Goal: Download file/media

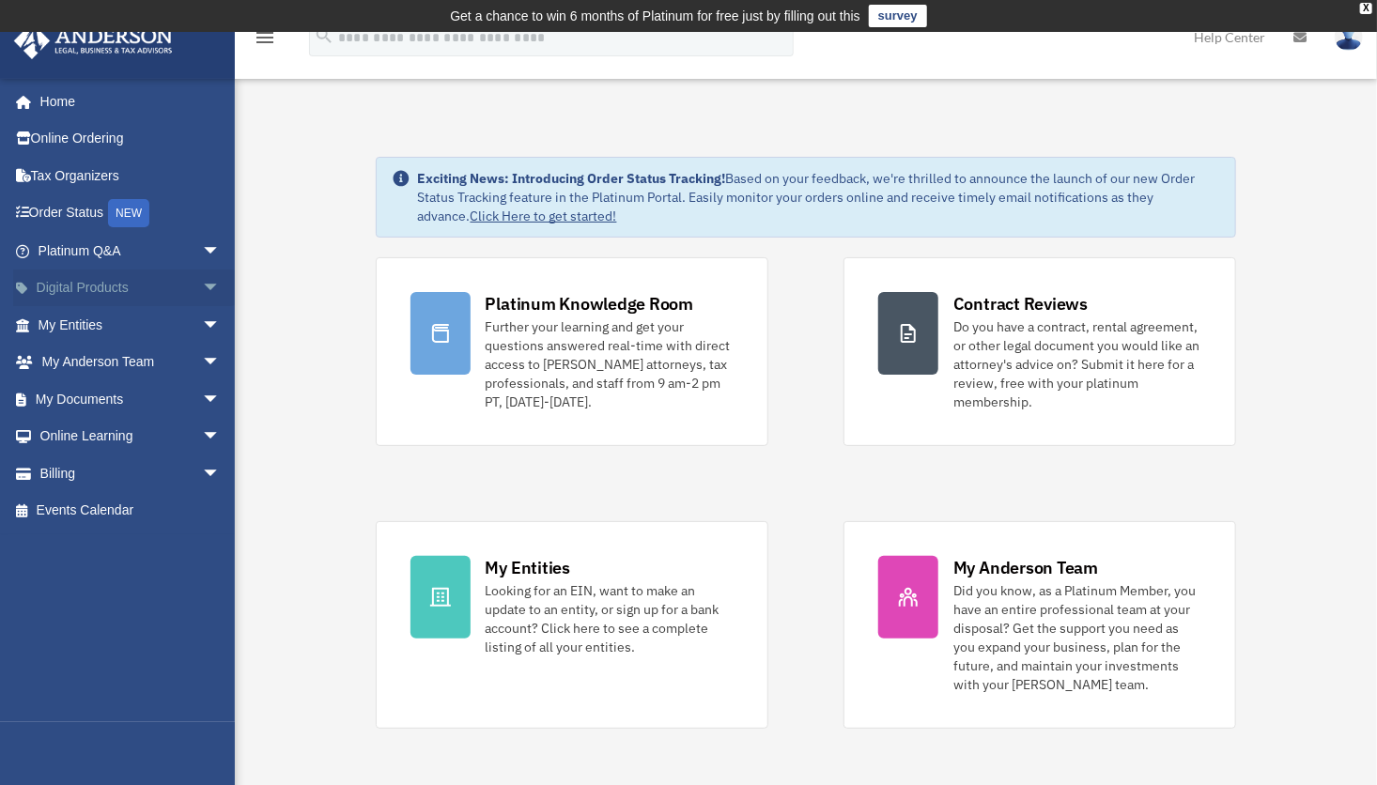
click at [62, 282] on link "Digital Products arrow_drop_down" at bounding box center [131, 288] width 236 height 38
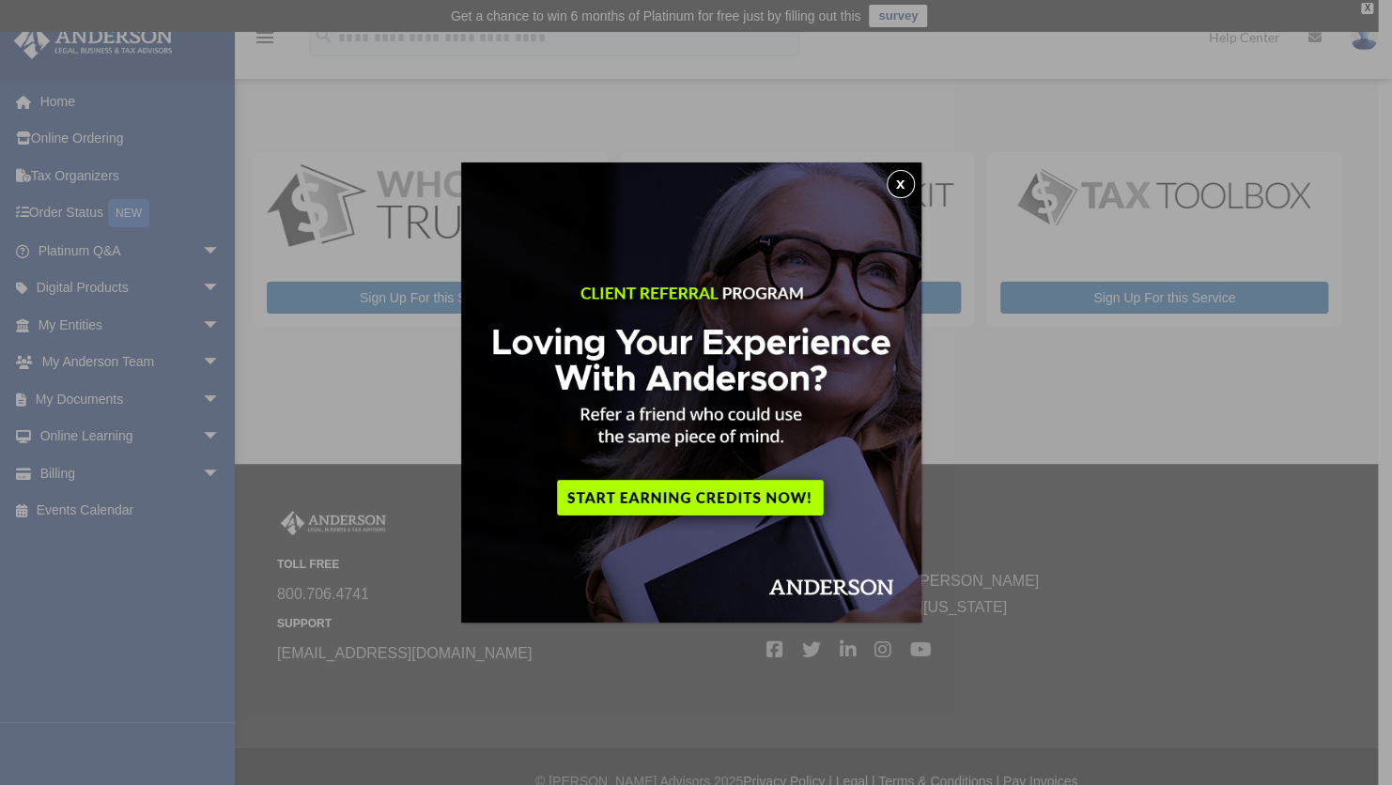
click at [906, 188] on button "x" at bounding box center [900, 184] width 28 height 28
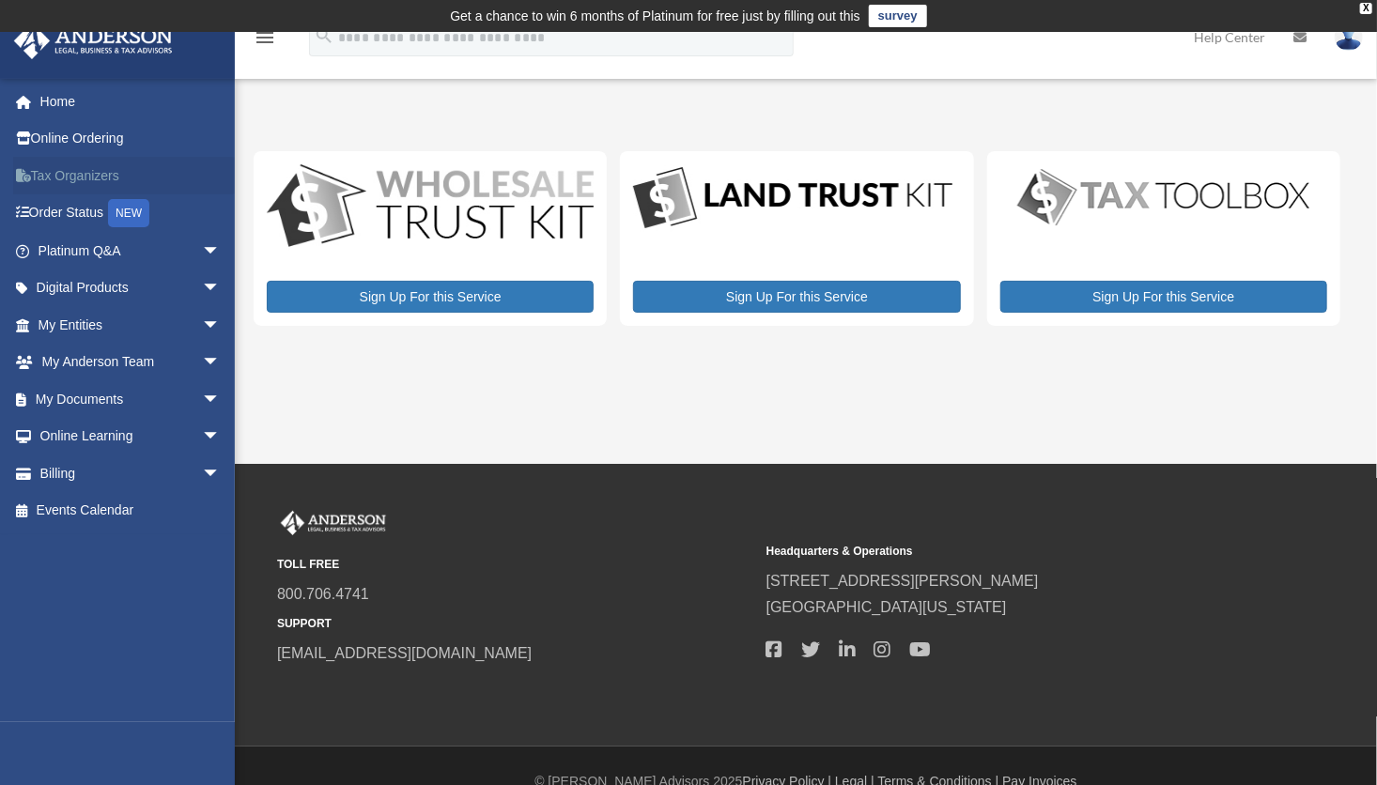
click at [71, 181] on link "Tax Organizers" at bounding box center [131, 176] width 236 height 38
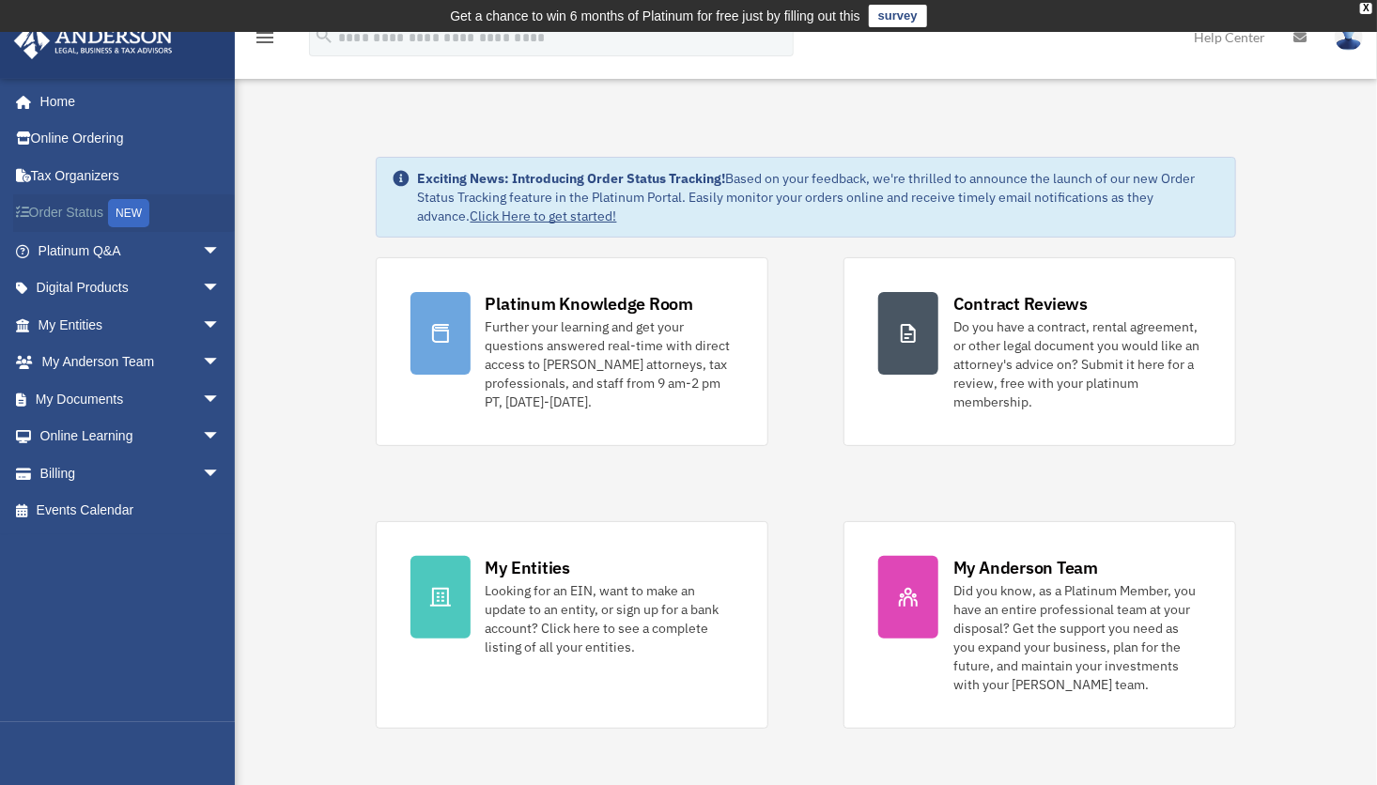
click at [59, 215] on link "Order Status NEW" at bounding box center [131, 213] width 236 height 38
click at [48, 109] on link "Home" at bounding box center [131, 102] width 236 height 38
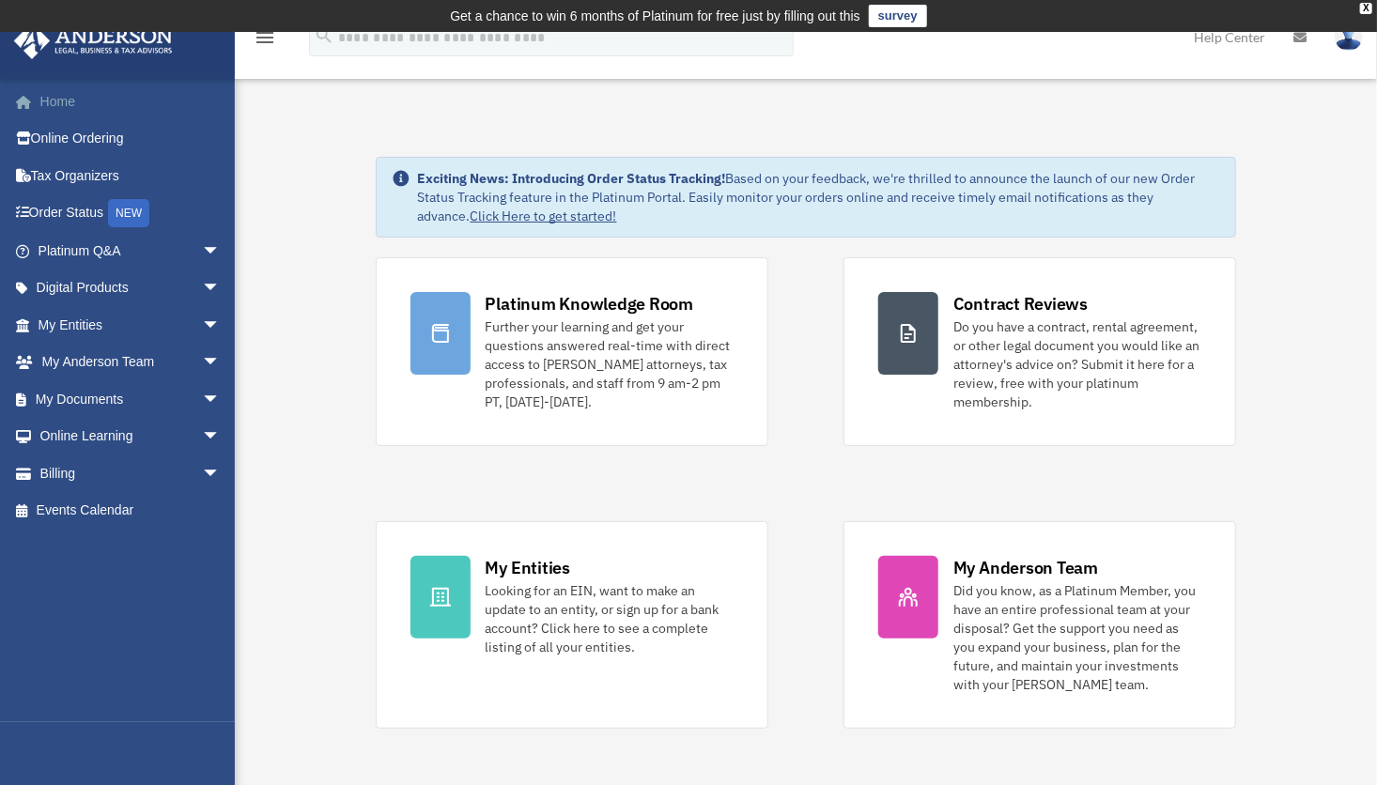
click at [48, 109] on link "Home" at bounding box center [131, 102] width 236 height 38
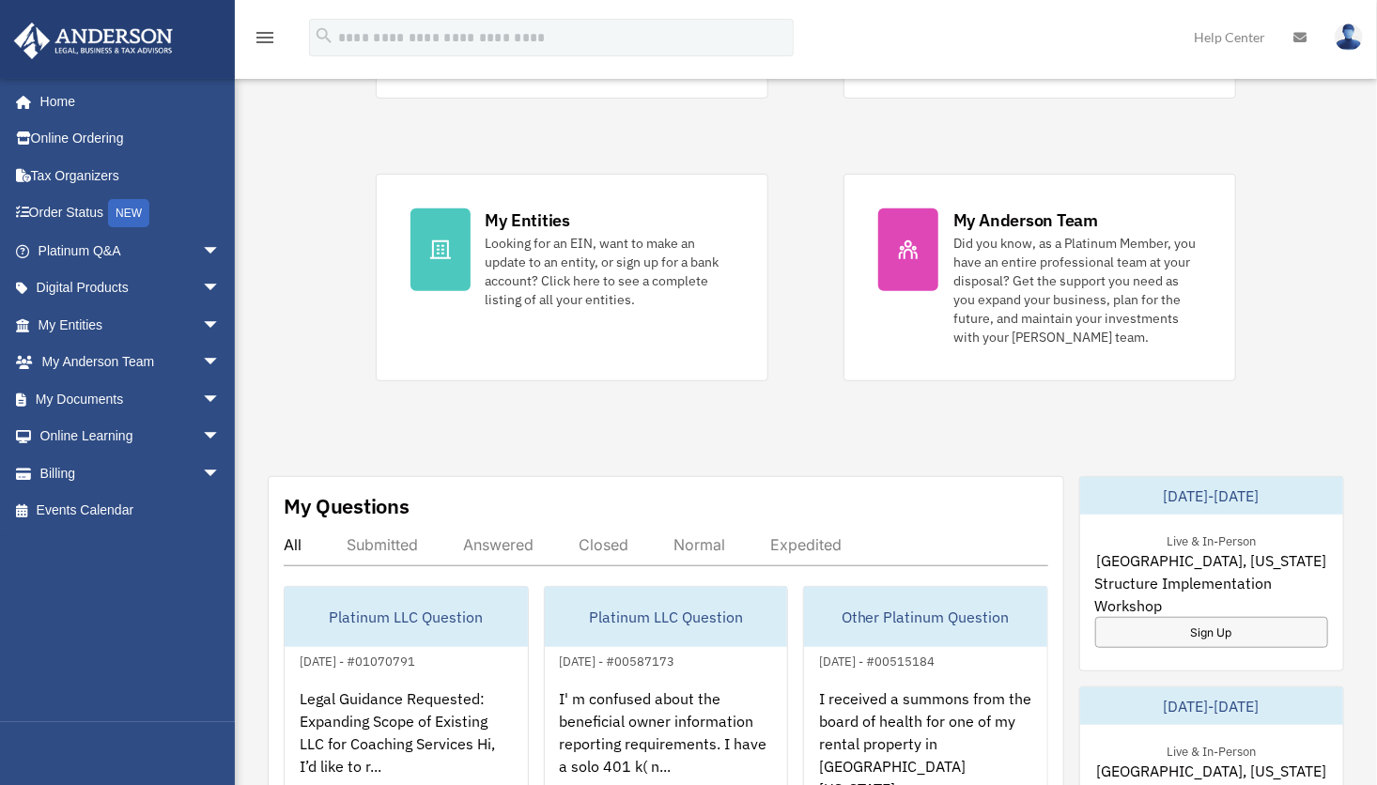
scroll to position [501, 0]
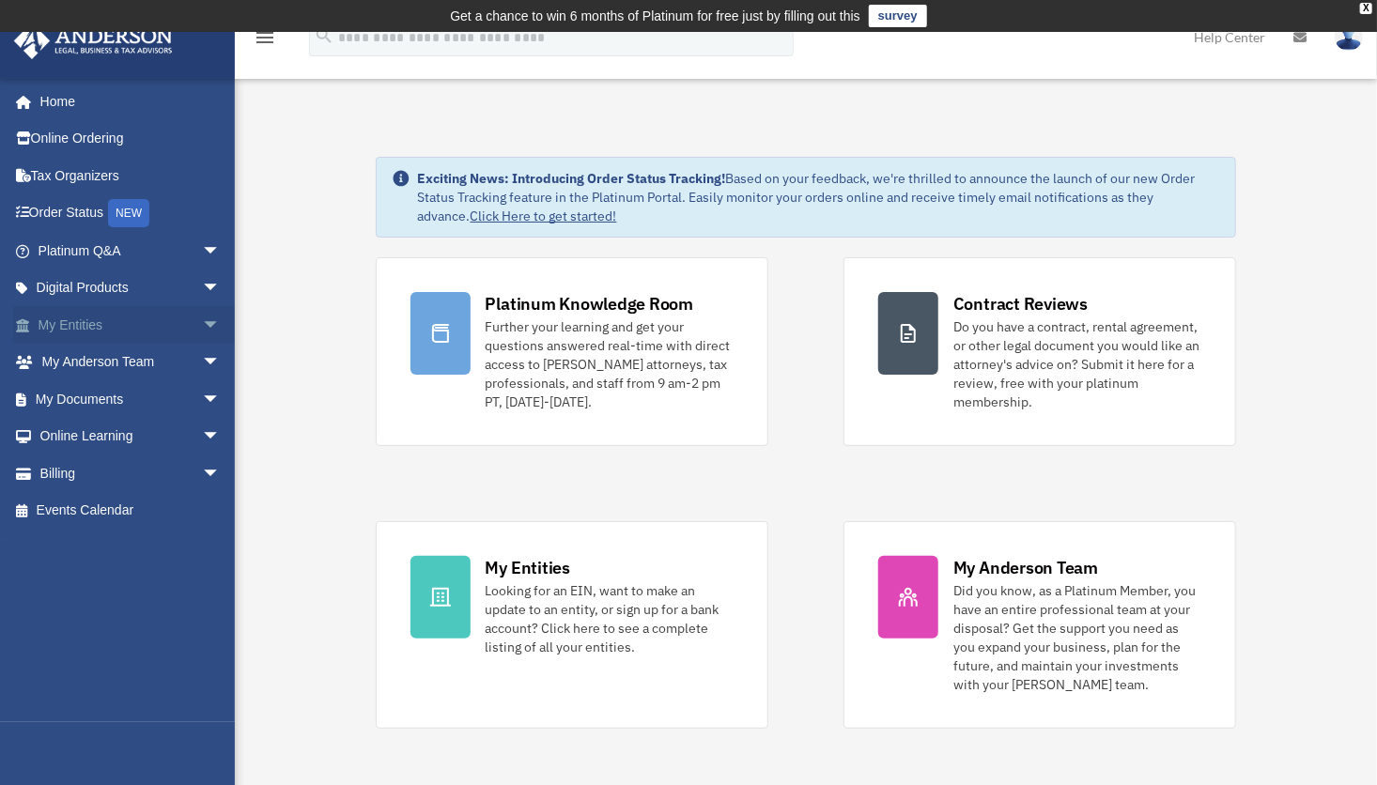
click at [115, 323] on link "My Entities arrow_drop_down" at bounding box center [131, 325] width 236 height 38
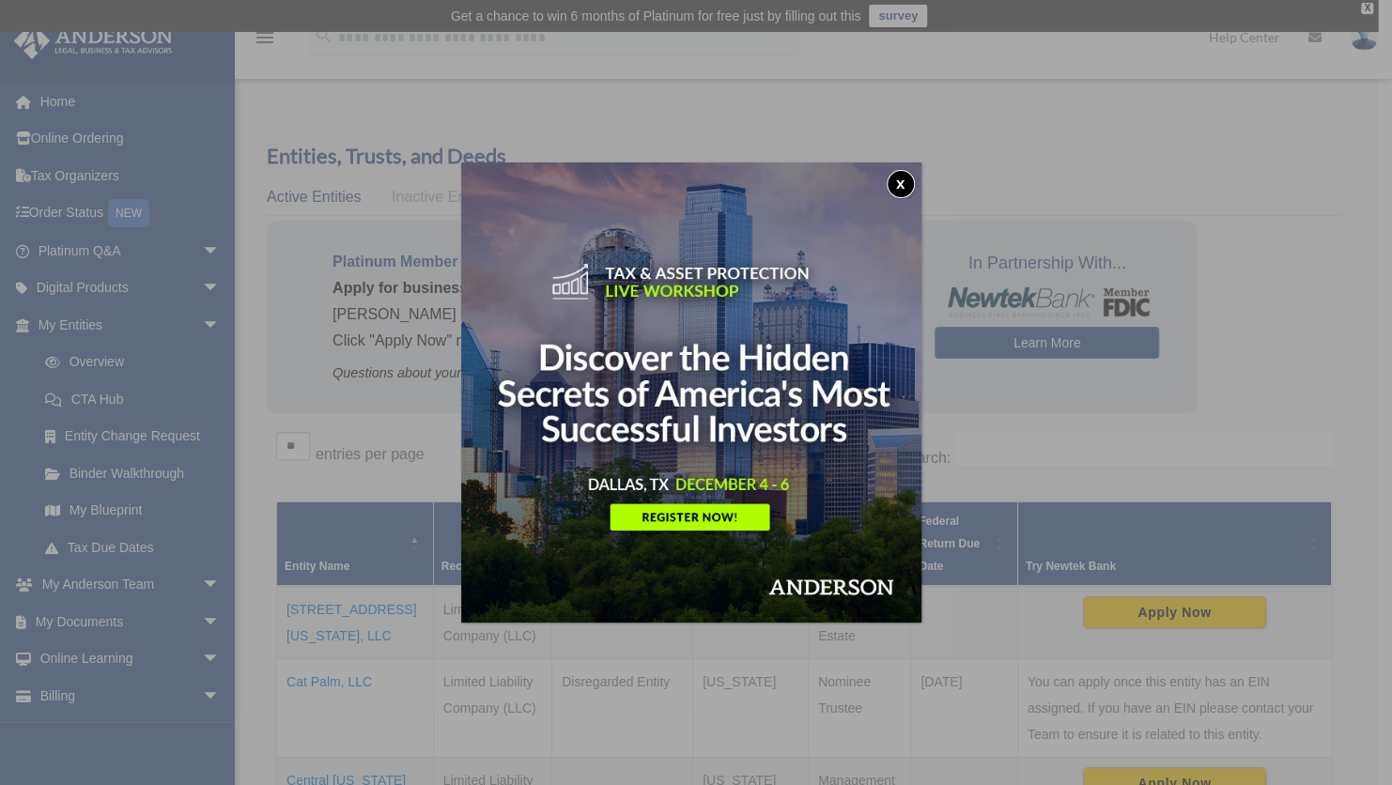
click at [902, 184] on button "x" at bounding box center [900, 184] width 28 height 28
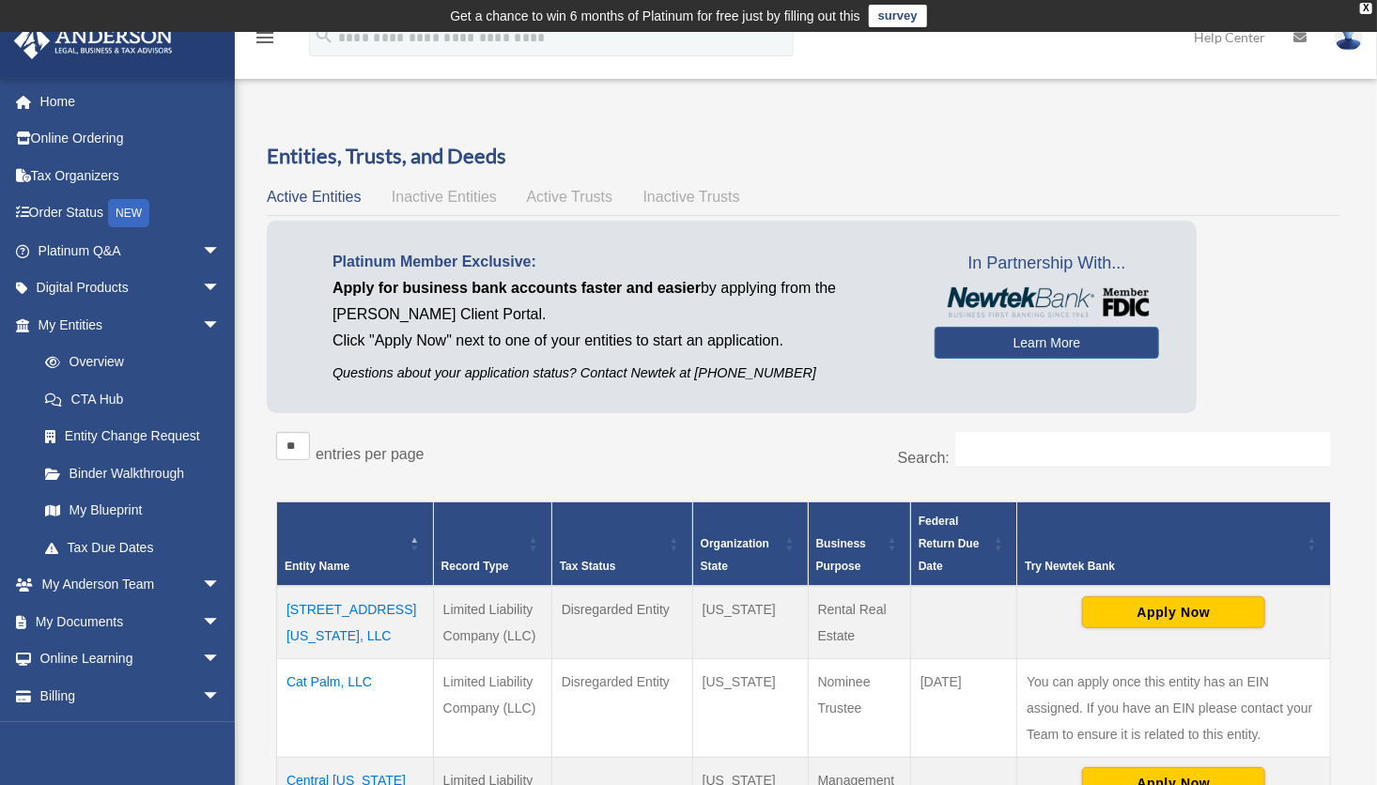
click at [1199, 247] on div "Platinum Member Exclusive: Apply for business bank accounts faster and easier b…" at bounding box center [803, 322] width 1073 height 202
drag, startPoint x: 1199, startPoint y: 247, endPoint x: 1376, endPoint y: 365, distance: 212.5
click at [1376, 365] on div "Overview date_range Published on Last updated March 13, 2025 April 10, 2020 by …" at bounding box center [806, 634] width 1142 height 1049
click at [443, 54] on input "search" at bounding box center [551, 38] width 485 height 38
type input "***"
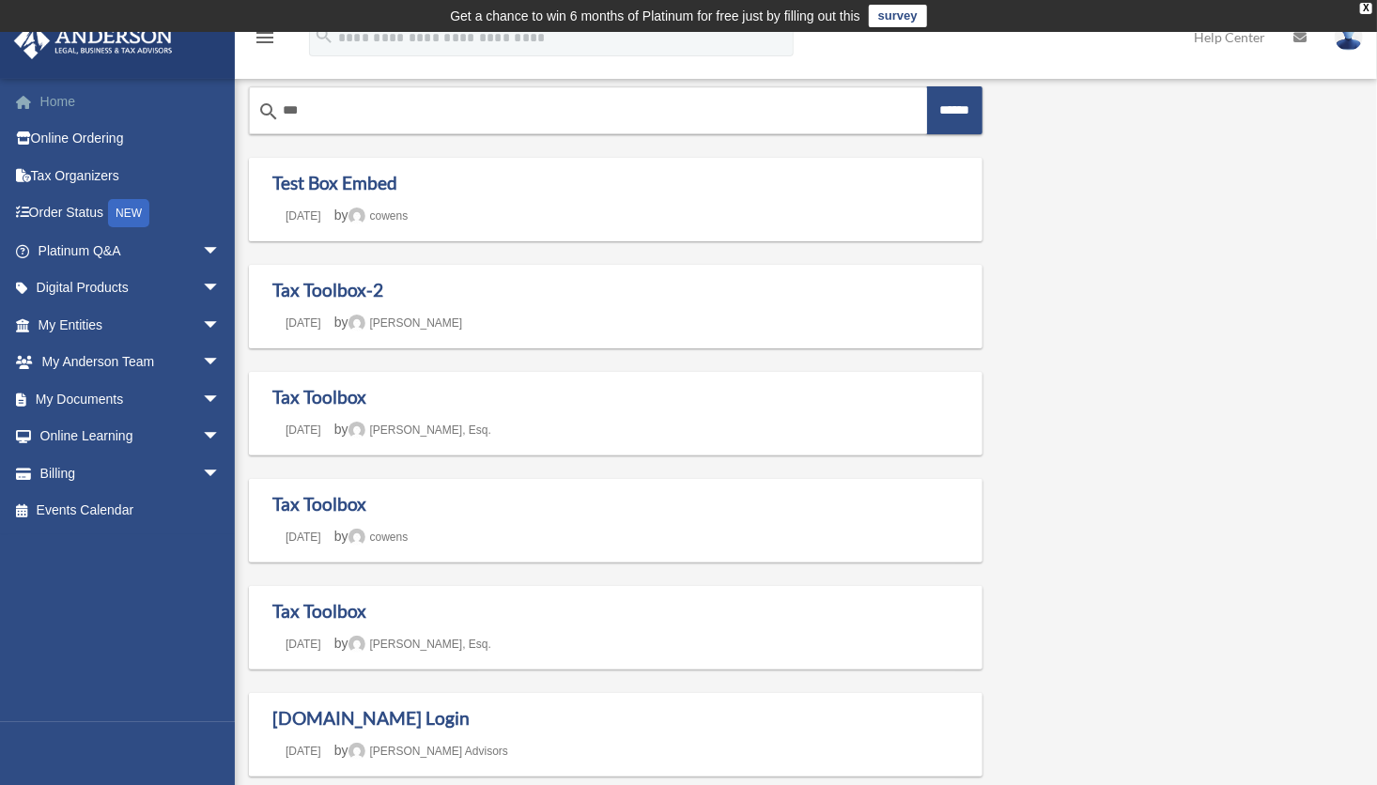
click at [60, 105] on link "Home" at bounding box center [131, 102] width 236 height 38
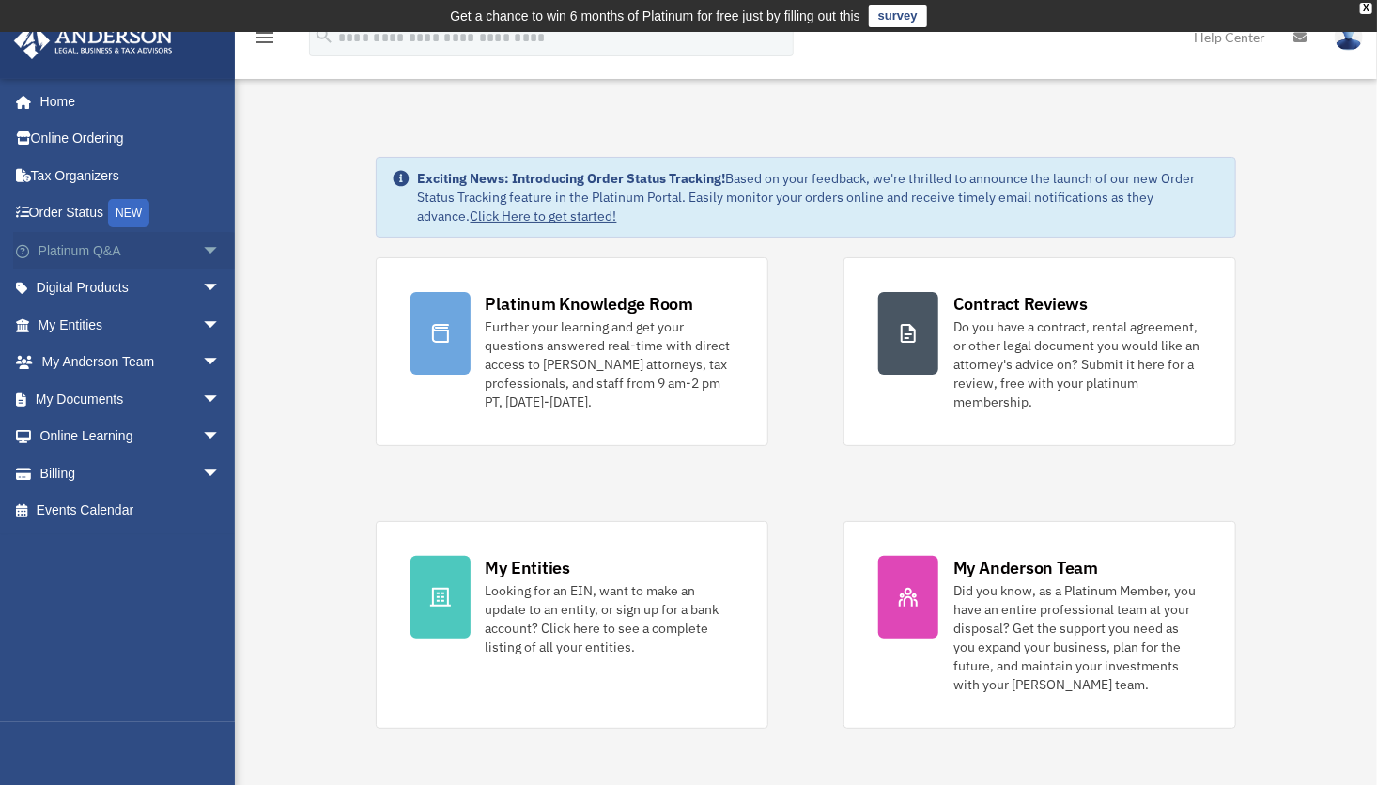
click at [44, 239] on link "Platinum Q&A arrow_drop_down" at bounding box center [131, 251] width 236 height 38
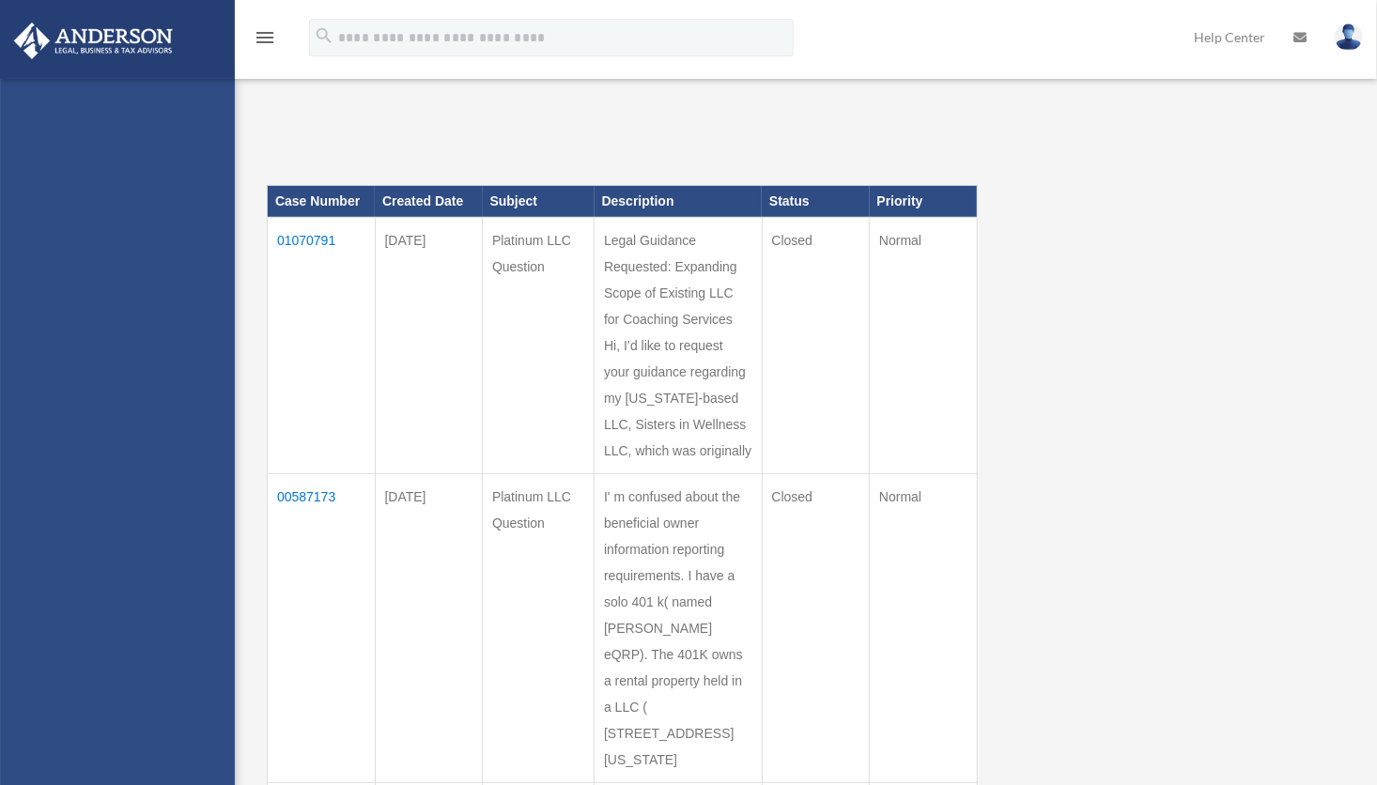
drag, startPoint x: 0, startPoint y: 0, endPoint x: 54, endPoint y: 252, distance: 257.3
click at [54, 252] on div "tcnatural31@gmail.com Sign Out tcnatural31@gmail.com Home Online Ordering Tax O…" at bounding box center [117, 471] width 235 height 785
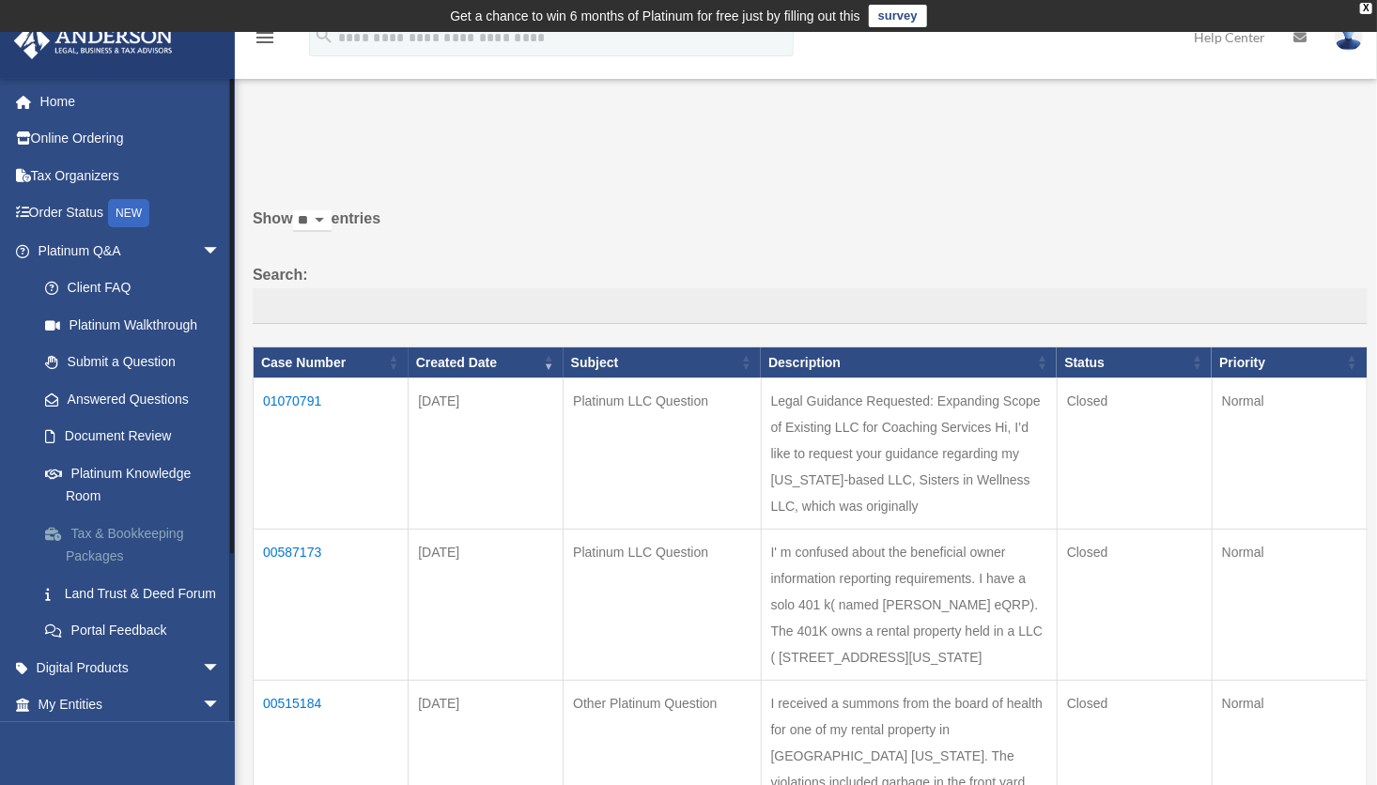
click at [115, 529] on link "Tax & Bookkeeping Packages" at bounding box center [137, 545] width 223 height 60
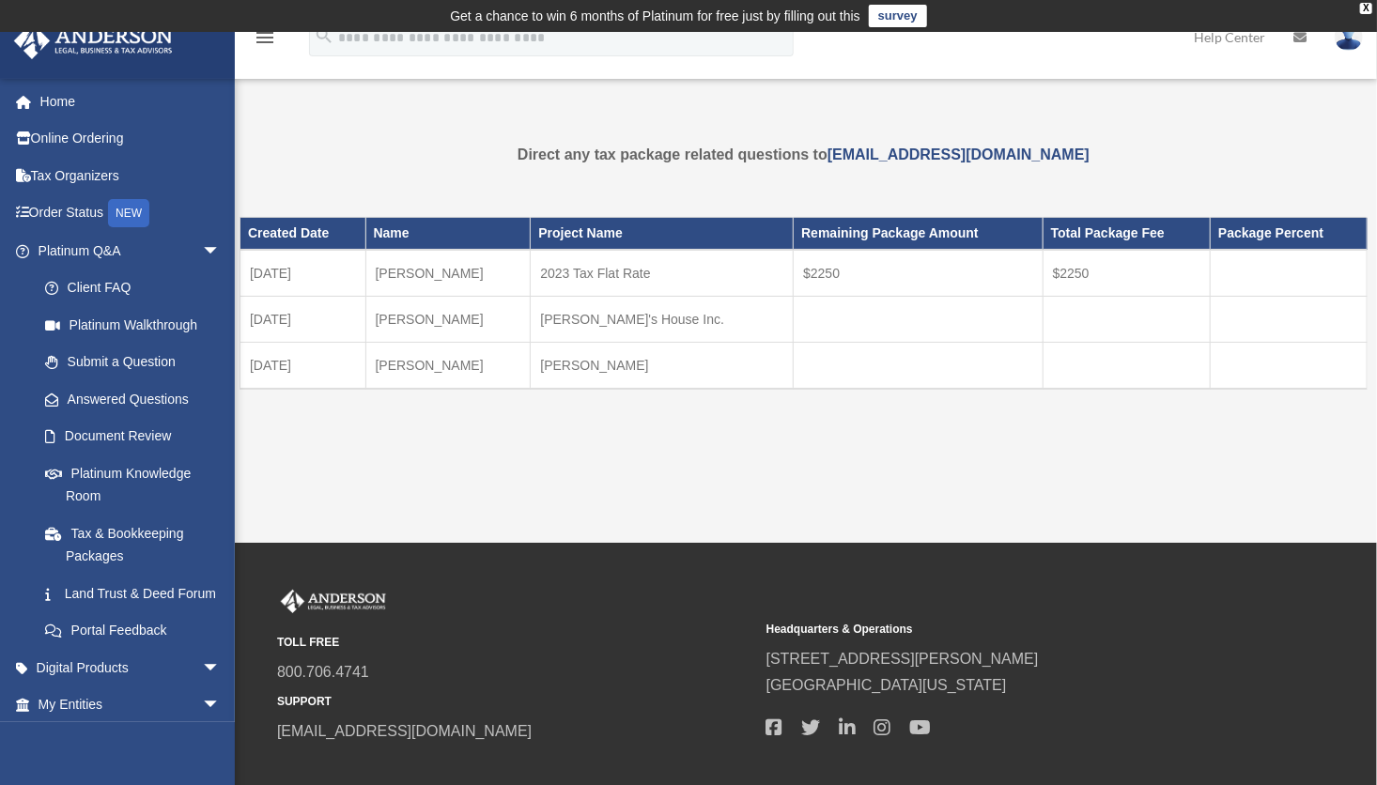
click at [115, 529] on link "Tax & Bookkeeping Packages" at bounding box center [132, 545] width 213 height 60
click at [85, 684] on link "Digital Products arrow_drop_down" at bounding box center [131, 668] width 236 height 38
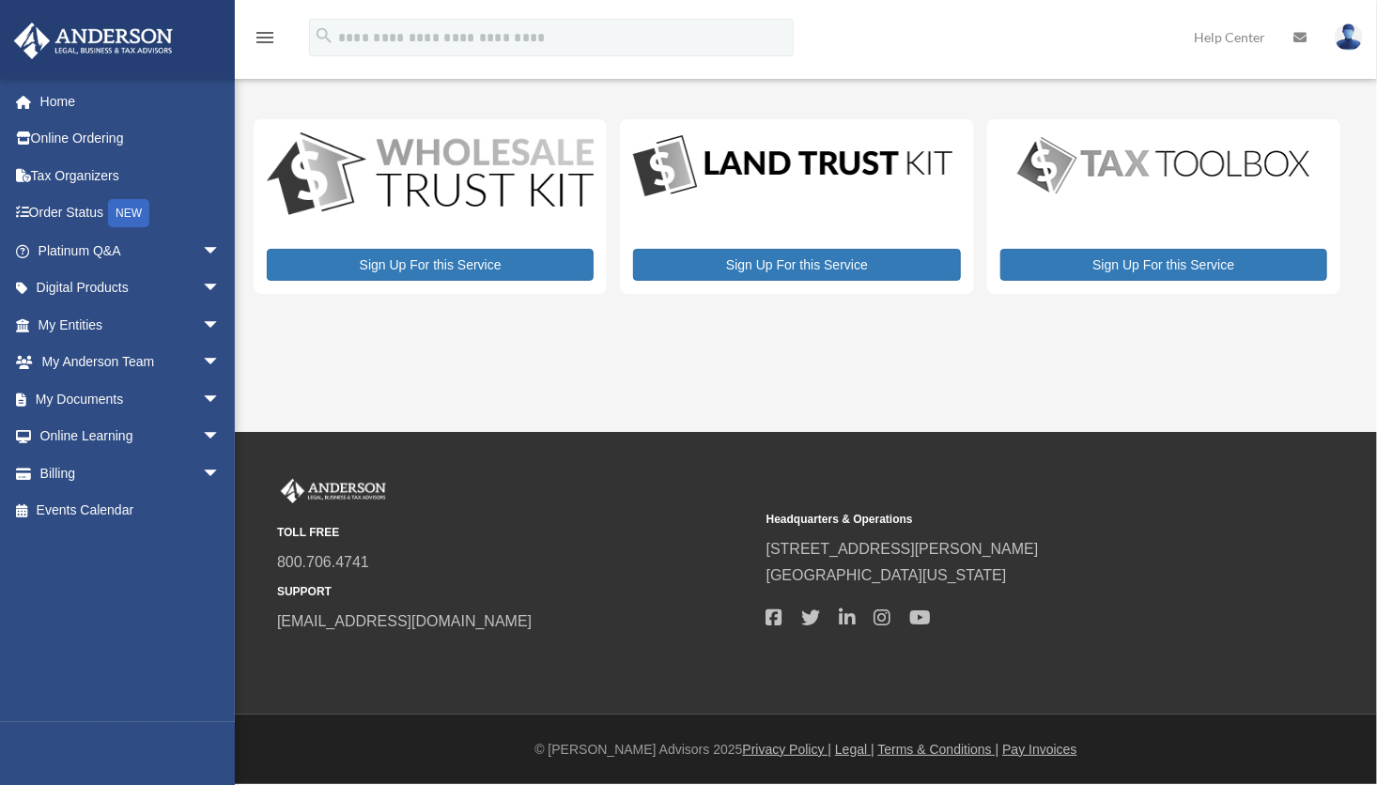
click at [85, 684] on div "[EMAIL_ADDRESS][DOMAIN_NAME] Sign Out [EMAIL_ADDRESS][DOMAIN_NAME] Home Online …" at bounding box center [124, 400] width 249 height 644
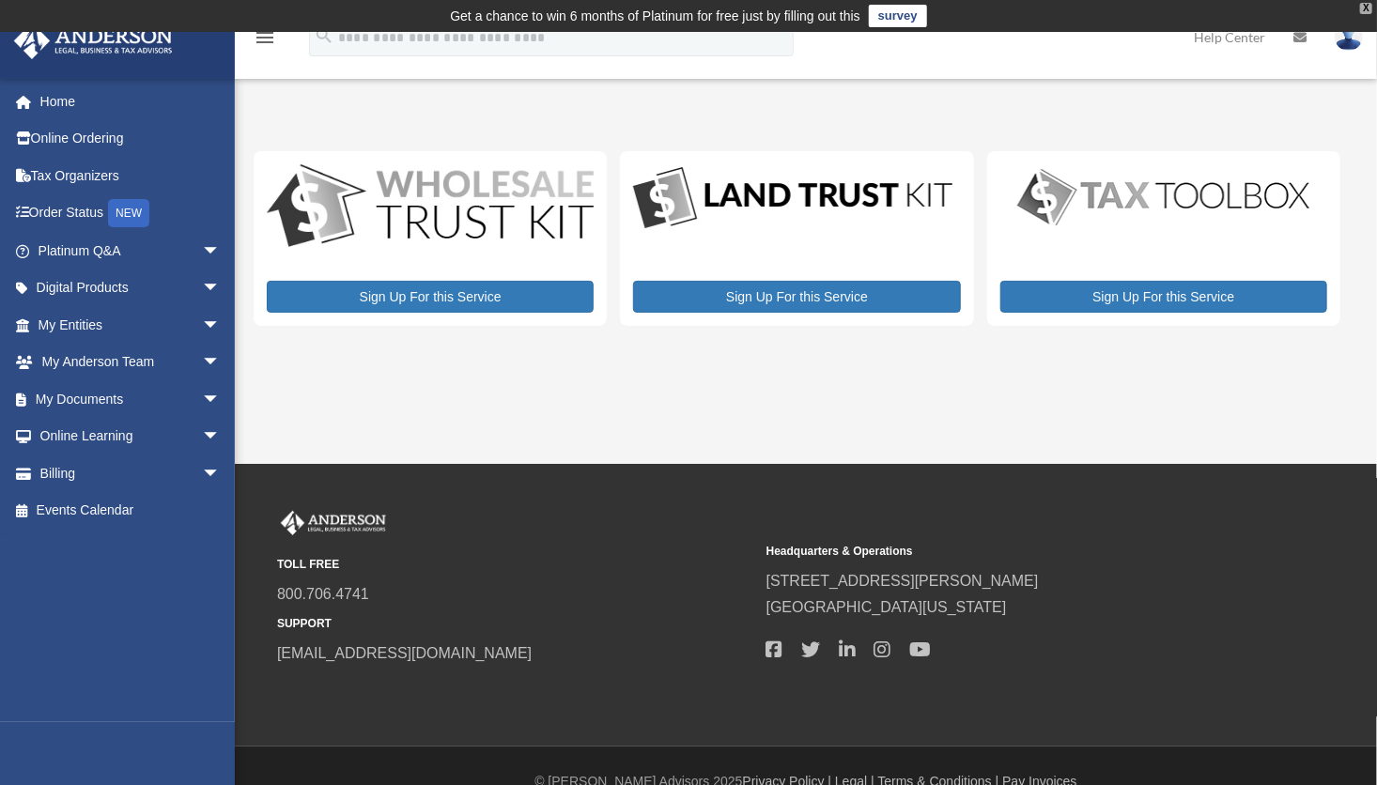
click at [1368, 4] on div "X" at bounding box center [1366, 8] width 12 height 11
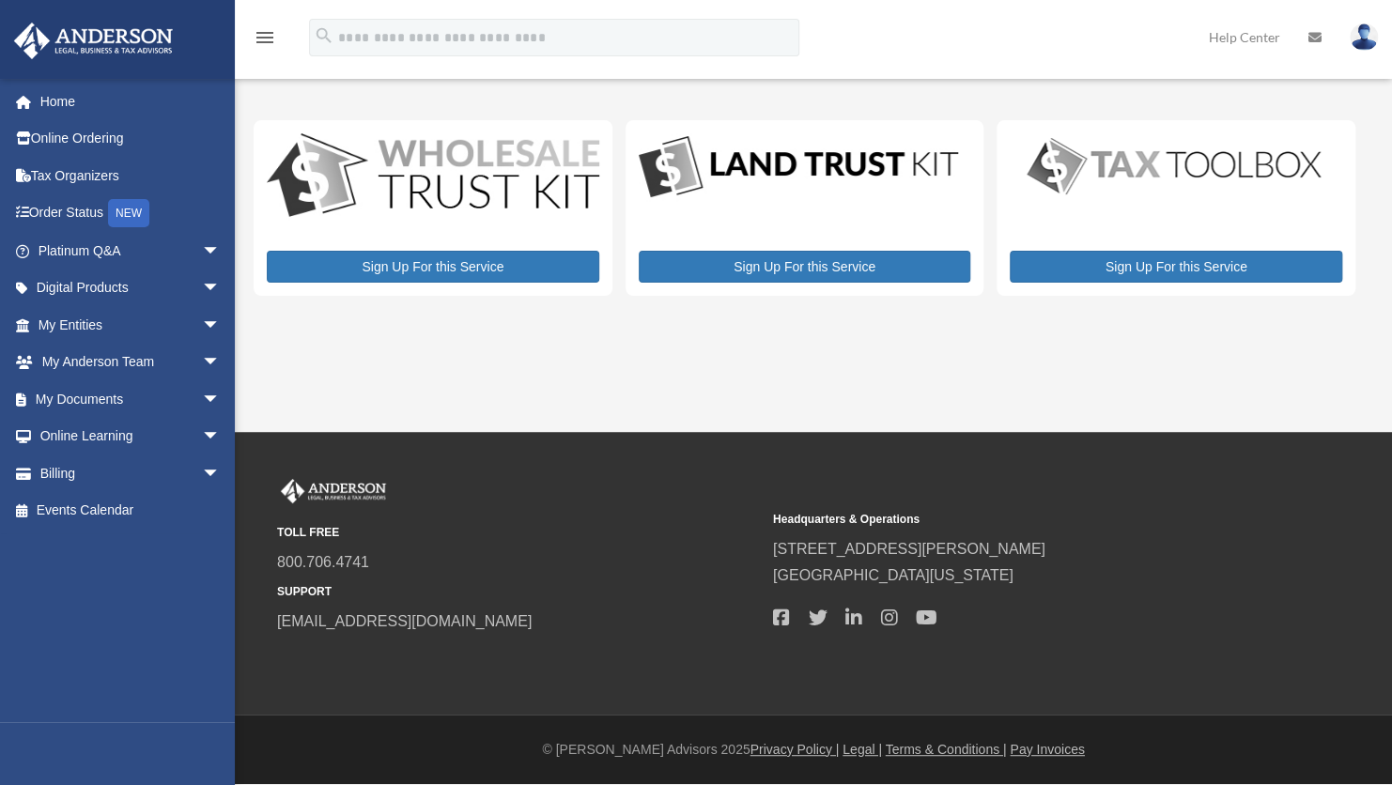
click at [265, 27] on icon "menu" at bounding box center [265, 37] width 23 height 23
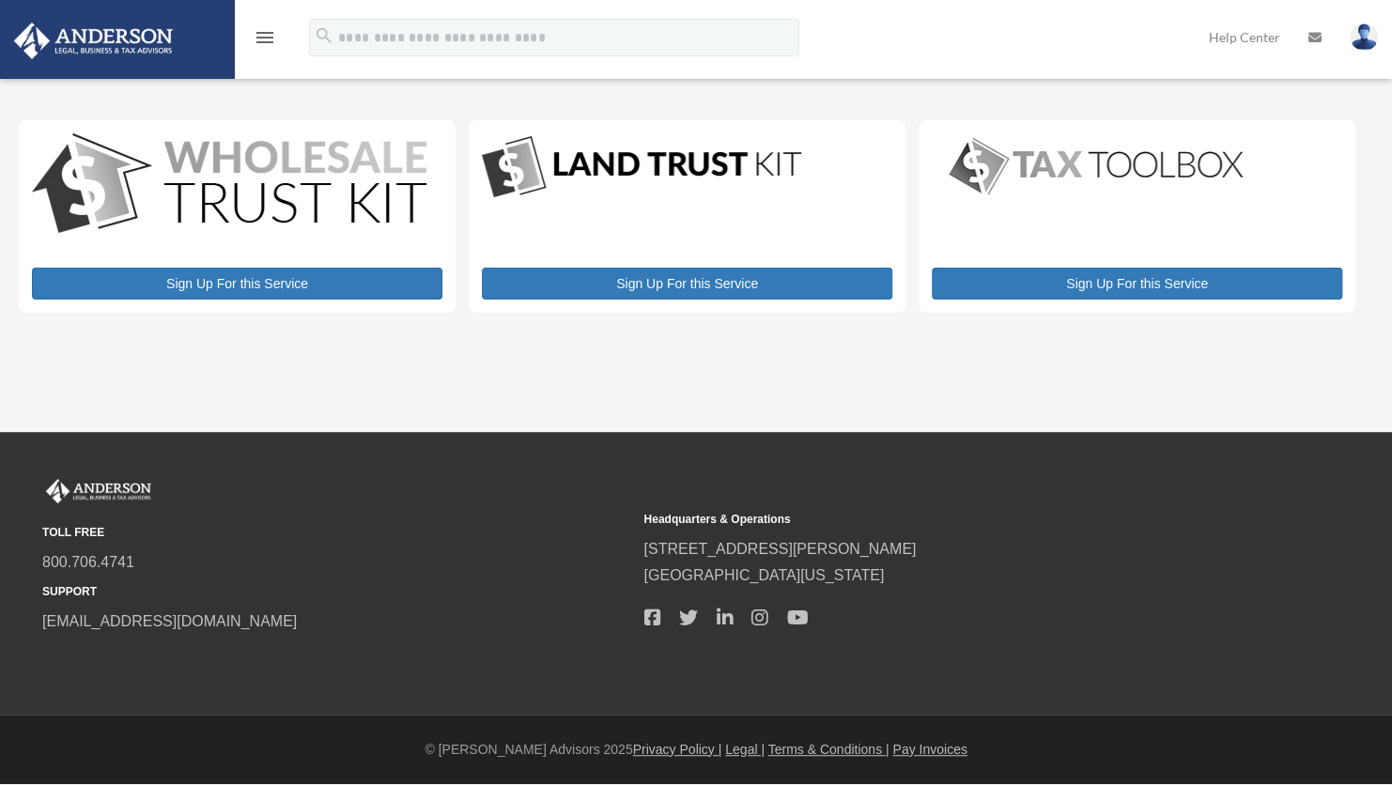
click at [265, 27] on icon "menu" at bounding box center [265, 37] width 23 height 23
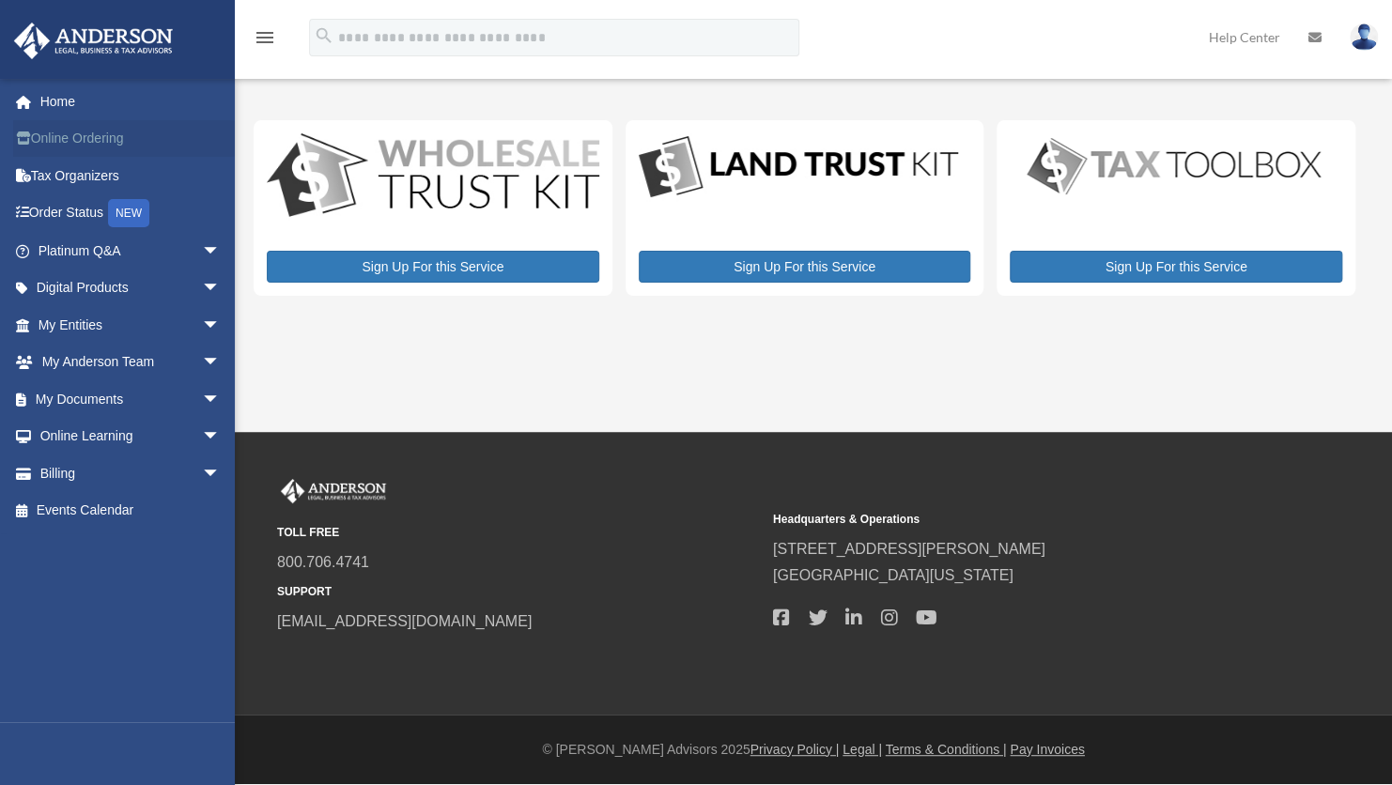
click at [122, 145] on link "Online Ordering" at bounding box center [131, 139] width 236 height 38
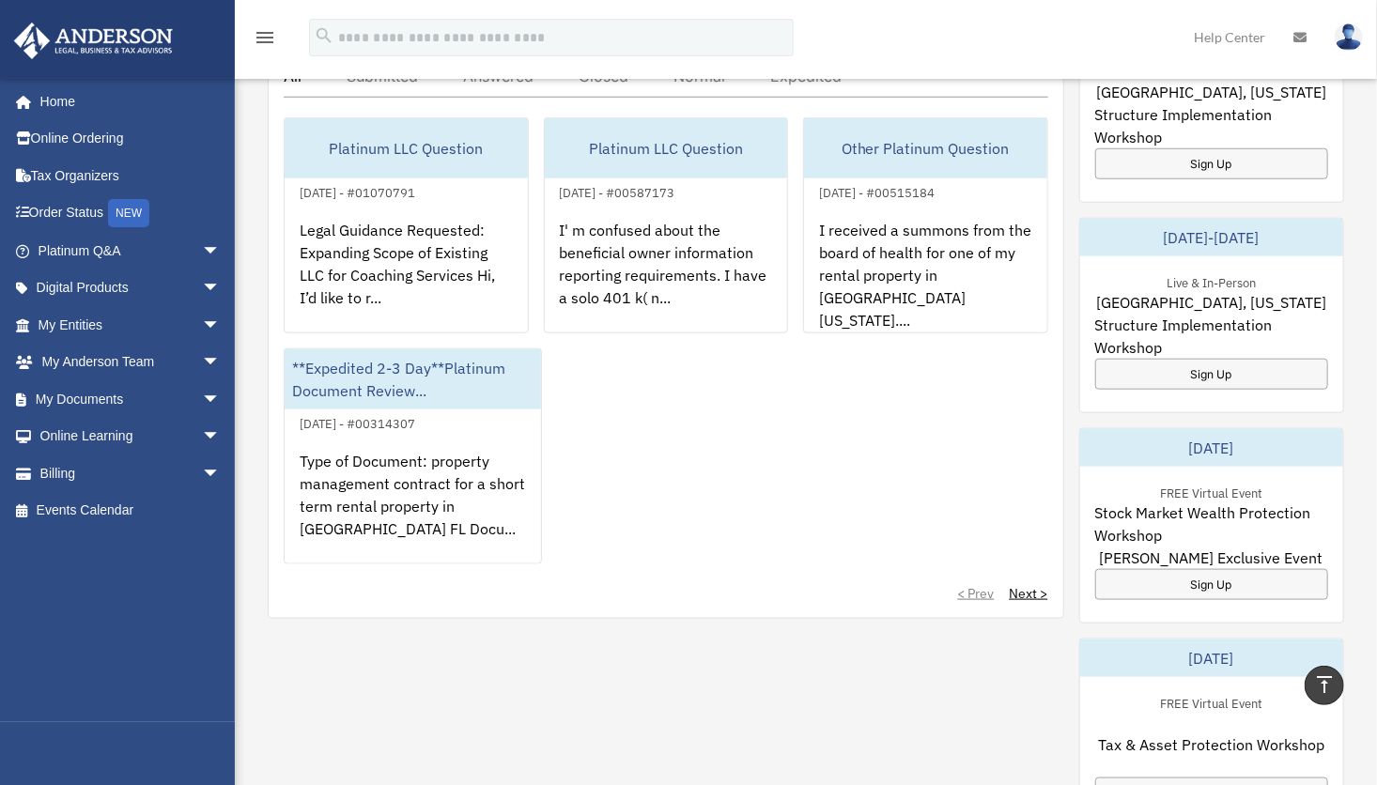
scroll to position [786, 0]
click at [99, 524] on link "Events Calendar" at bounding box center [131, 511] width 236 height 38
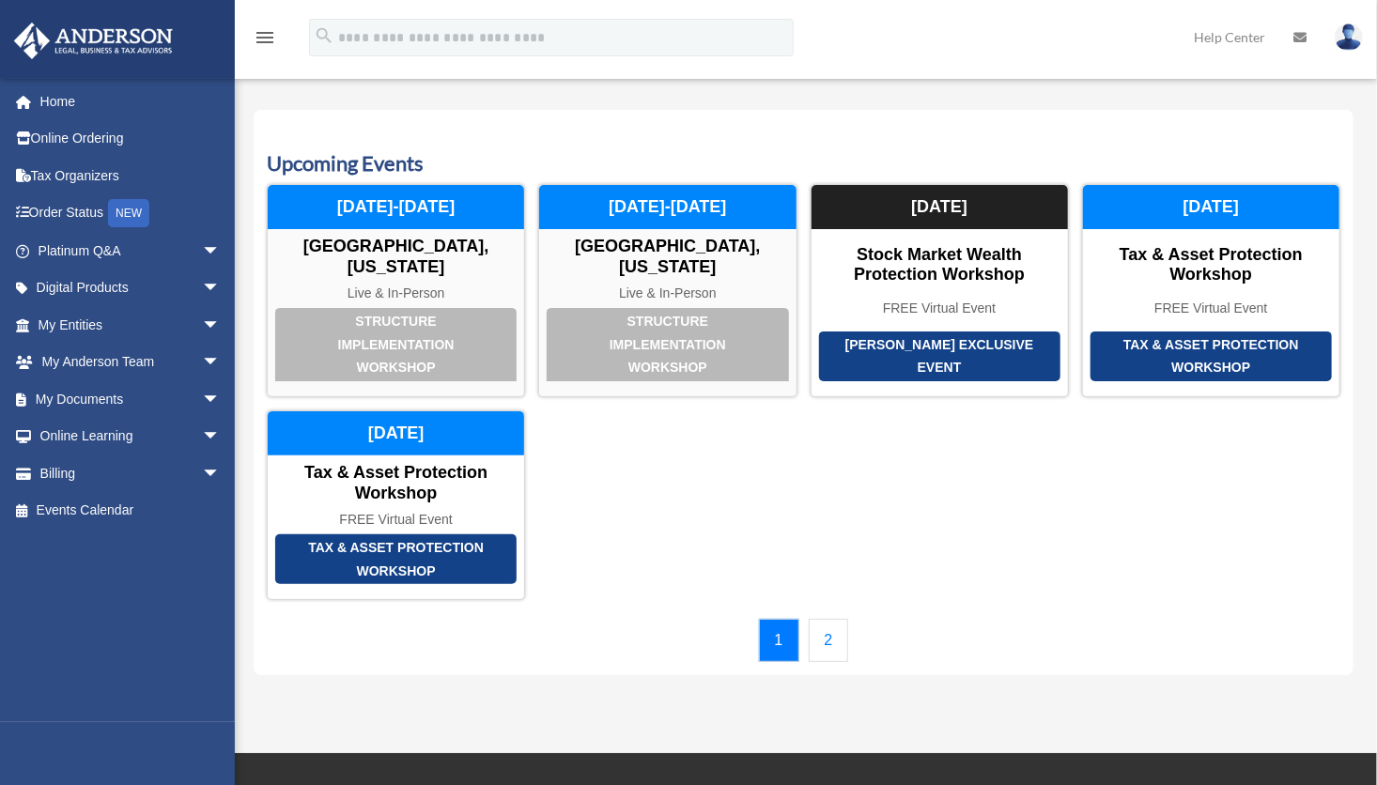
click at [50, 458] on link "Billing arrow_drop_down" at bounding box center [131, 473] width 236 height 38
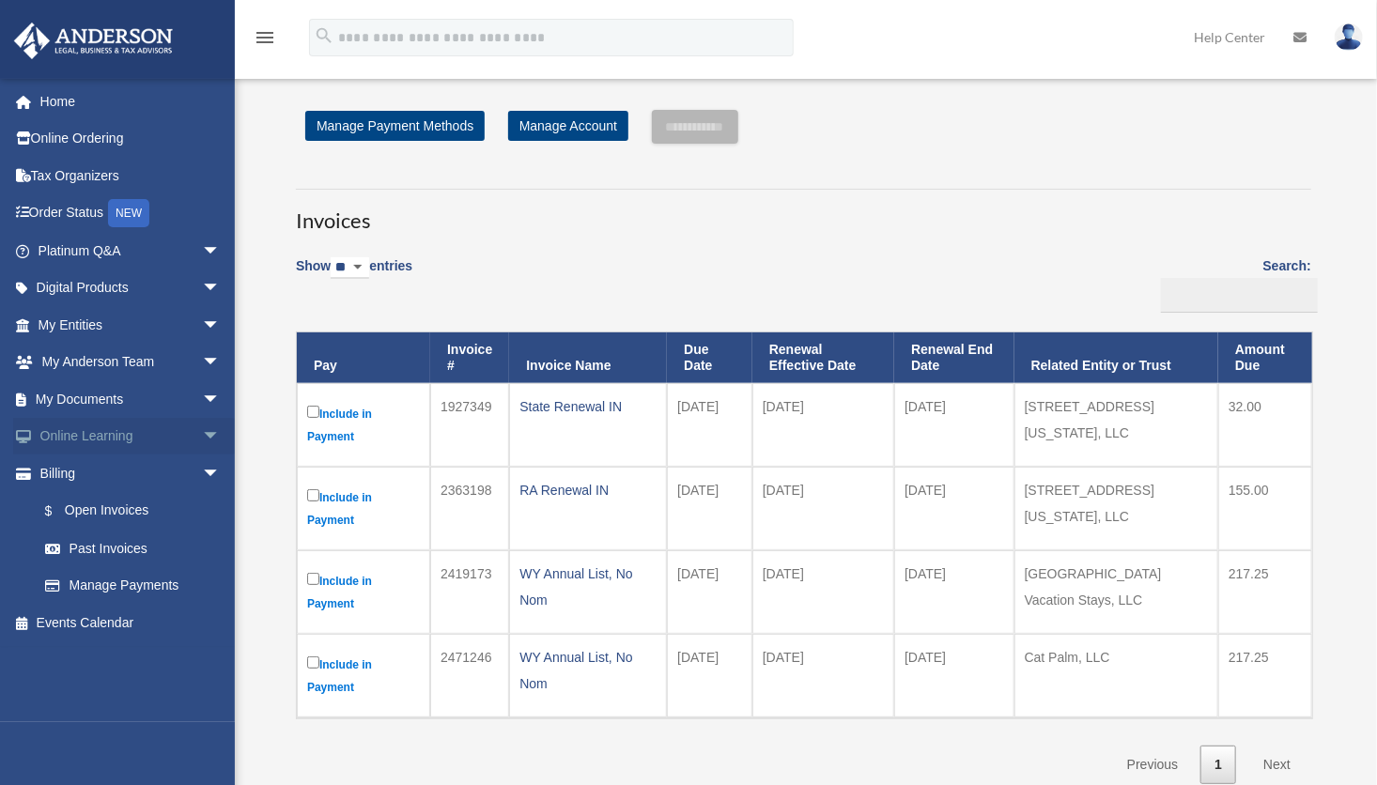
click at [76, 445] on link "Online Learning arrow_drop_down" at bounding box center [131, 437] width 236 height 38
click at [110, 436] on link "Online Learning arrow_drop_down" at bounding box center [131, 437] width 236 height 38
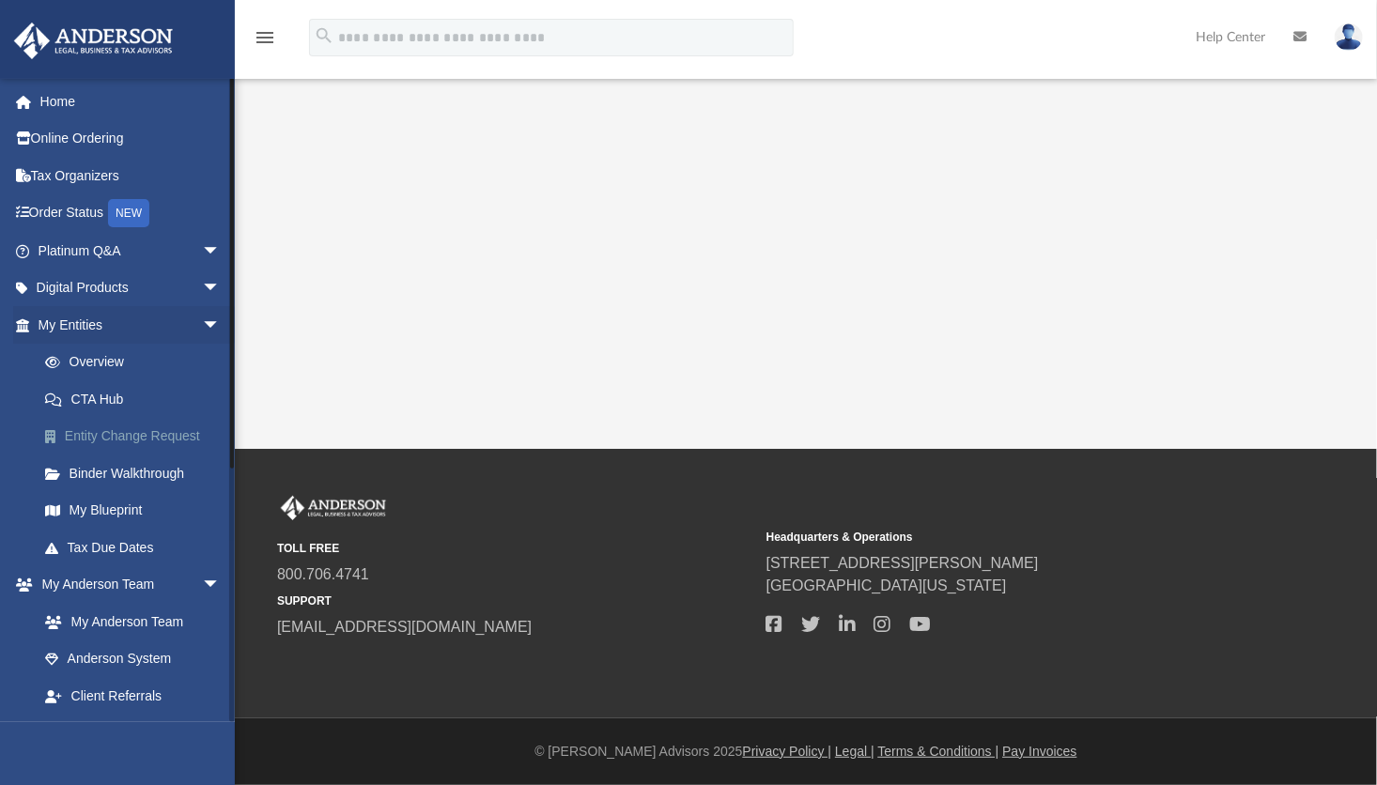
click at [110, 436] on div "[EMAIL_ADDRESS][DOMAIN_NAME] Sign Out [EMAIL_ADDRESS][DOMAIN_NAME] Home Online …" at bounding box center [117, 470] width 235 height 785
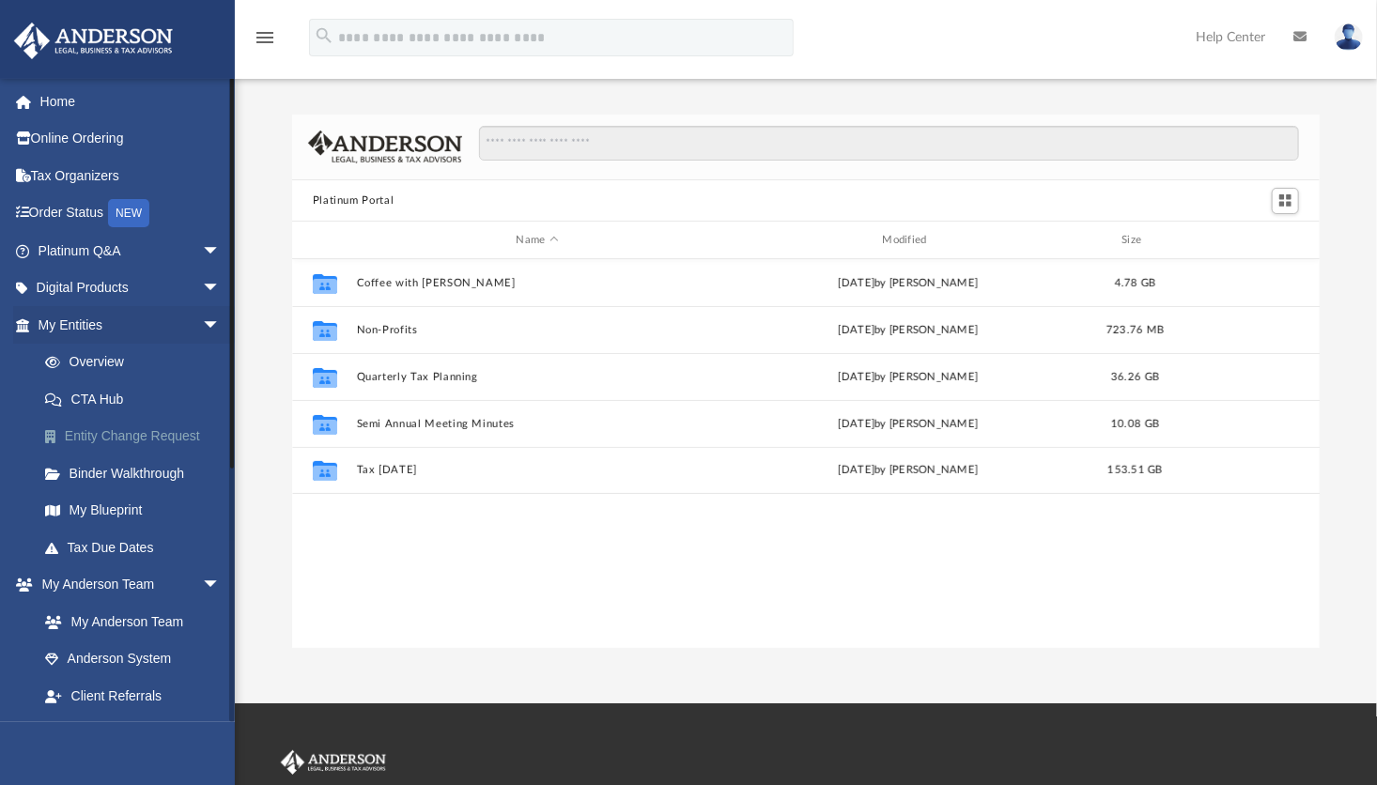
scroll to position [412, 1014]
click at [110, 436] on link "Entity Change Request" at bounding box center [137, 437] width 223 height 38
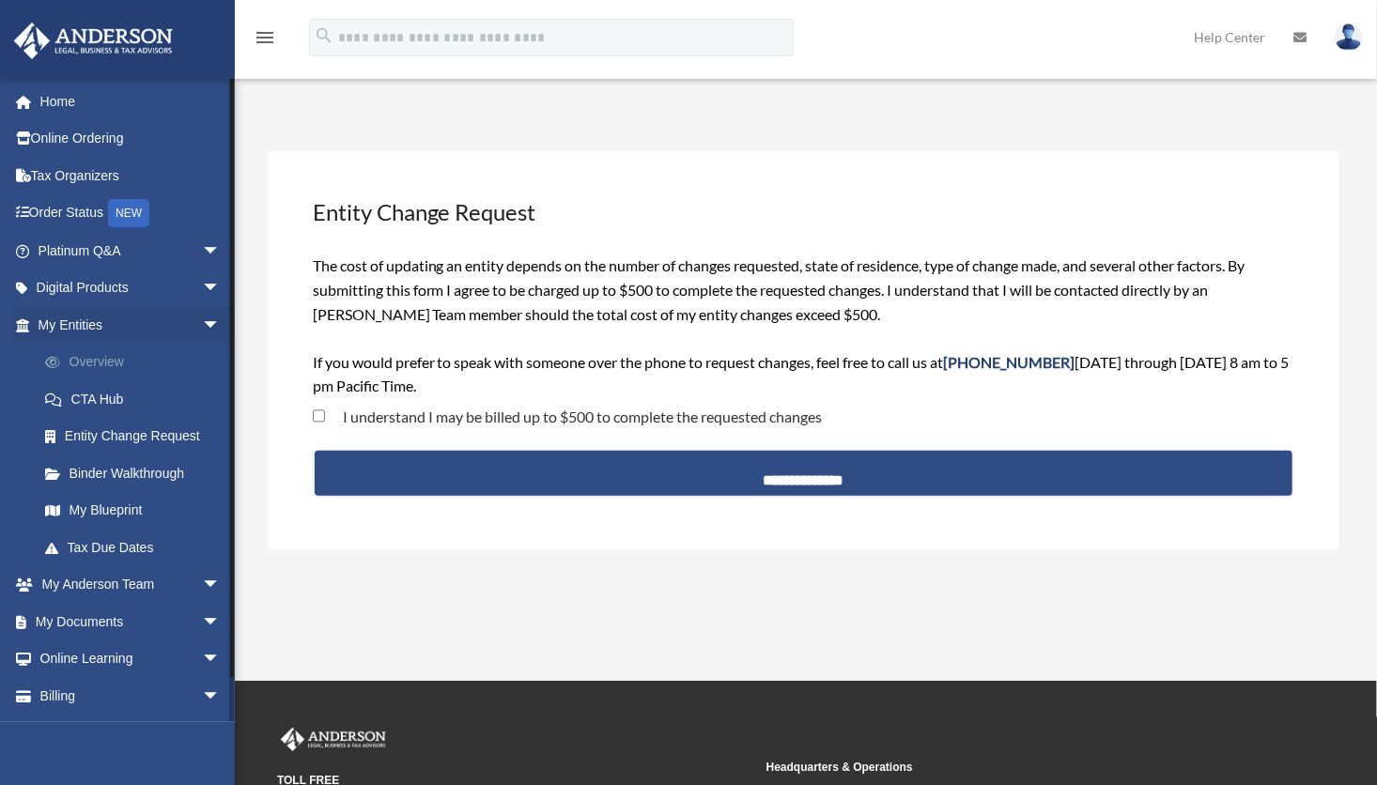
click at [104, 364] on link "Overview" at bounding box center [137, 363] width 223 height 38
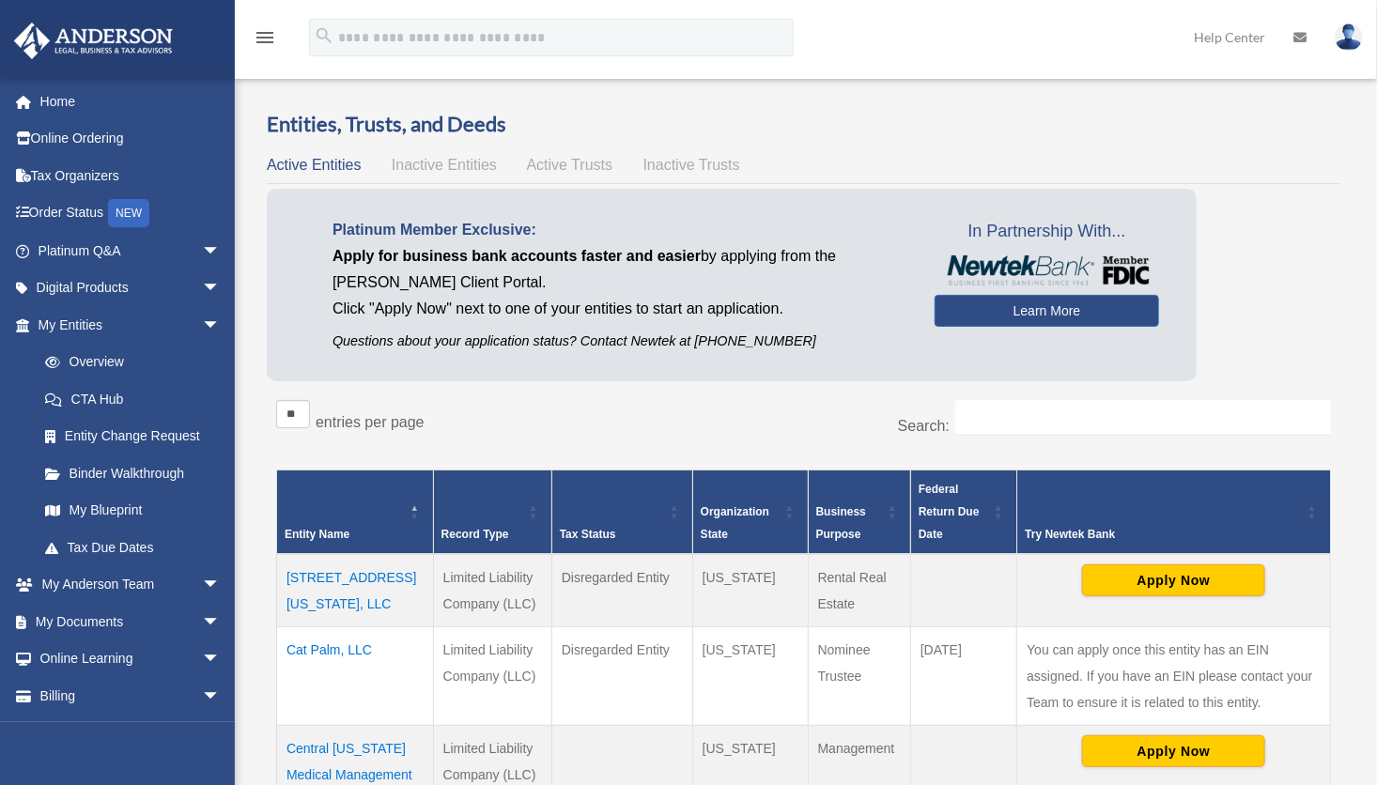
click at [9, 500] on div "tcnatural31@gmail.com Sign Out tcnatural31@gmail.com Home Online Ordering Tax O…" at bounding box center [117, 470] width 235 height 785
click at [122, 518] on link "My Blueprint" at bounding box center [137, 511] width 223 height 38
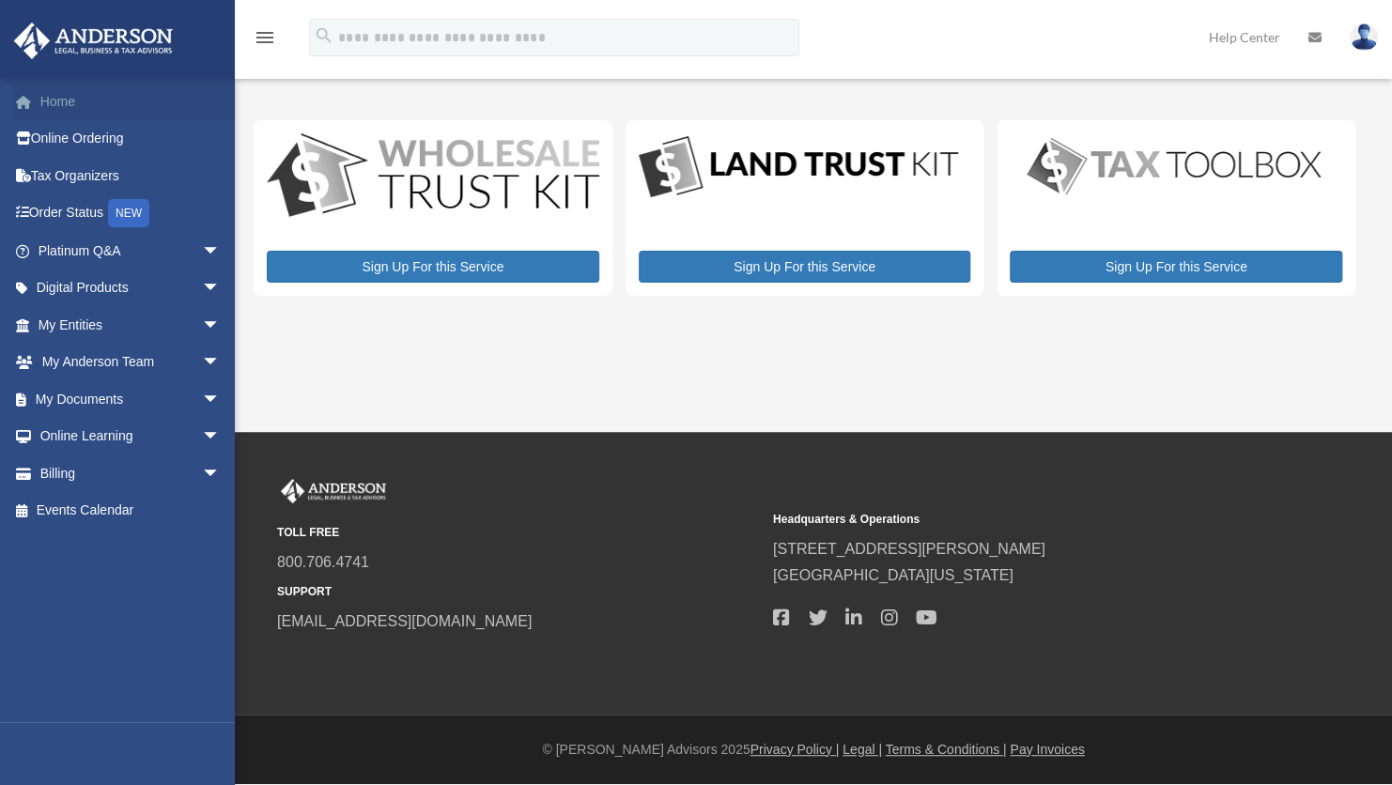
click at [63, 108] on link "Home" at bounding box center [131, 102] width 236 height 38
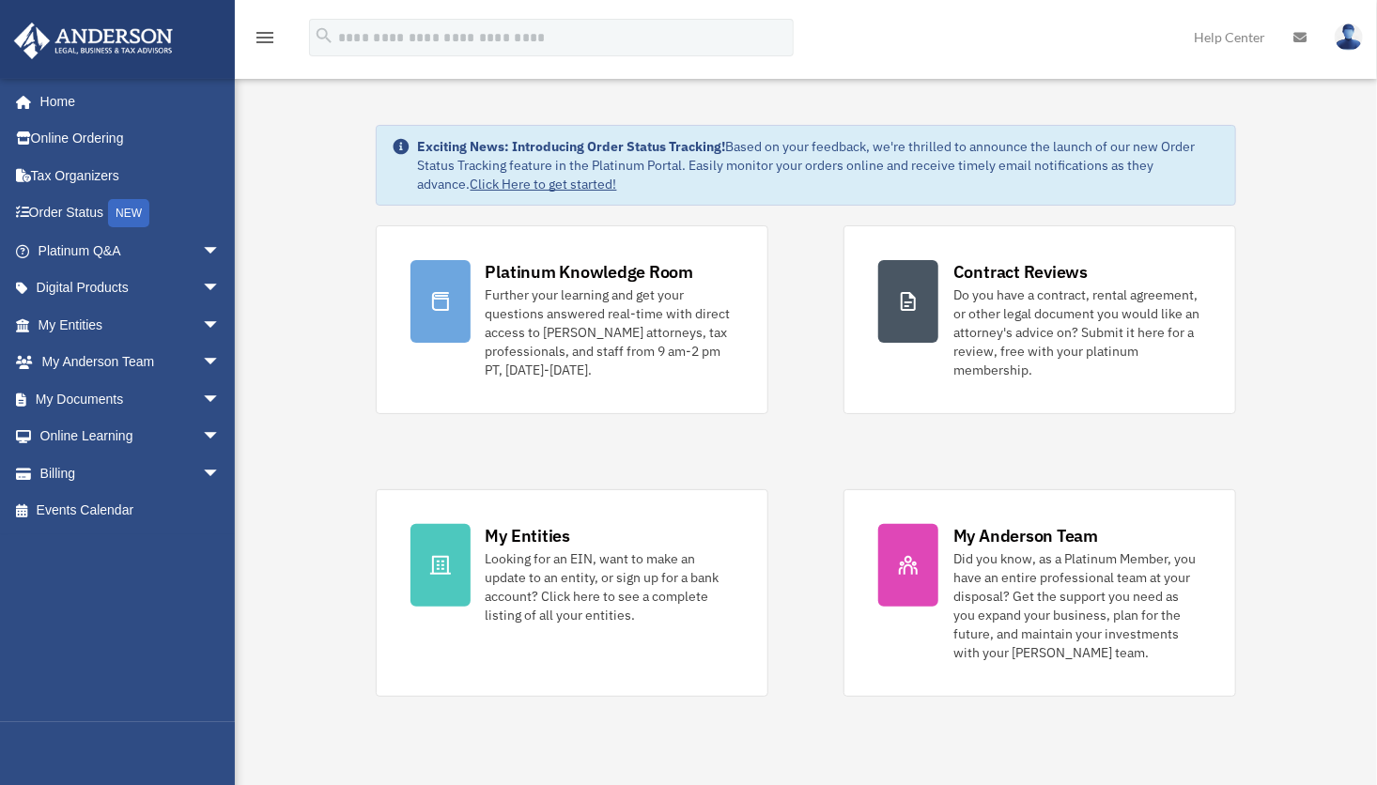
click at [259, 42] on icon "menu" at bounding box center [265, 37] width 23 height 23
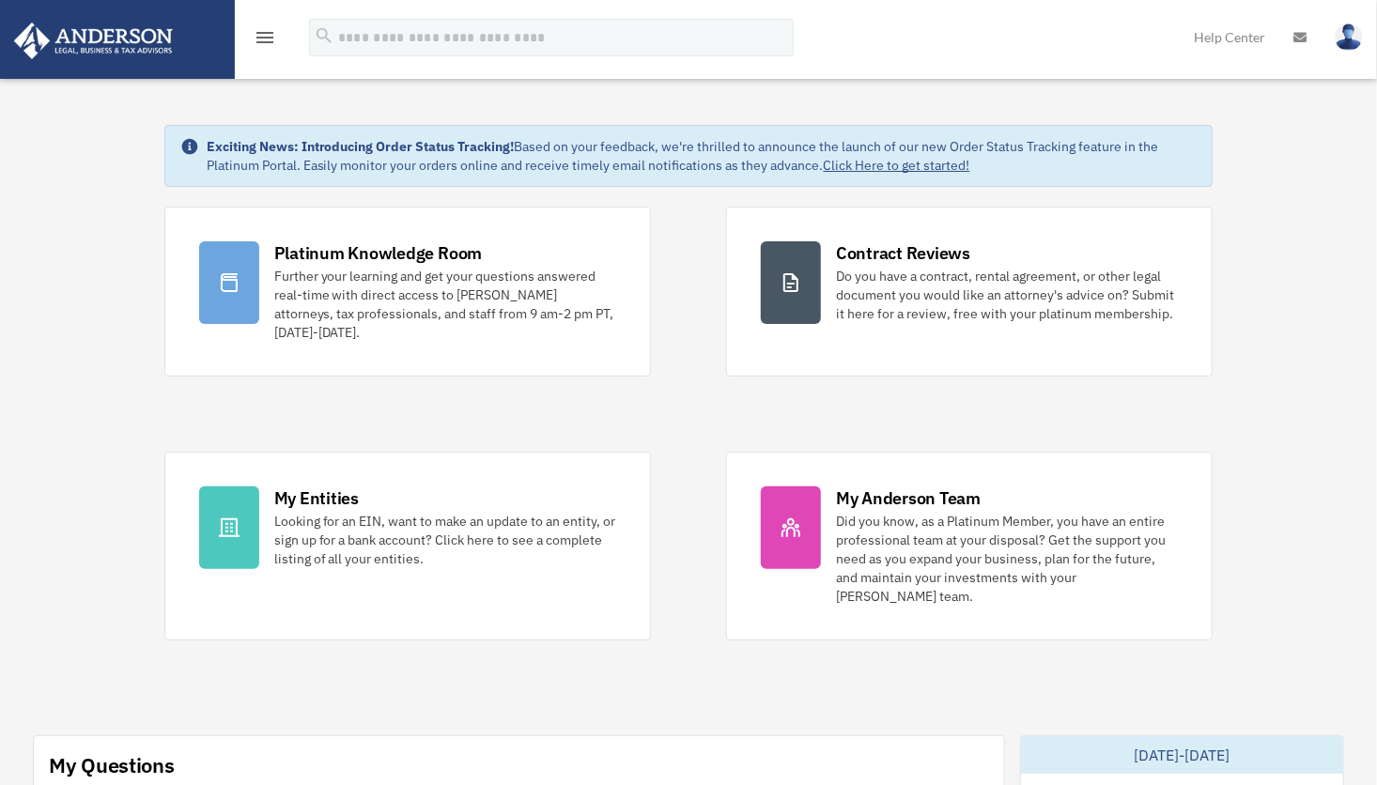
click at [259, 42] on icon "menu" at bounding box center [265, 37] width 23 height 23
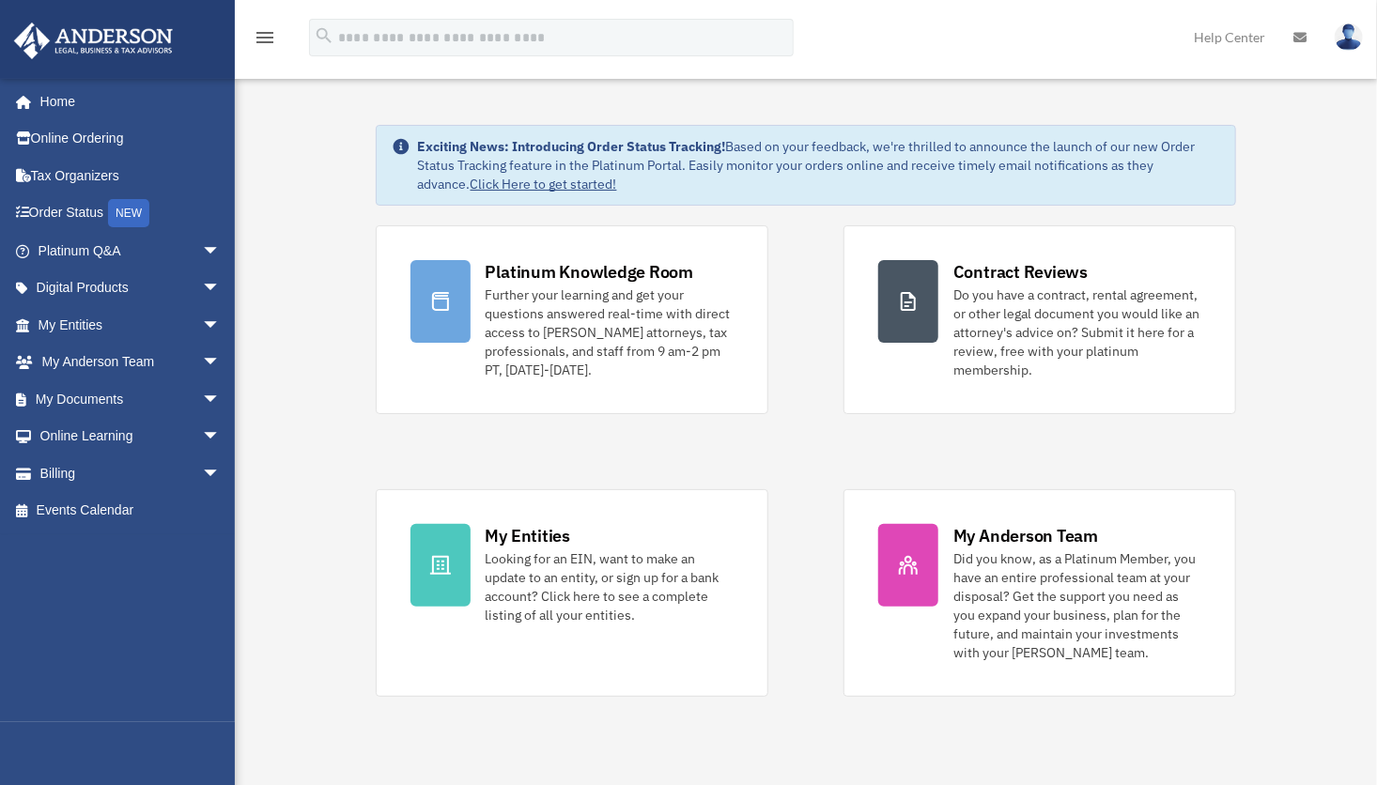
click at [327, 38] on icon "search" at bounding box center [324, 35] width 21 height 21
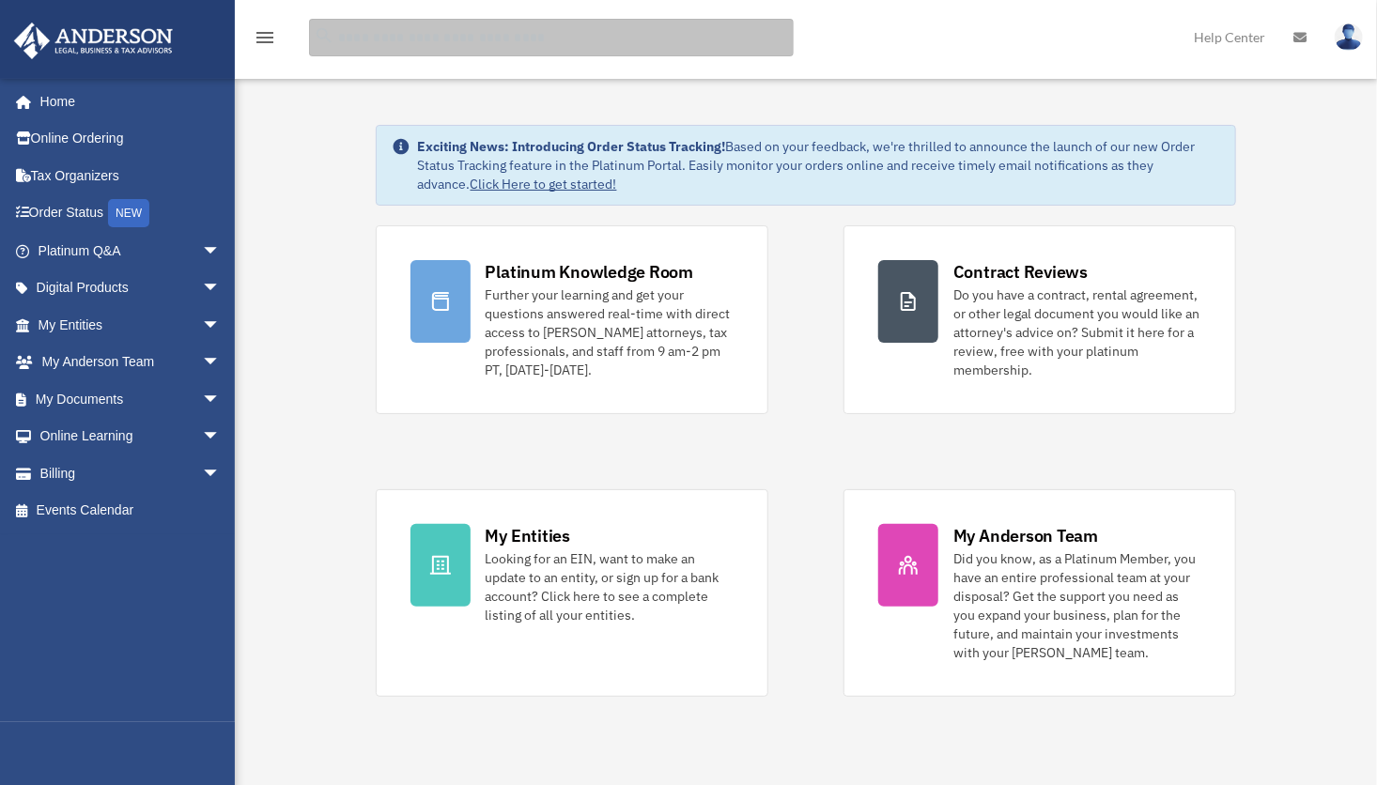
click at [376, 44] on input "search" at bounding box center [551, 38] width 485 height 38
type input "*******"
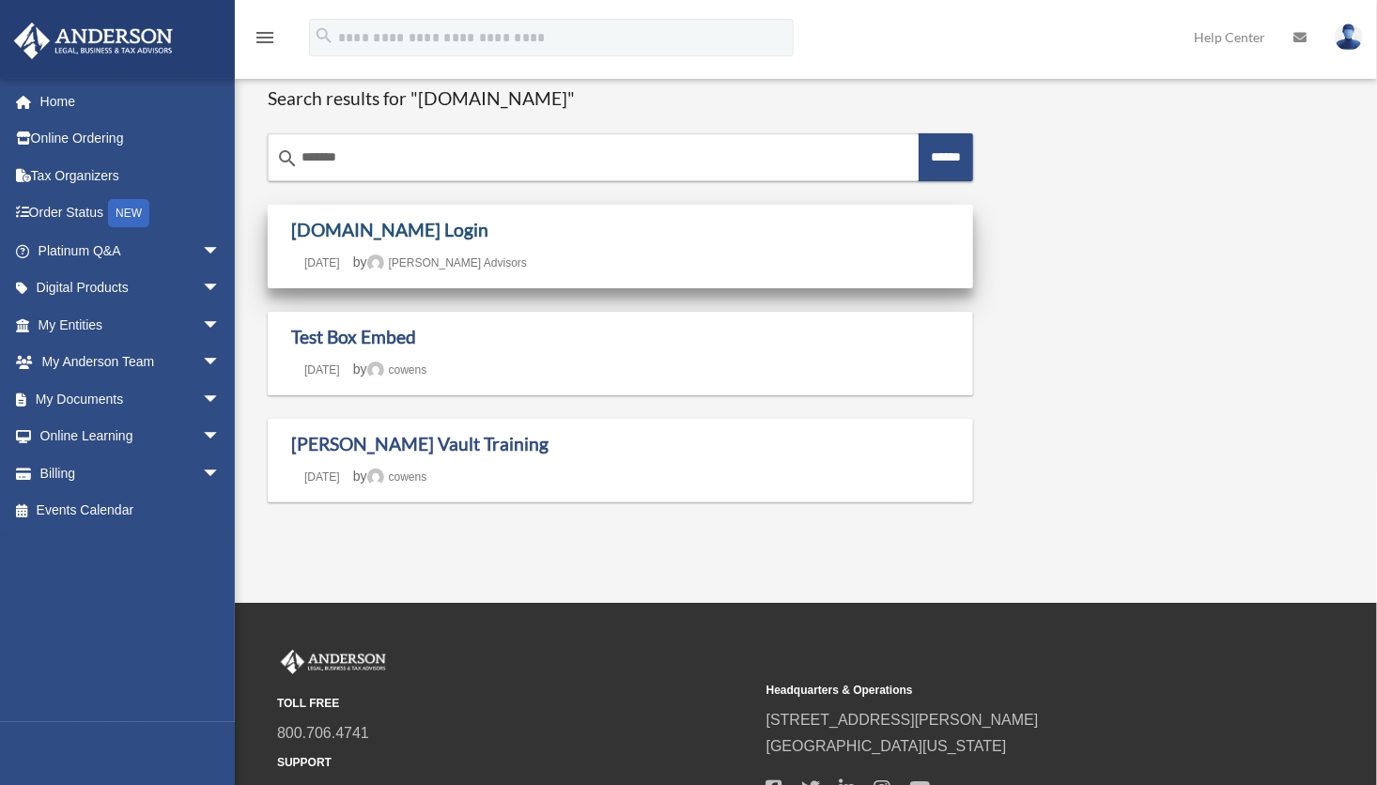
click at [355, 238] on link "[DOMAIN_NAME] Login" at bounding box center [389, 230] width 197 height 22
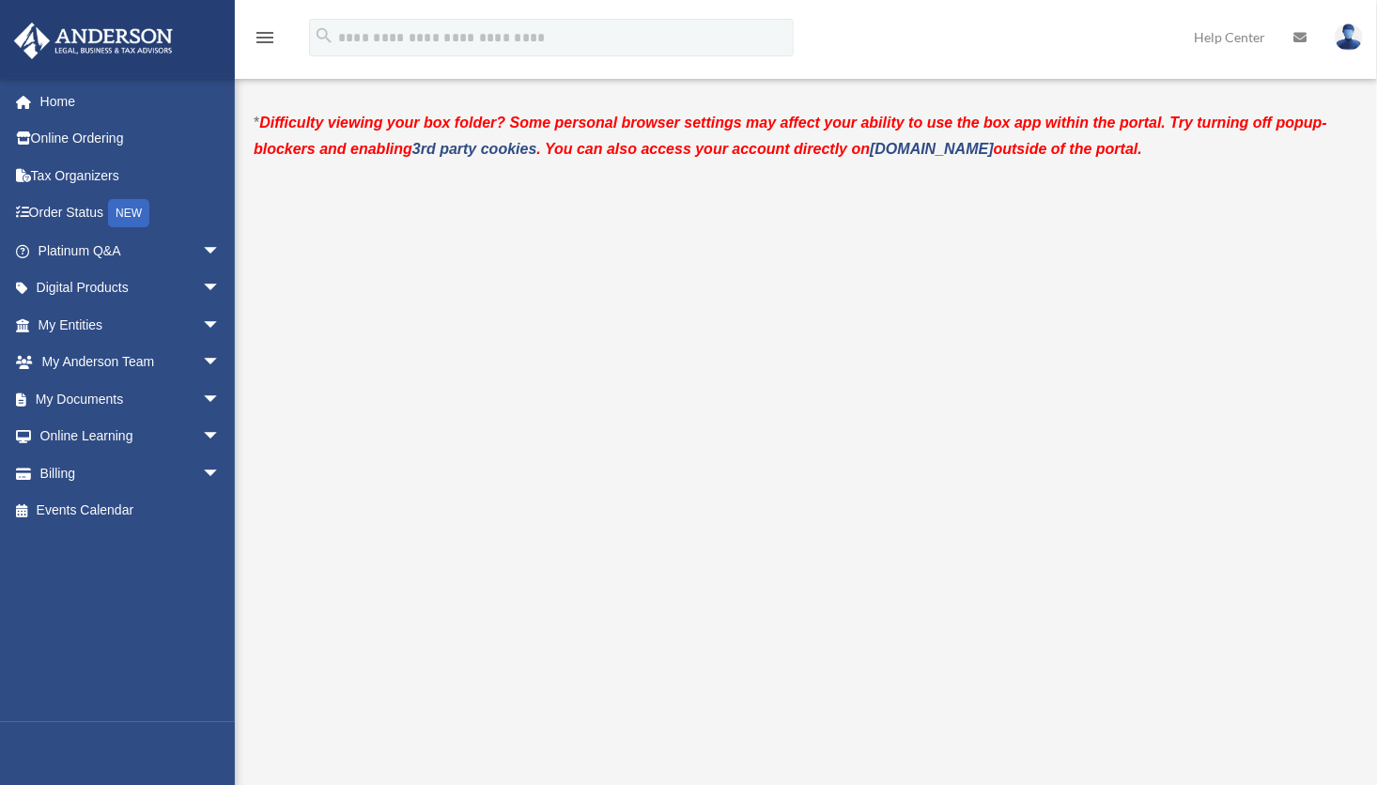
click at [396, 90] on div "Box.com Login date_range Published on Last updated August 12, 2022 April 10, 20…" at bounding box center [804, 542] width 1100 height 910
click at [614, 18] on div "menu search Site Menu add tcnatural31@gmail.com My Profile Reset Password Logou…" at bounding box center [688, 46] width 1348 height 64
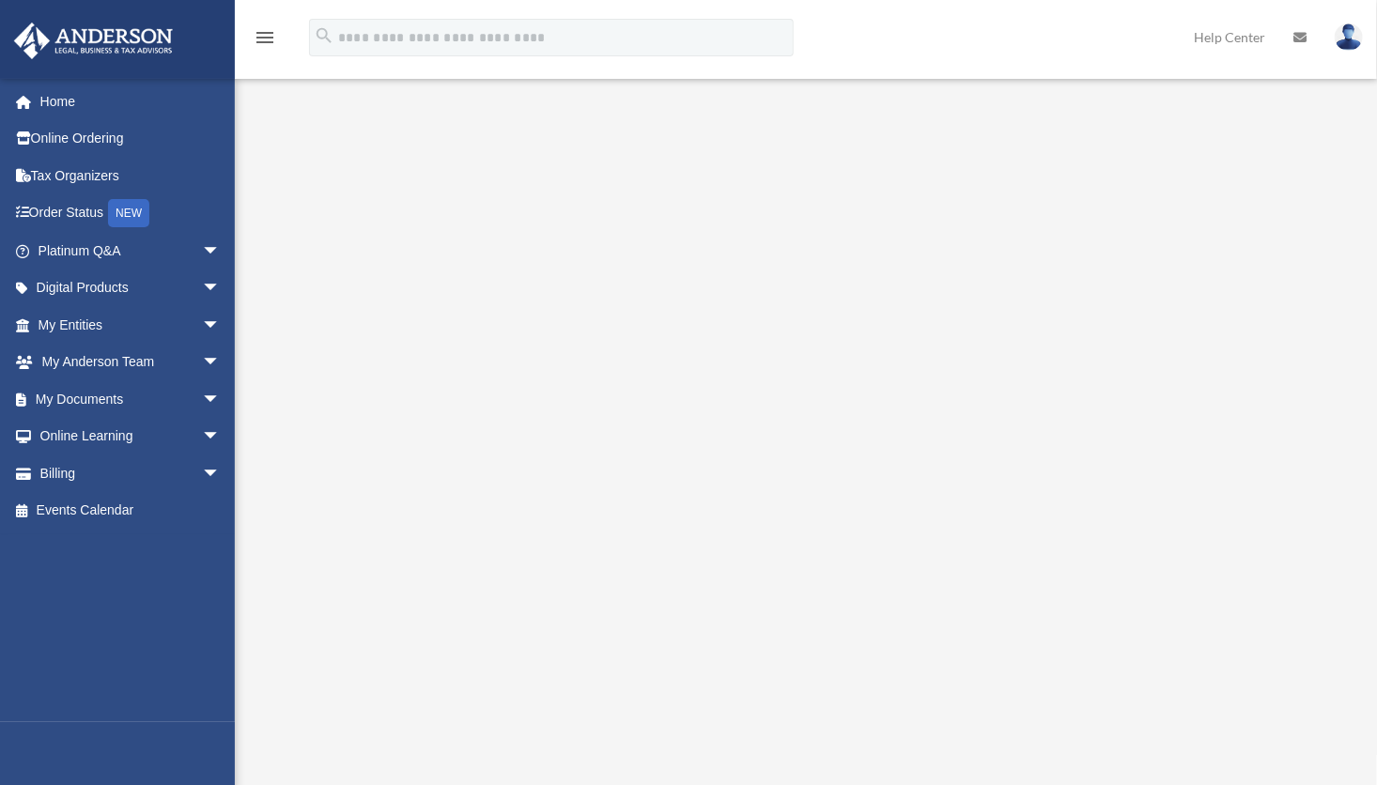
scroll to position [276, 0]
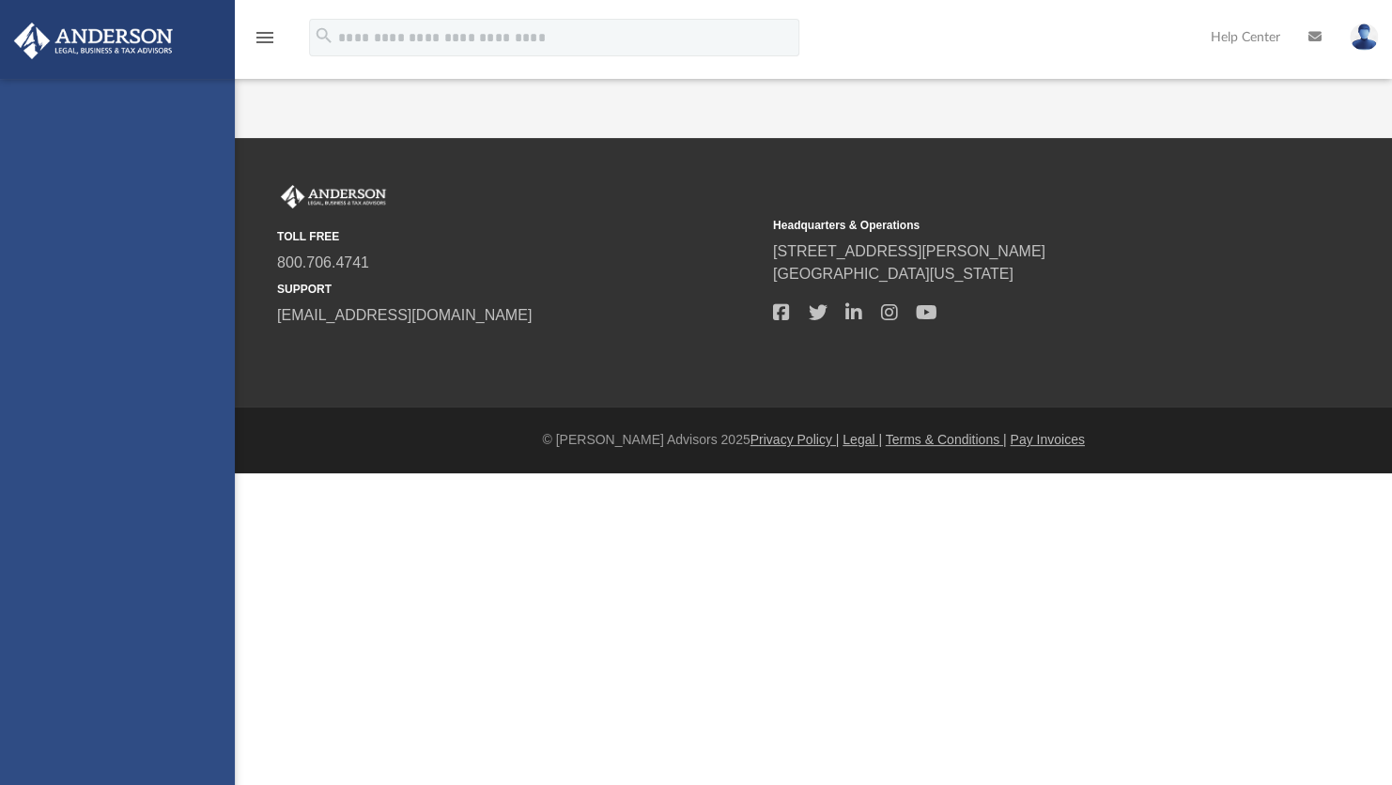
click at [162, 480] on div "tcnatural31@gmail.com Sign Out tcnatural31@gmail.com Home Online Ordering Tax O…" at bounding box center [117, 471] width 235 height 785
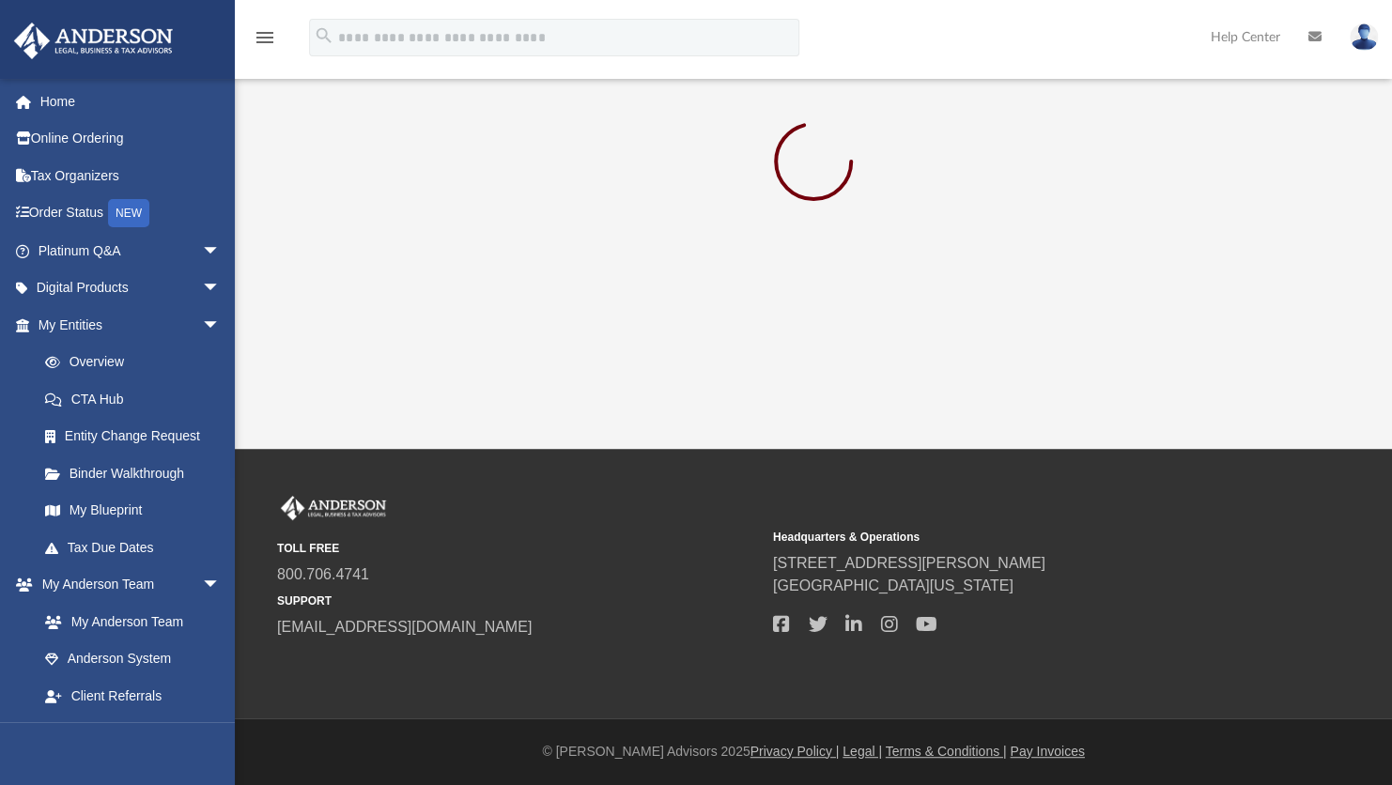
click at [162, 480] on link "Binder Walkthrough" at bounding box center [137, 473] width 223 height 38
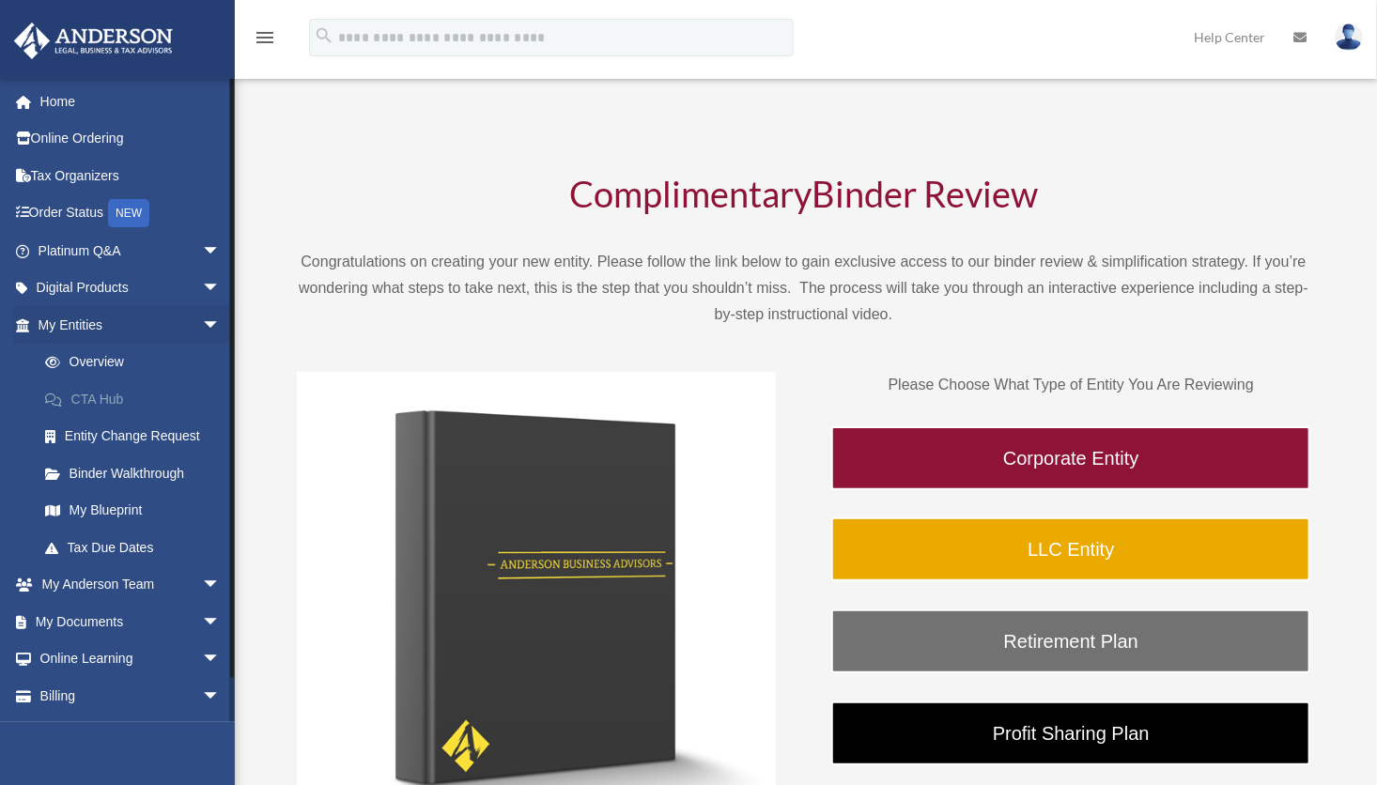
click at [100, 399] on link "CTA Hub" at bounding box center [137, 399] width 223 height 38
click at [117, 288] on link "Digital Products arrow_drop_down" at bounding box center [131, 288] width 236 height 38
click at [202, 289] on span "arrow_drop_down" at bounding box center [221, 288] width 38 height 38
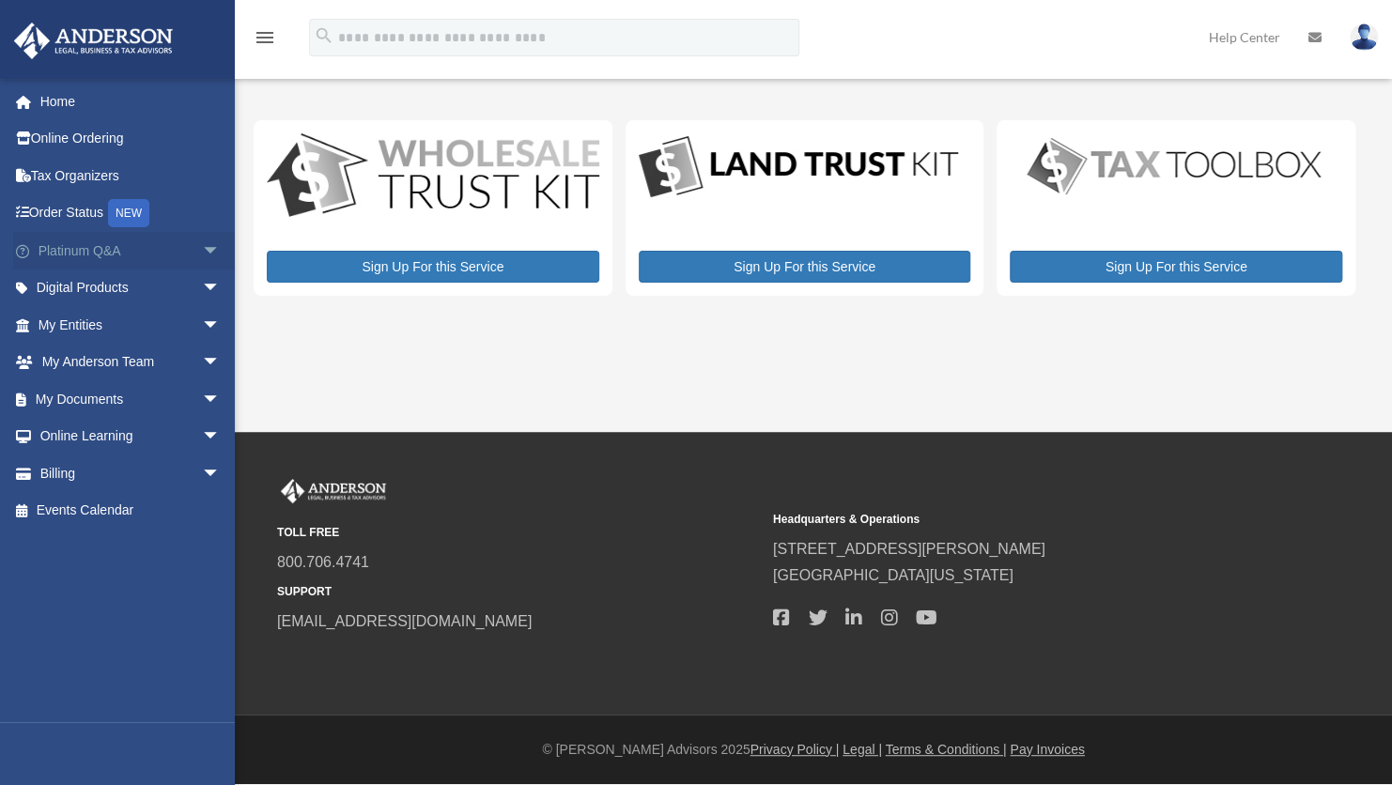
click at [140, 253] on link "Platinum Q&A arrow_drop_down" at bounding box center [131, 251] width 236 height 38
click at [88, 235] on link "Platinum Q&A arrow_drop_down" at bounding box center [131, 251] width 236 height 38
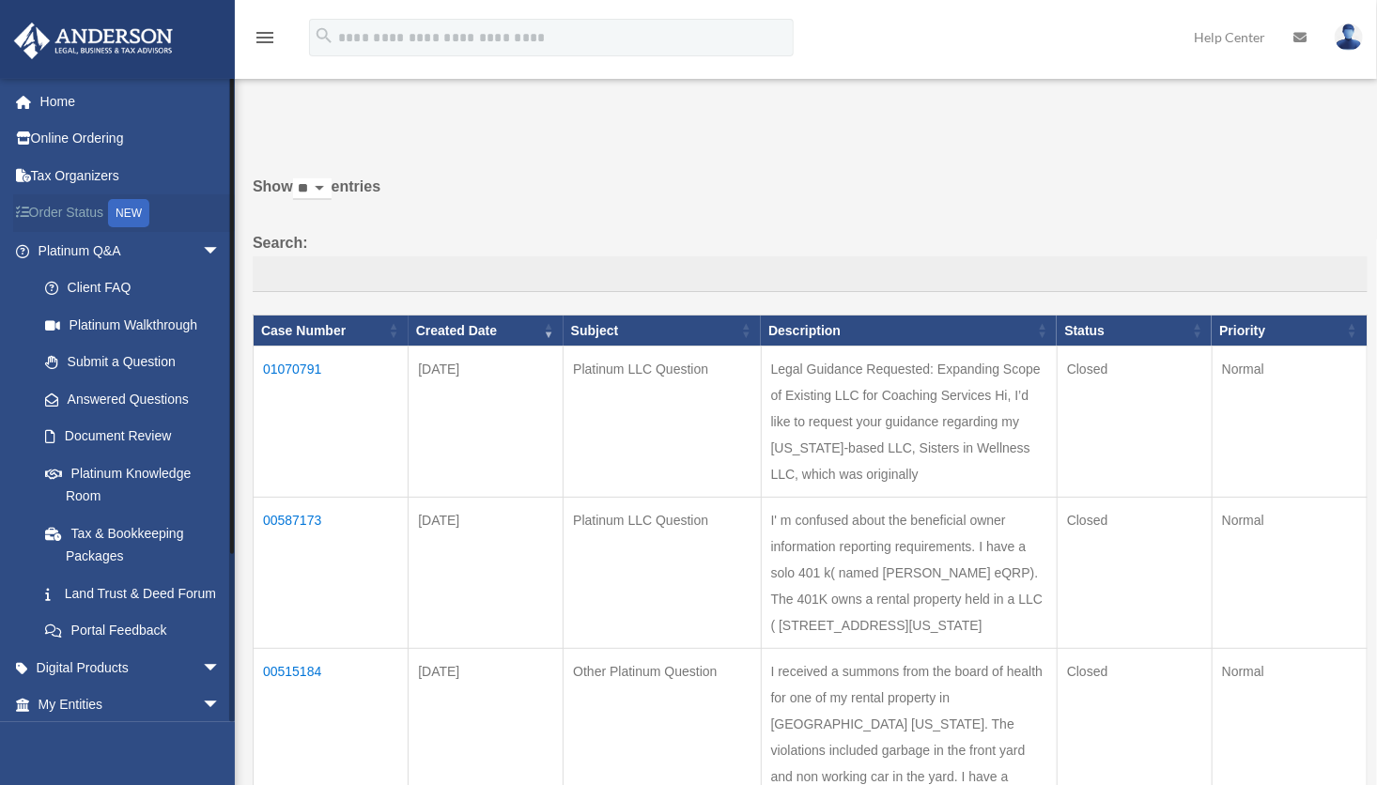
click at [65, 225] on link "Order Status NEW" at bounding box center [131, 213] width 236 height 38
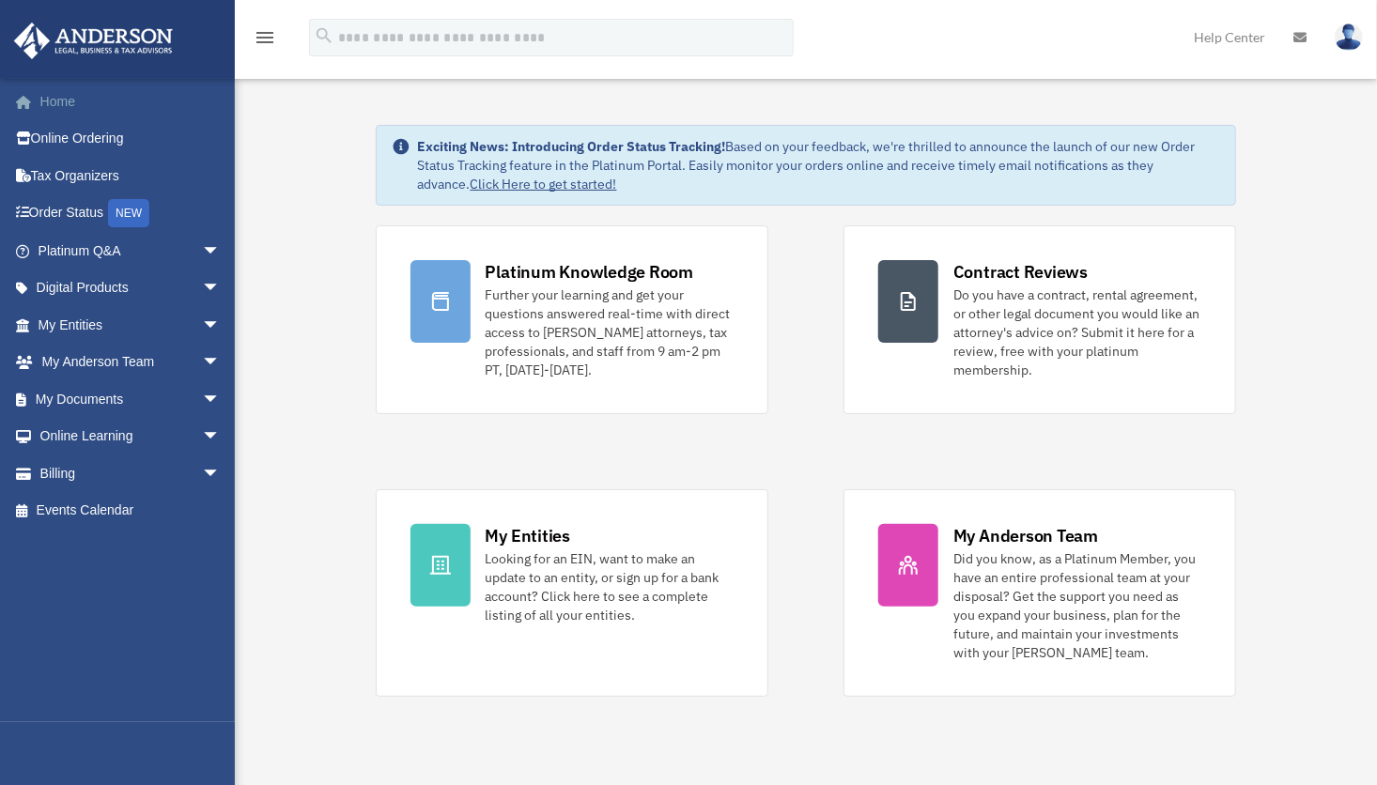
click at [52, 97] on link "Home" at bounding box center [131, 102] width 236 height 38
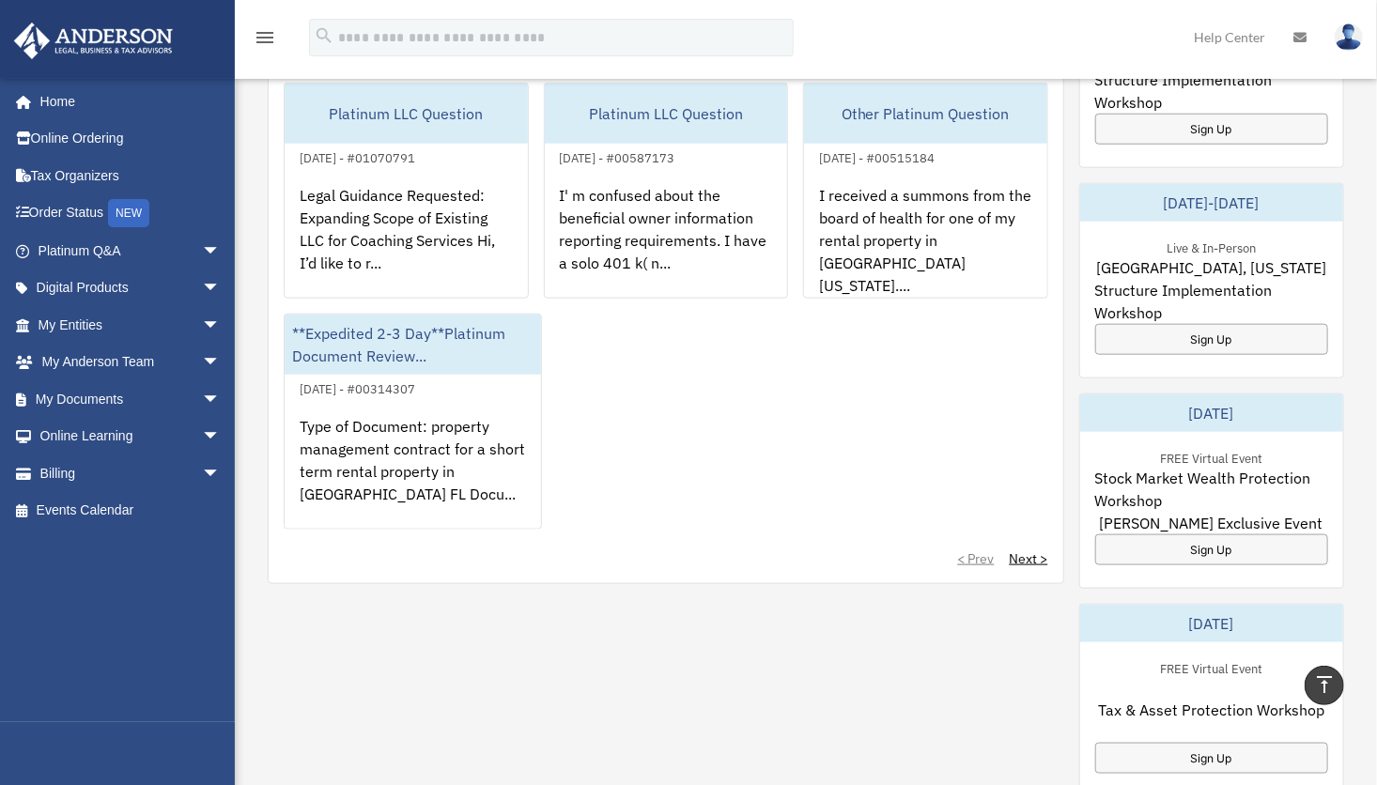
scroll to position [973, 0]
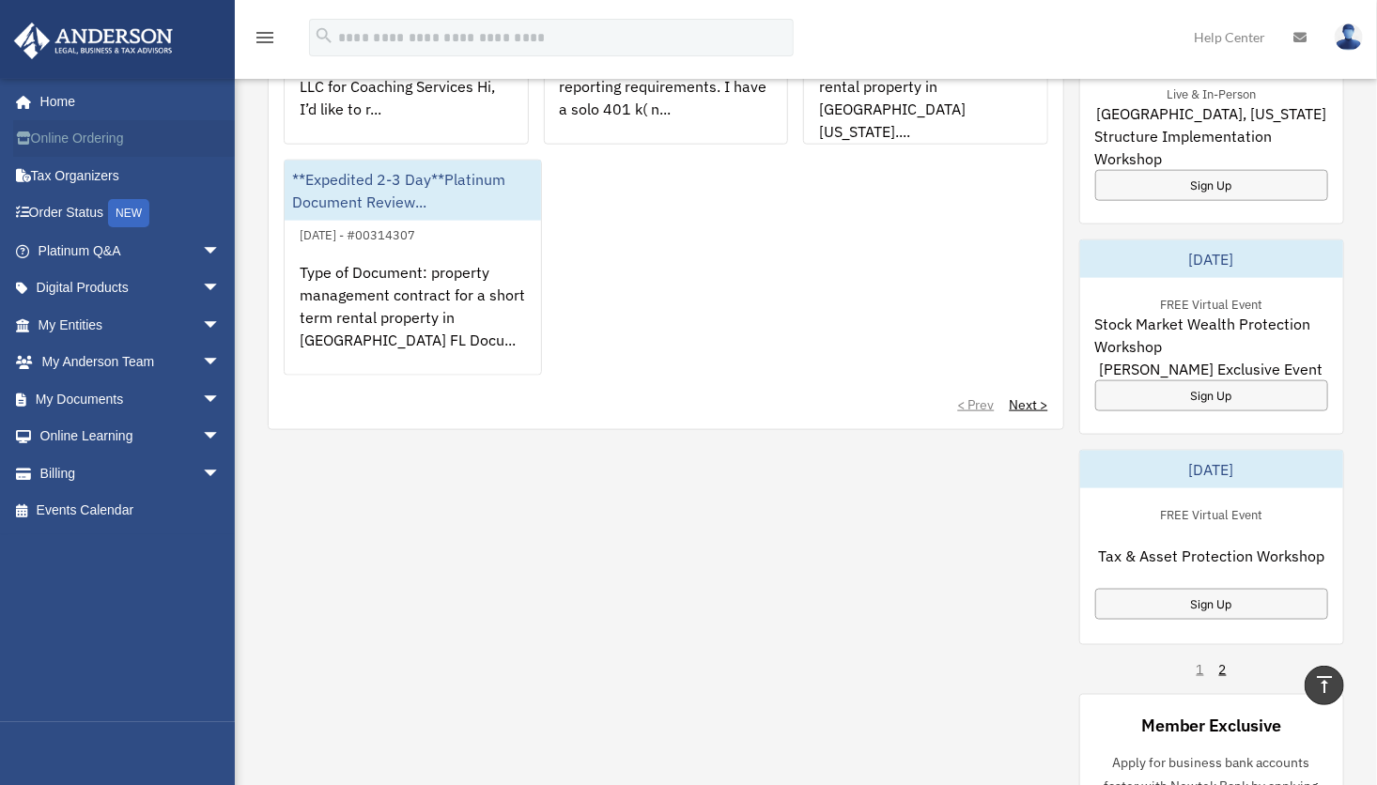
click at [114, 145] on link "Online Ordering" at bounding box center [131, 139] width 236 height 38
click at [95, 134] on link "Online Ordering" at bounding box center [131, 139] width 236 height 38
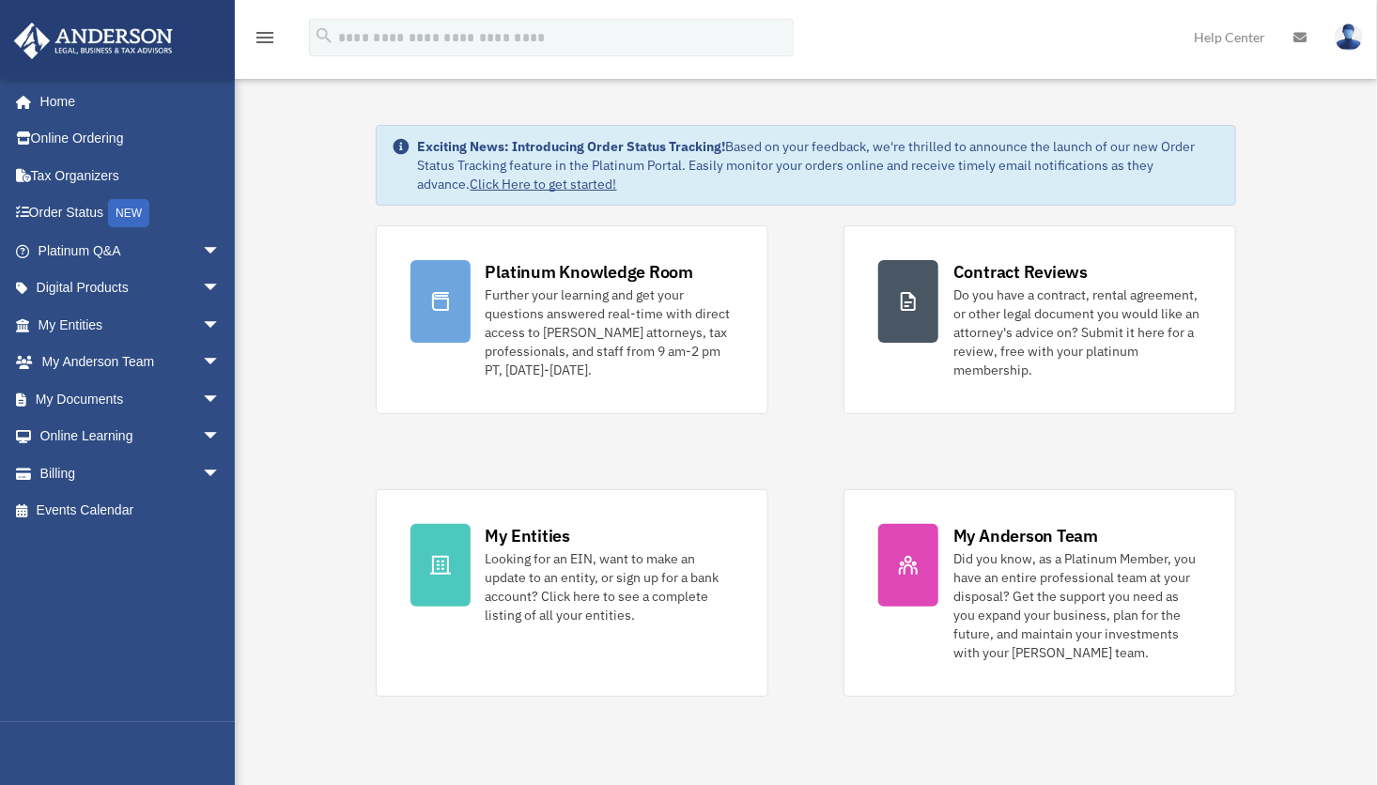
click at [34, 38] on img at bounding box center [93, 41] width 170 height 37
click at [76, 188] on link "Tax Organizers" at bounding box center [131, 176] width 236 height 38
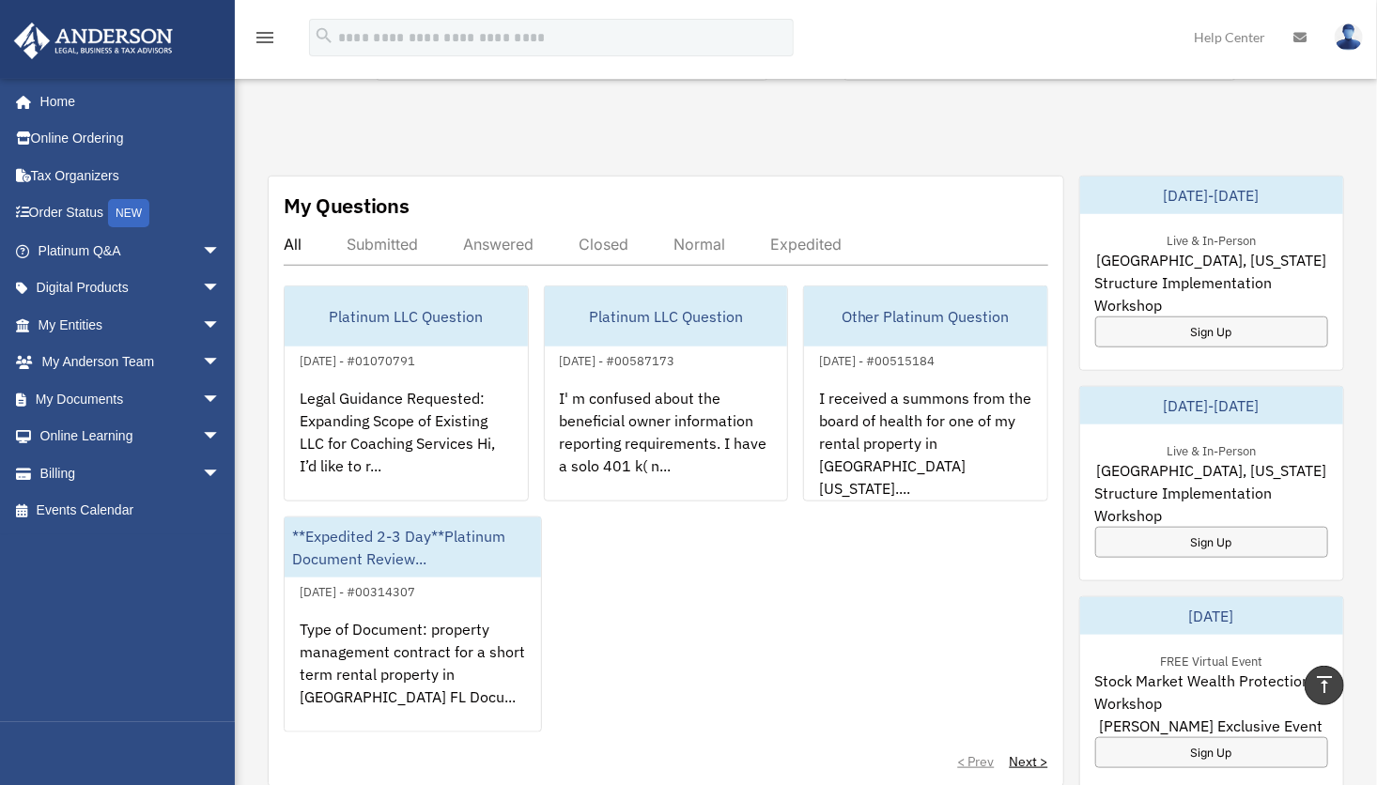
scroll to position [990, 0]
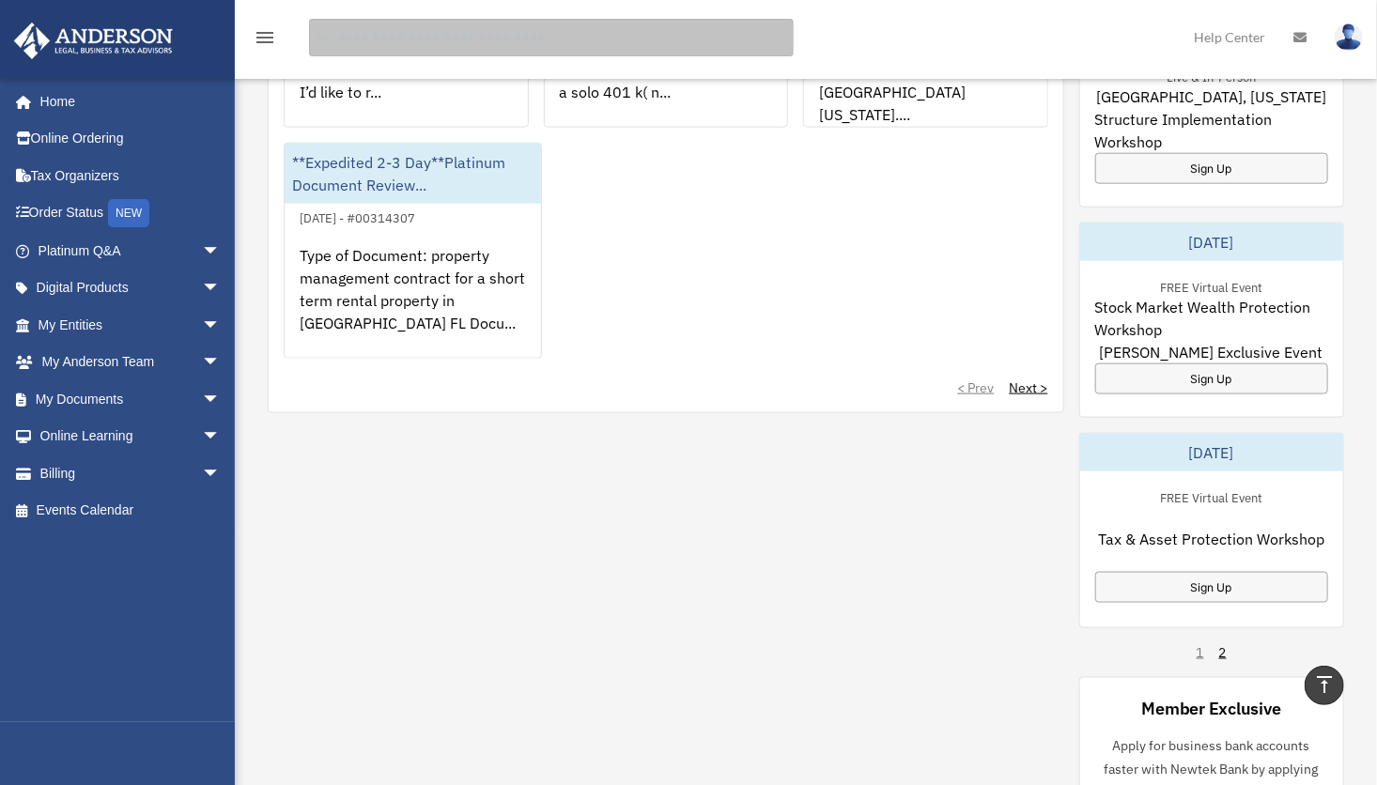
click at [444, 35] on input "search" at bounding box center [551, 38] width 485 height 38
type input "***"
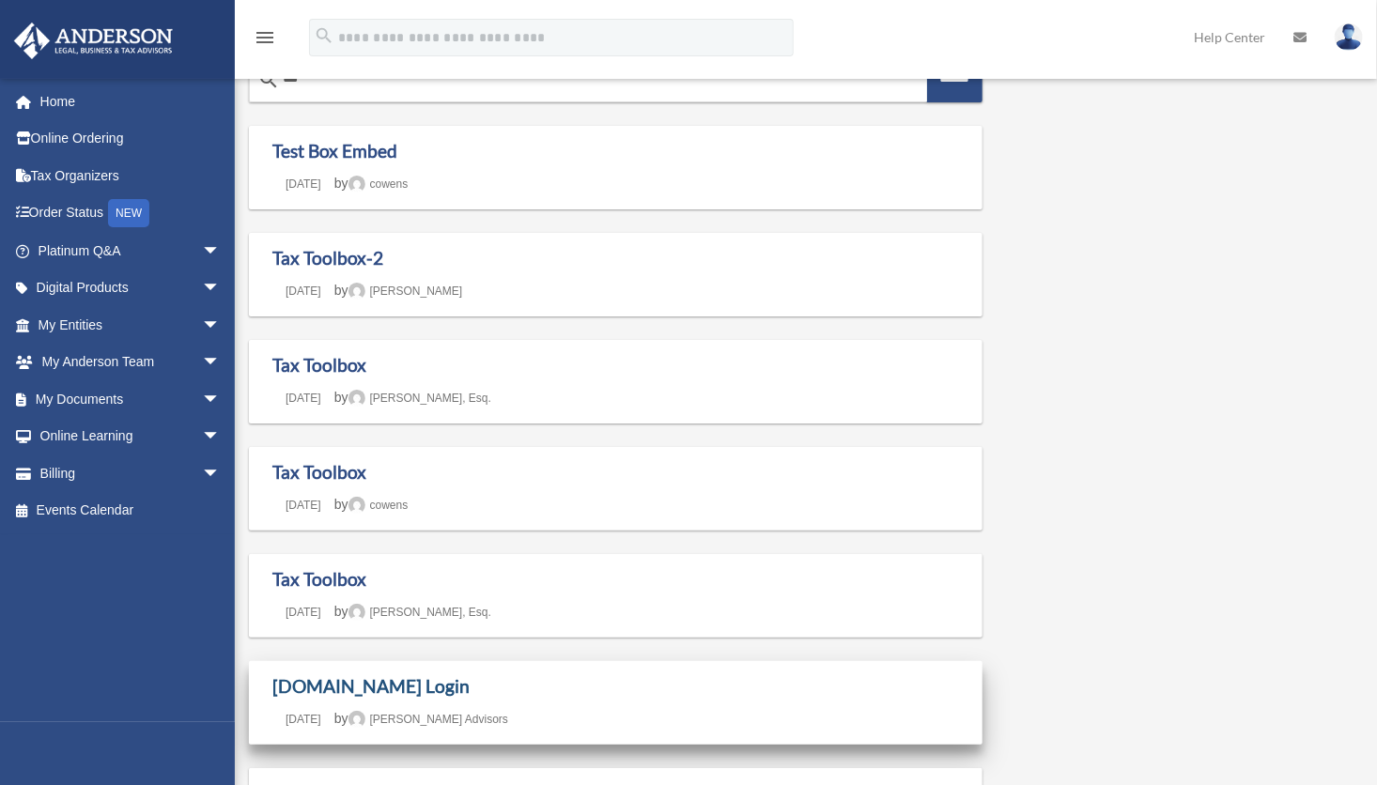
click at [316, 685] on link "Box.com Login" at bounding box center [370, 686] width 197 height 22
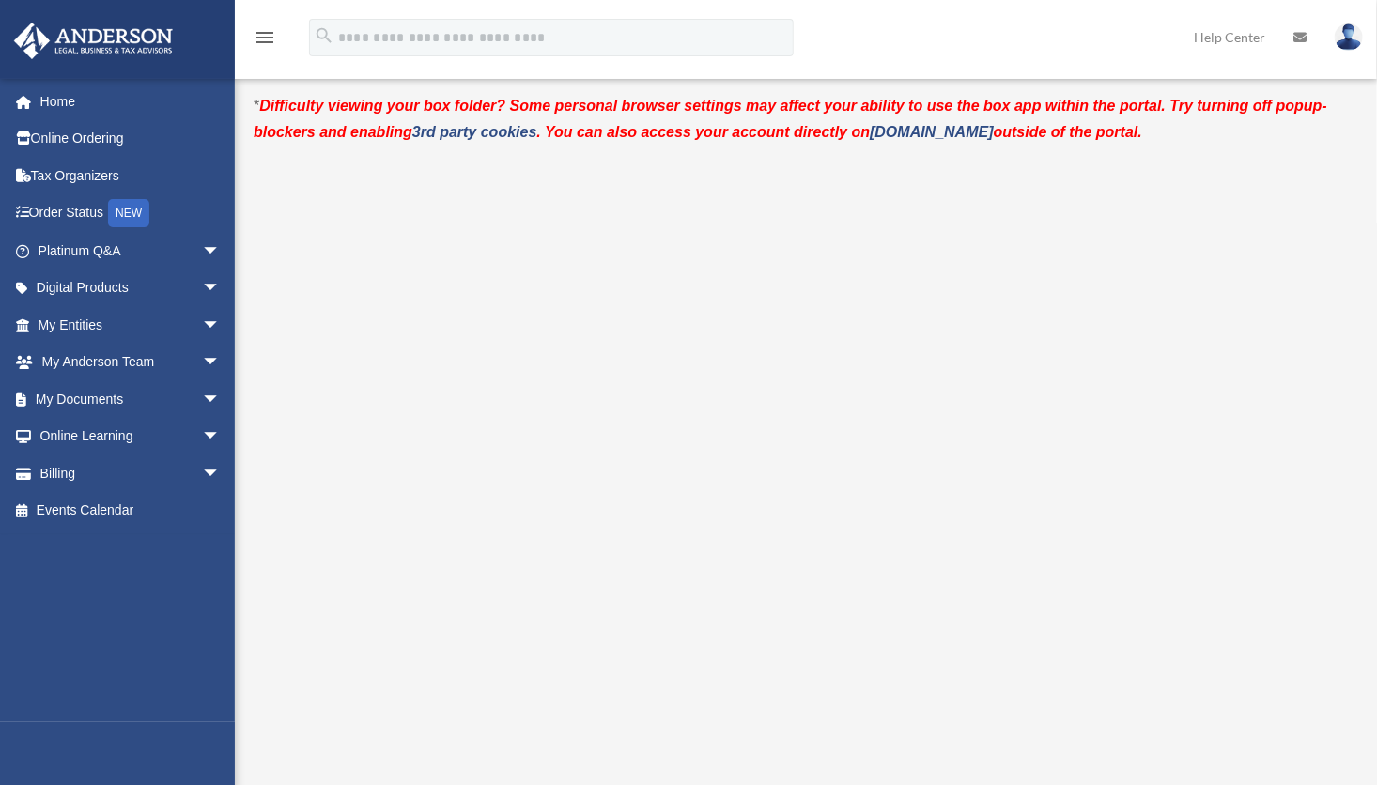
scroll to position [18, 0]
click at [895, 130] on link "[DOMAIN_NAME]" at bounding box center [932, 131] width 124 height 16
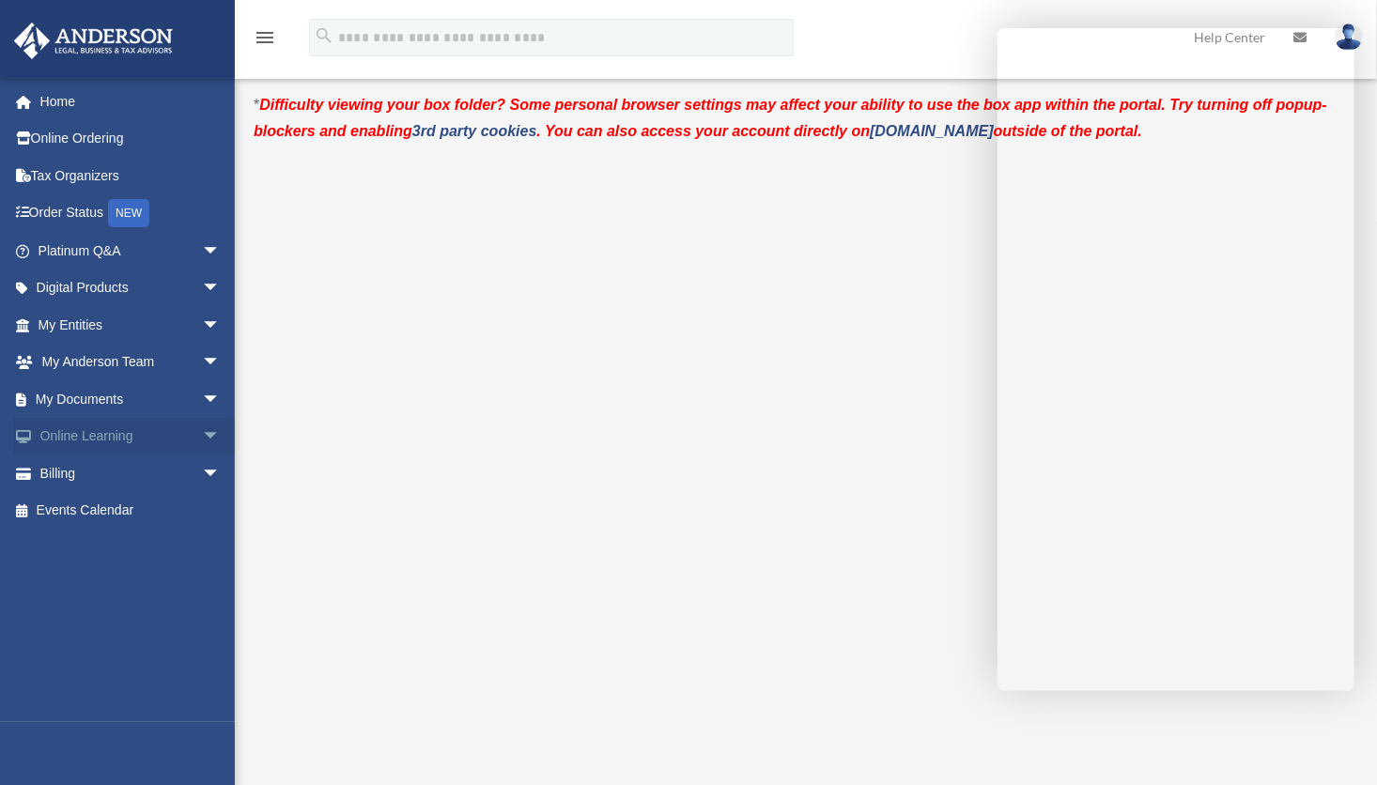
click at [202, 443] on span "arrow_drop_down" at bounding box center [221, 437] width 38 height 38
click at [202, 443] on span "arrow_drop_up" at bounding box center [221, 437] width 38 height 38
click at [202, 443] on span "arrow_drop_down" at bounding box center [221, 437] width 38 height 38
click at [96, 548] on link "Resources" at bounding box center [137, 548] width 223 height 38
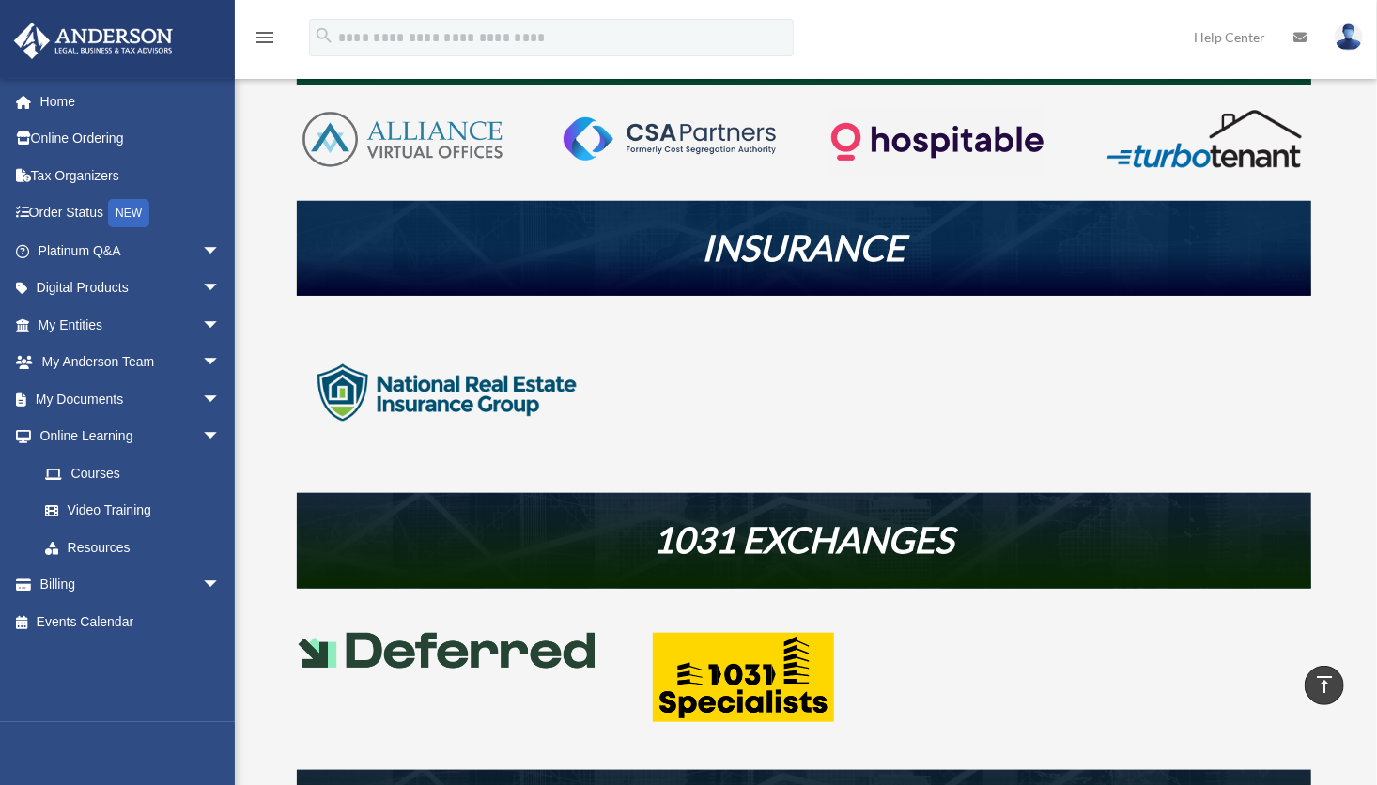
scroll to position [447, 0]
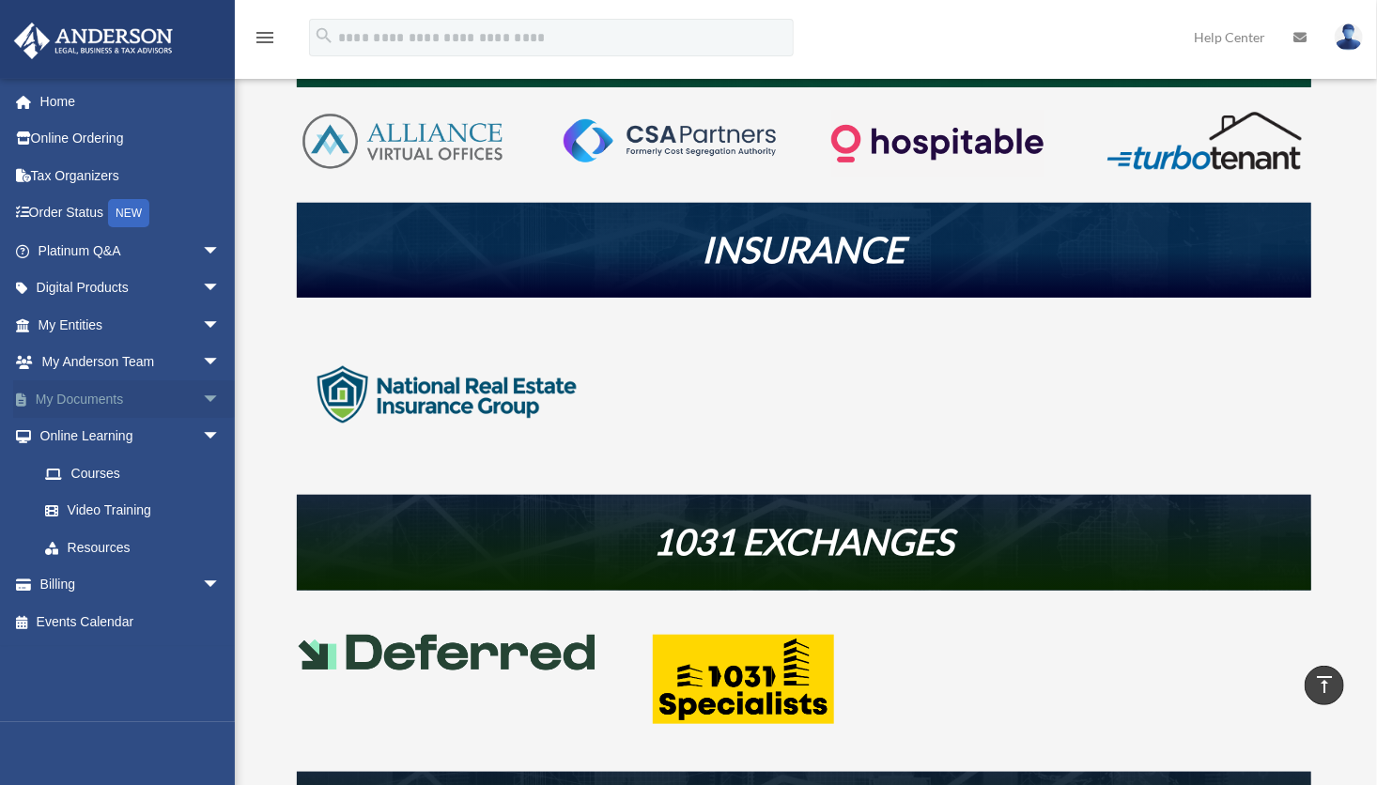
click at [100, 401] on link "My Documents arrow_drop_down" at bounding box center [131, 399] width 236 height 38
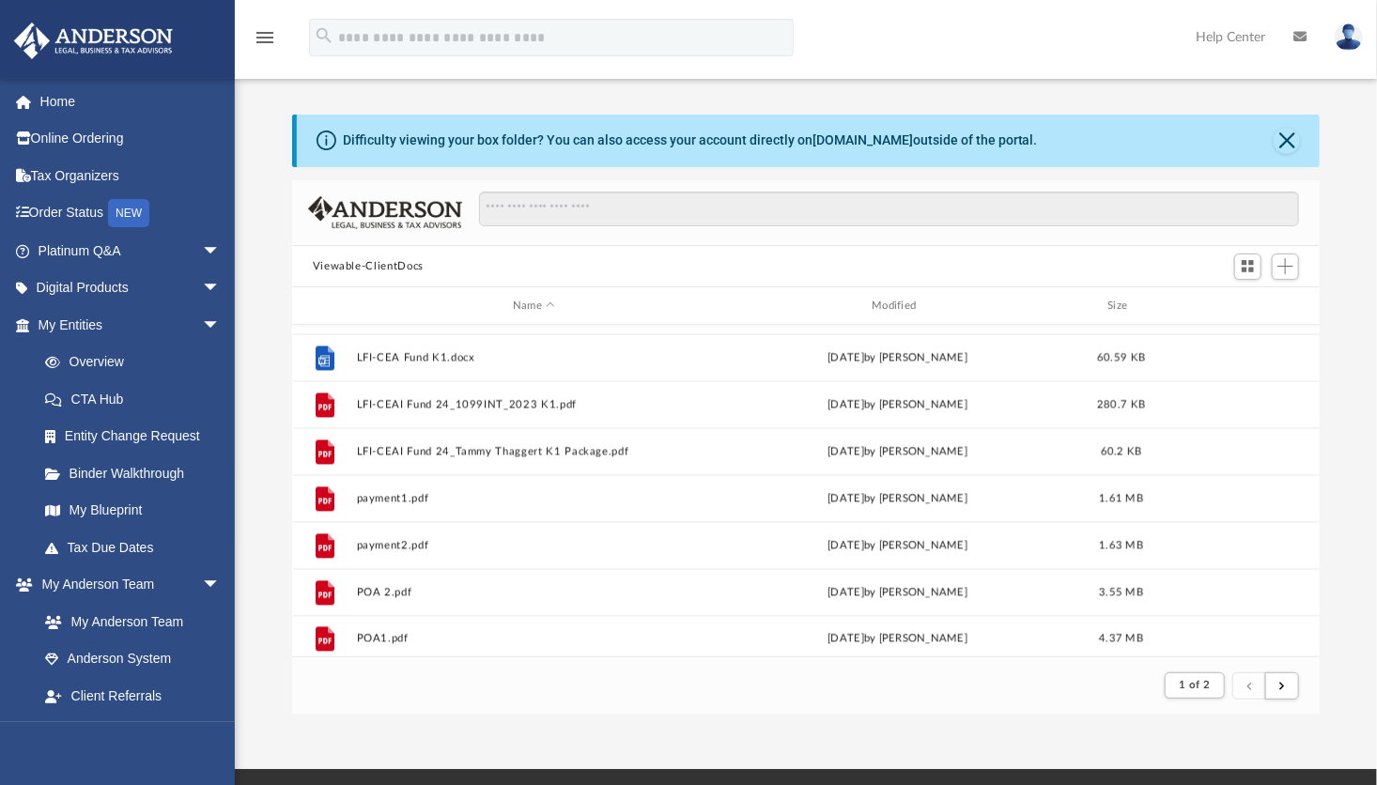
scroll to position [2016, 0]
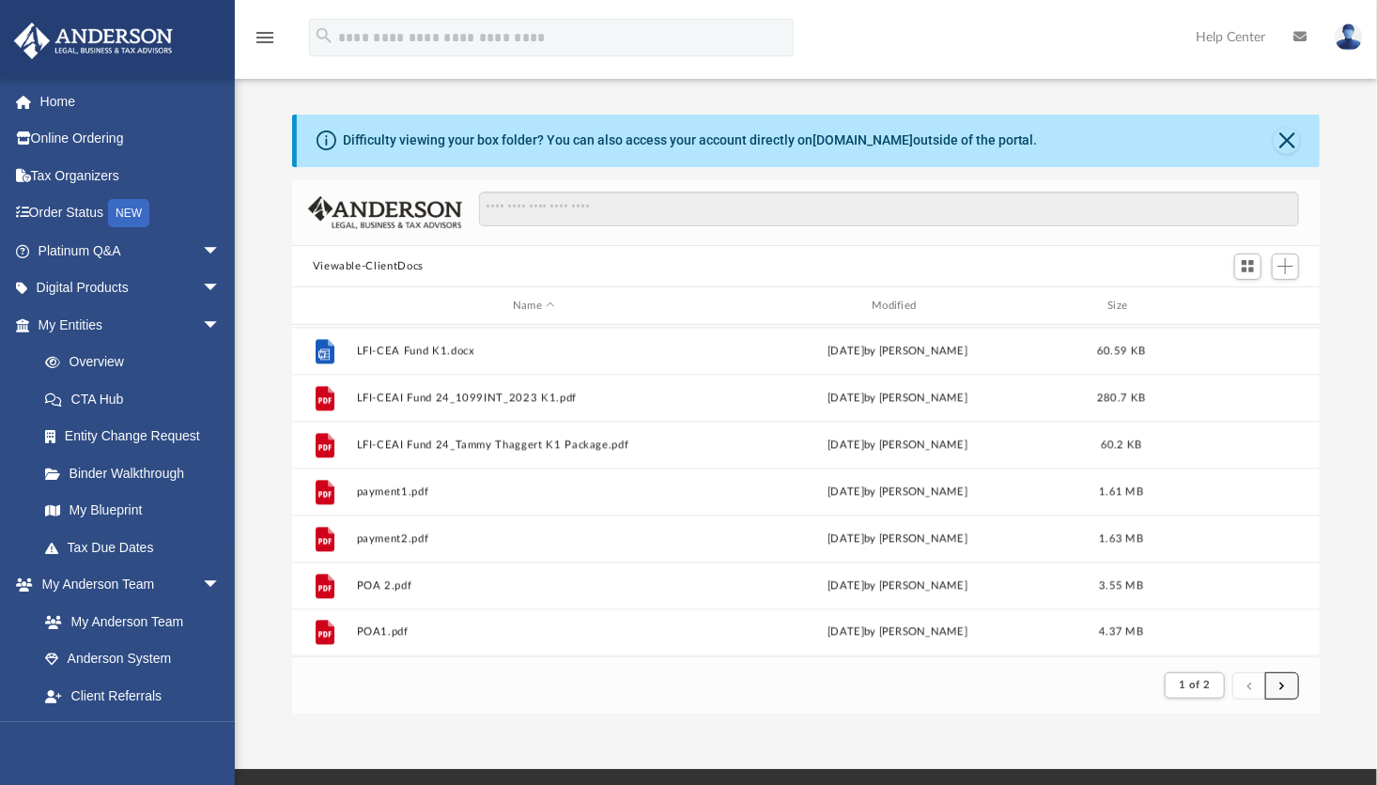
click at [1286, 682] on button "submit" at bounding box center [1282, 685] width 34 height 27
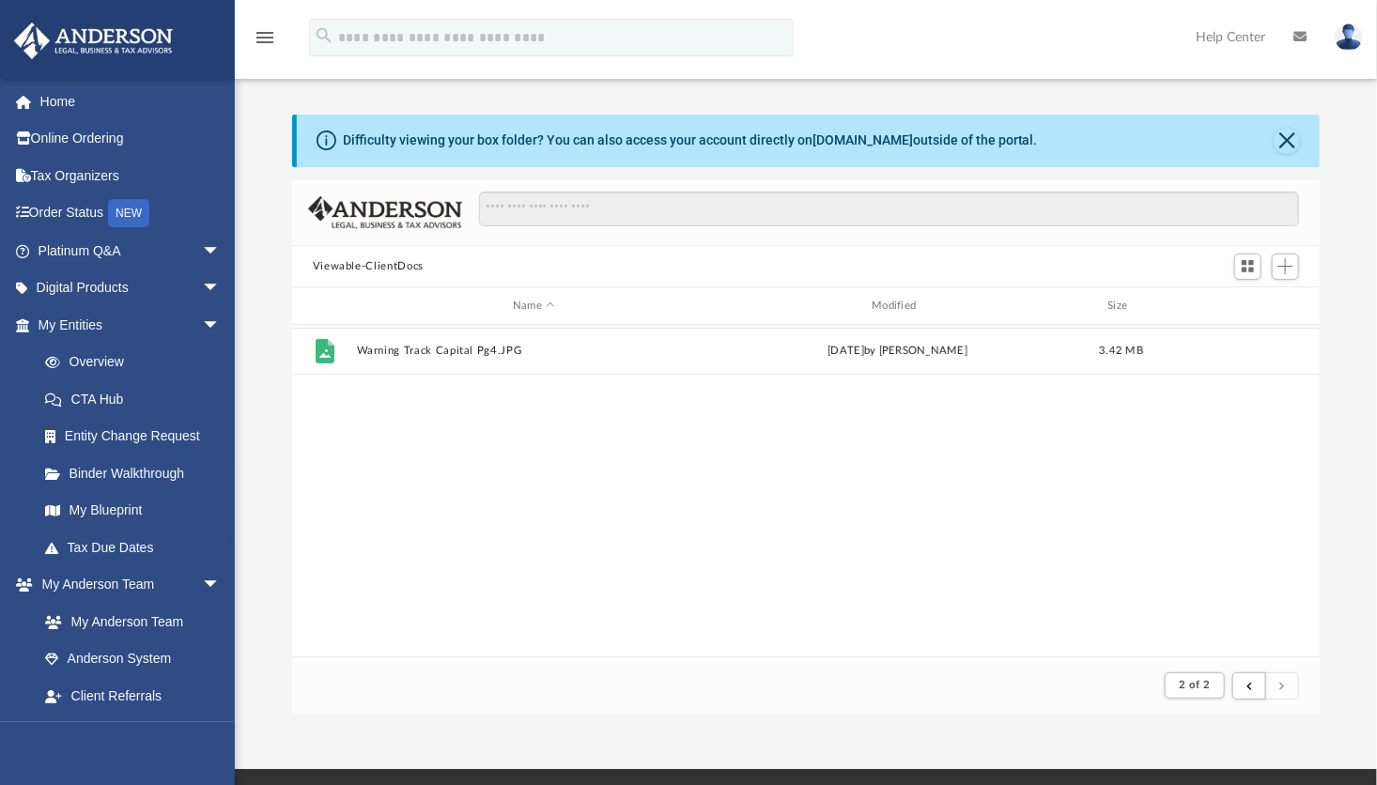
scroll to position [0, 0]
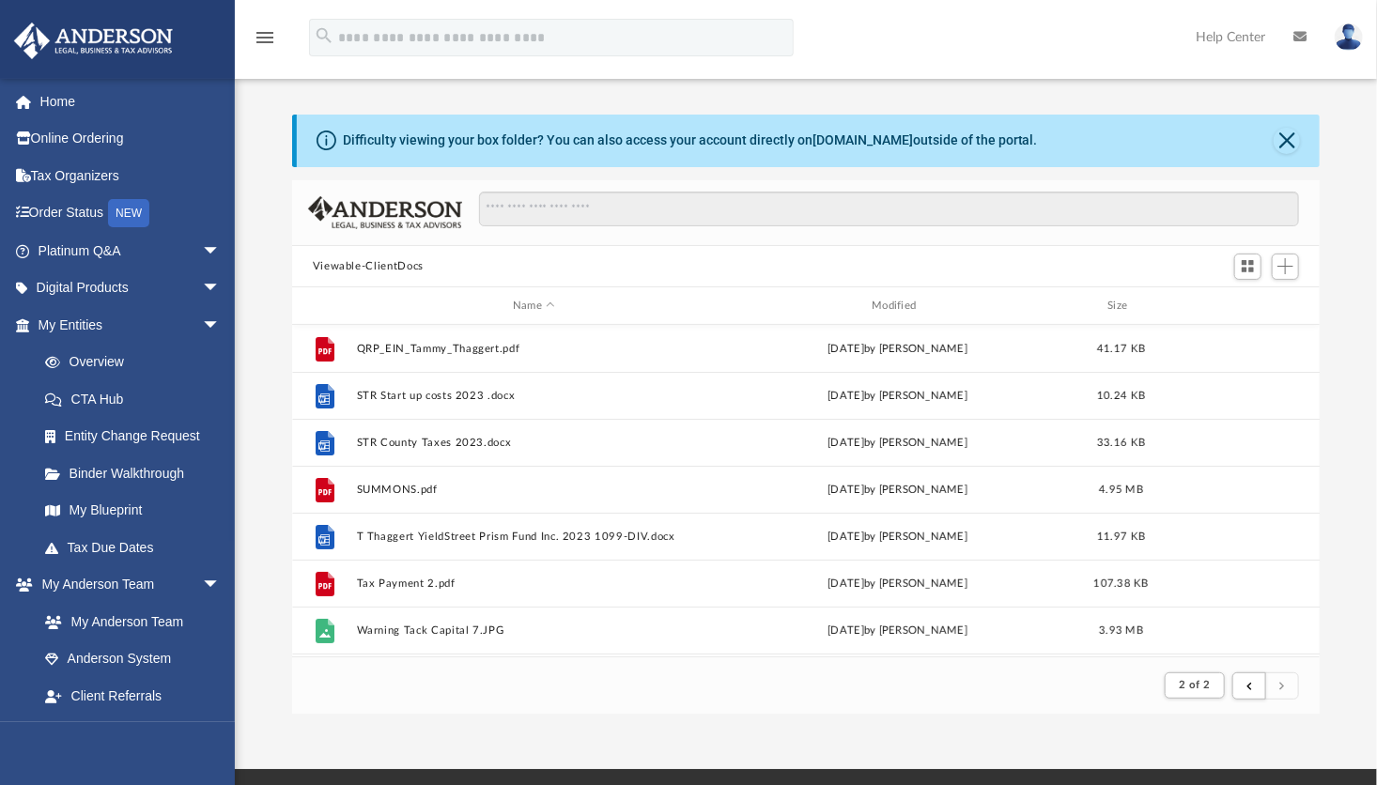
drag, startPoint x: 1325, startPoint y: 429, endPoint x: 1331, endPoint y: 484, distance: 54.8
click at [1331, 484] on div "Difficulty viewing your box folder? You can also access your account directly o…" at bounding box center [806, 415] width 1142 height 600
click at [1255, 682] on button "submit" at bounding box center [1249, 685] width 34 height 27
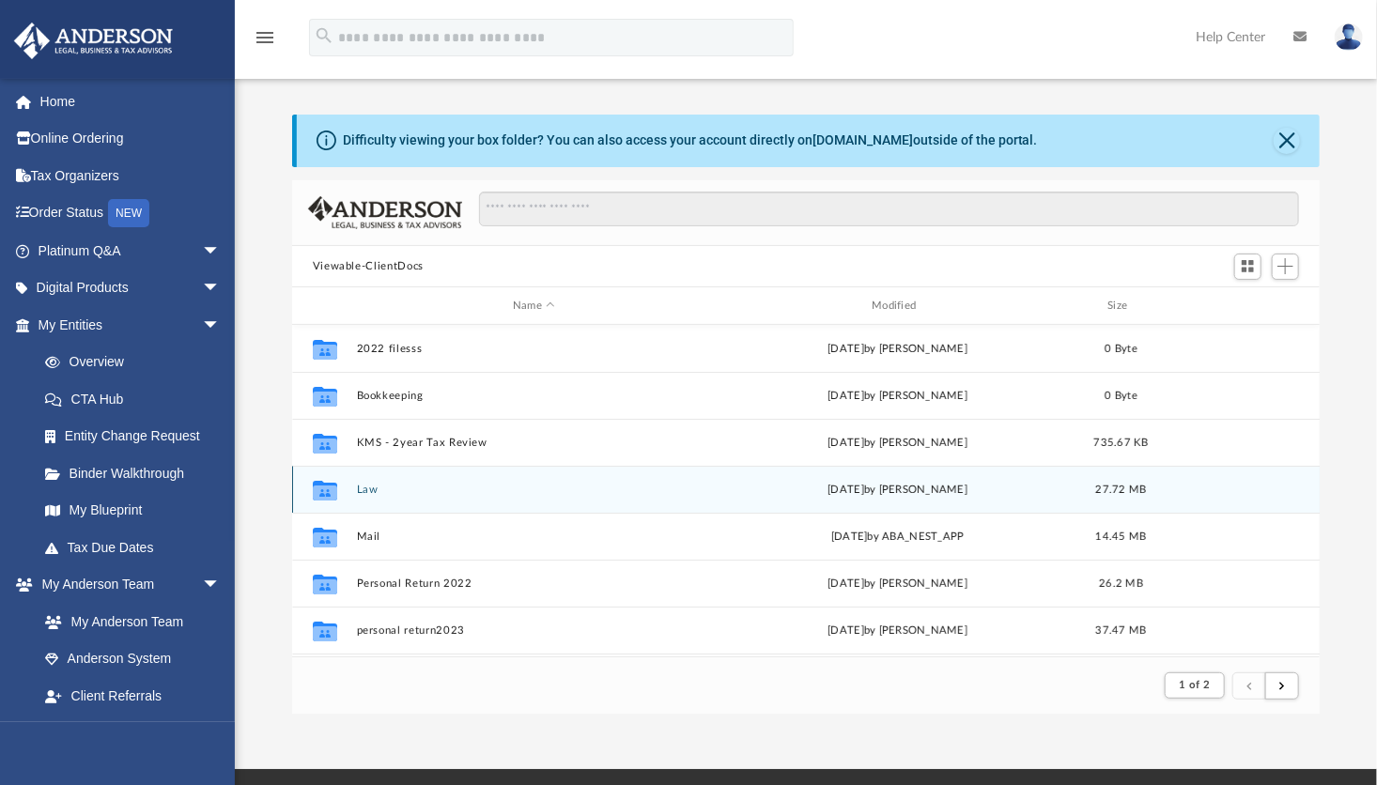
click at [377, 489] on button "Law" at bounding box center [533, 490] width 355 height 12
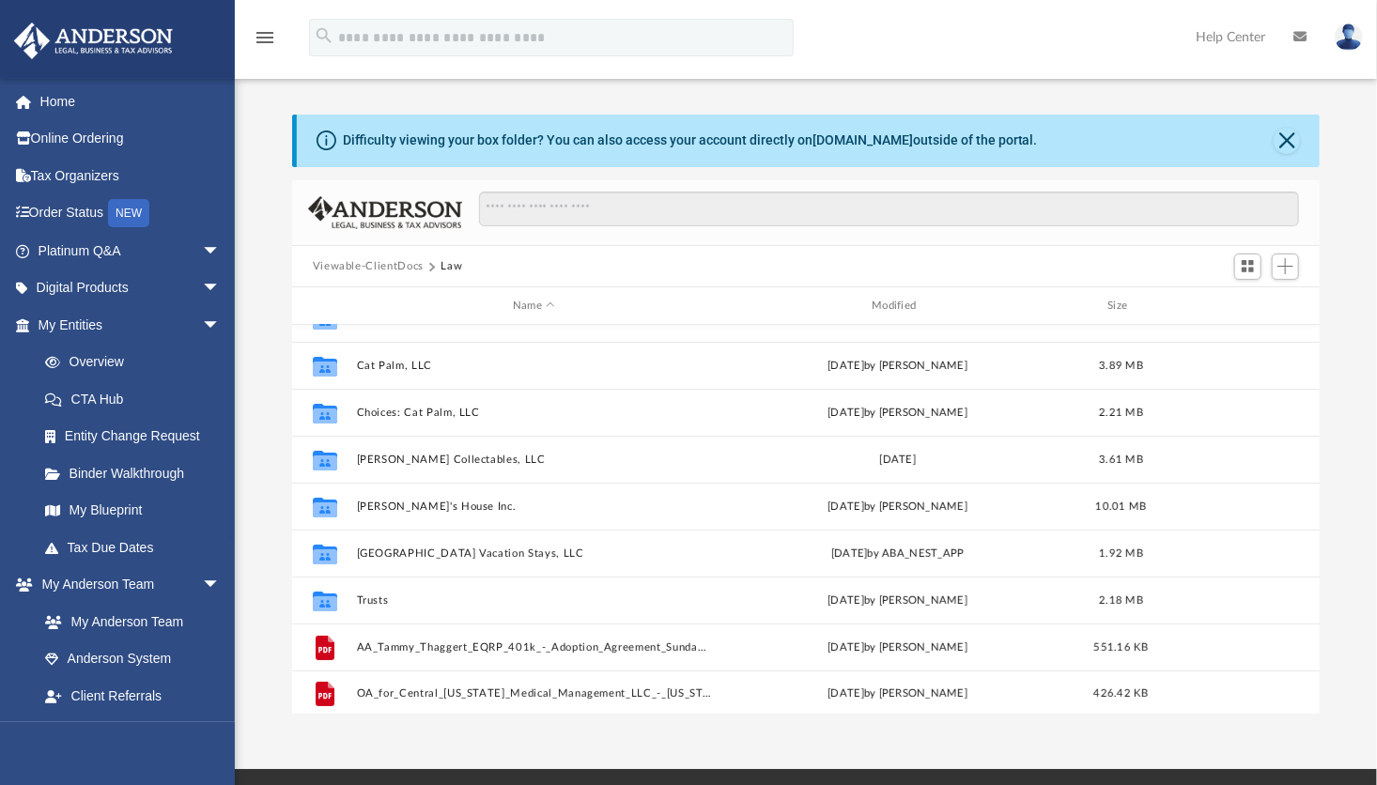
scroll to position [34, 0]
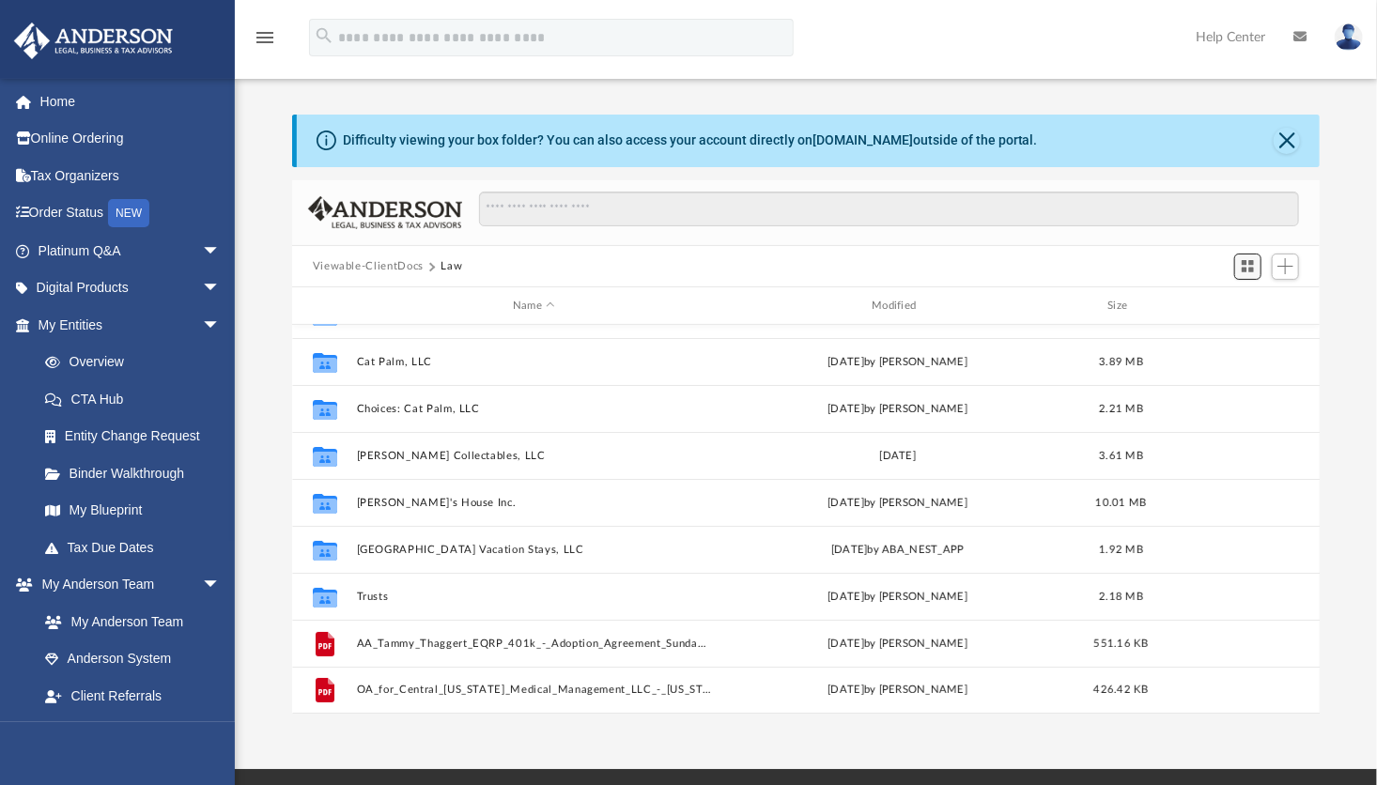
click at [1240, 272] on button "Switch to Grid View" at bounding box center [1248, 267] width 28 height 26
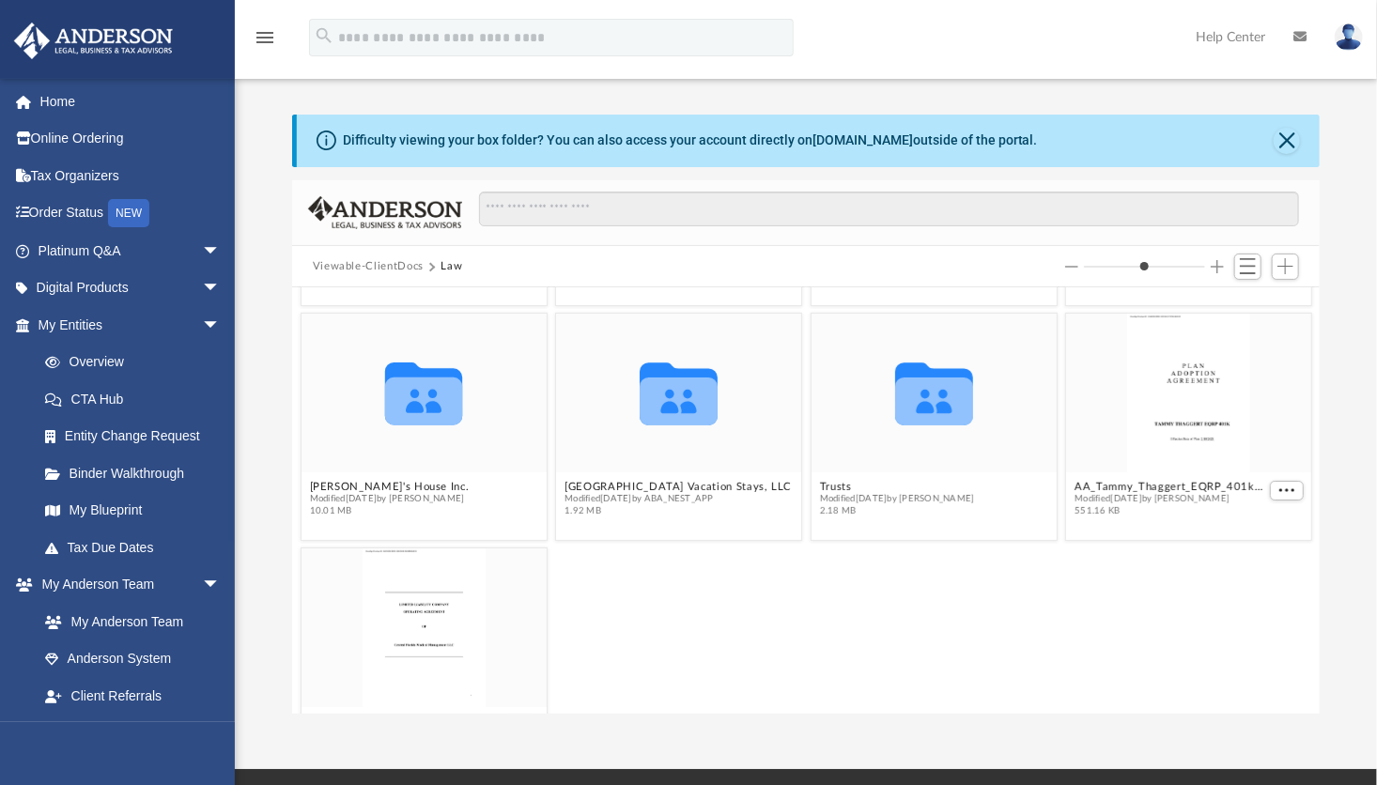
scroll to position [285, 0]
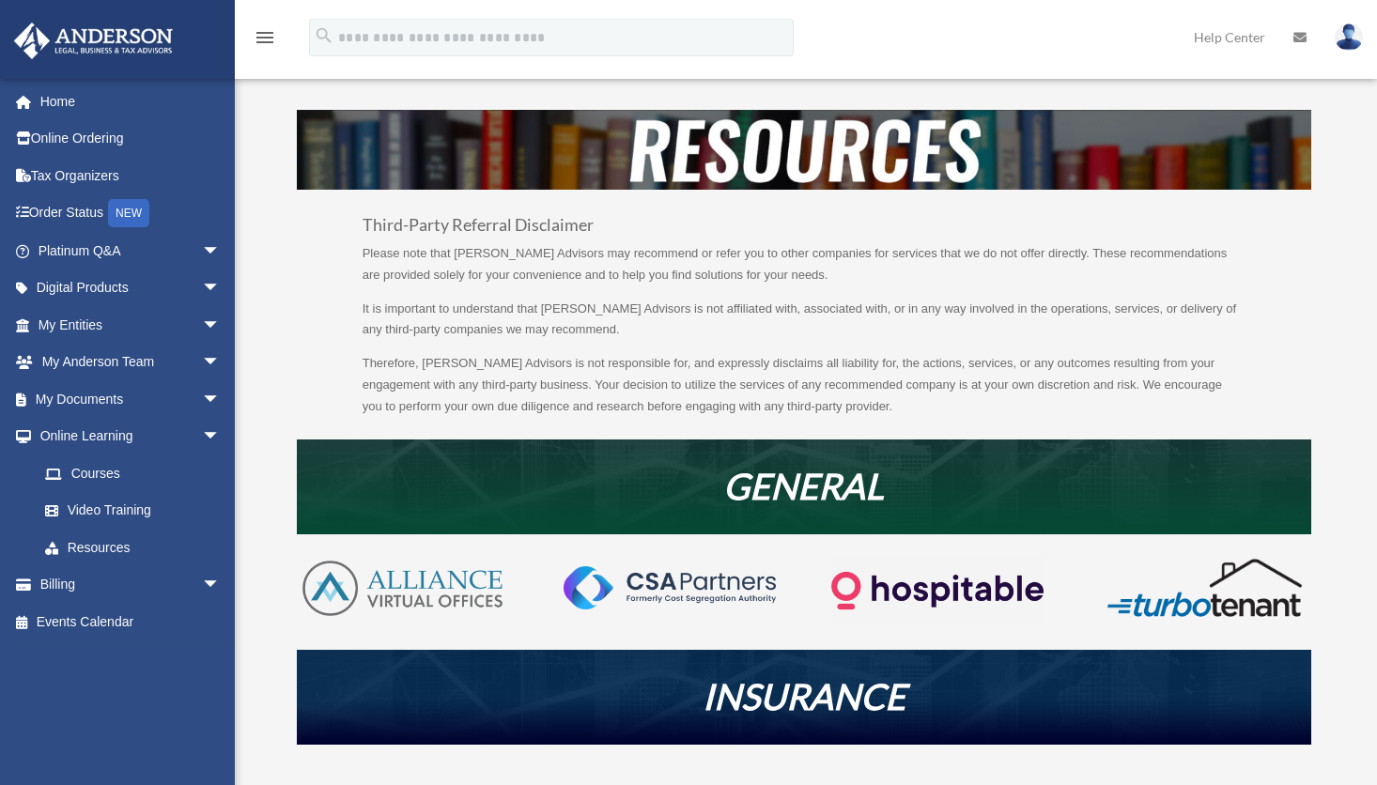
scroll to position [447, 0]
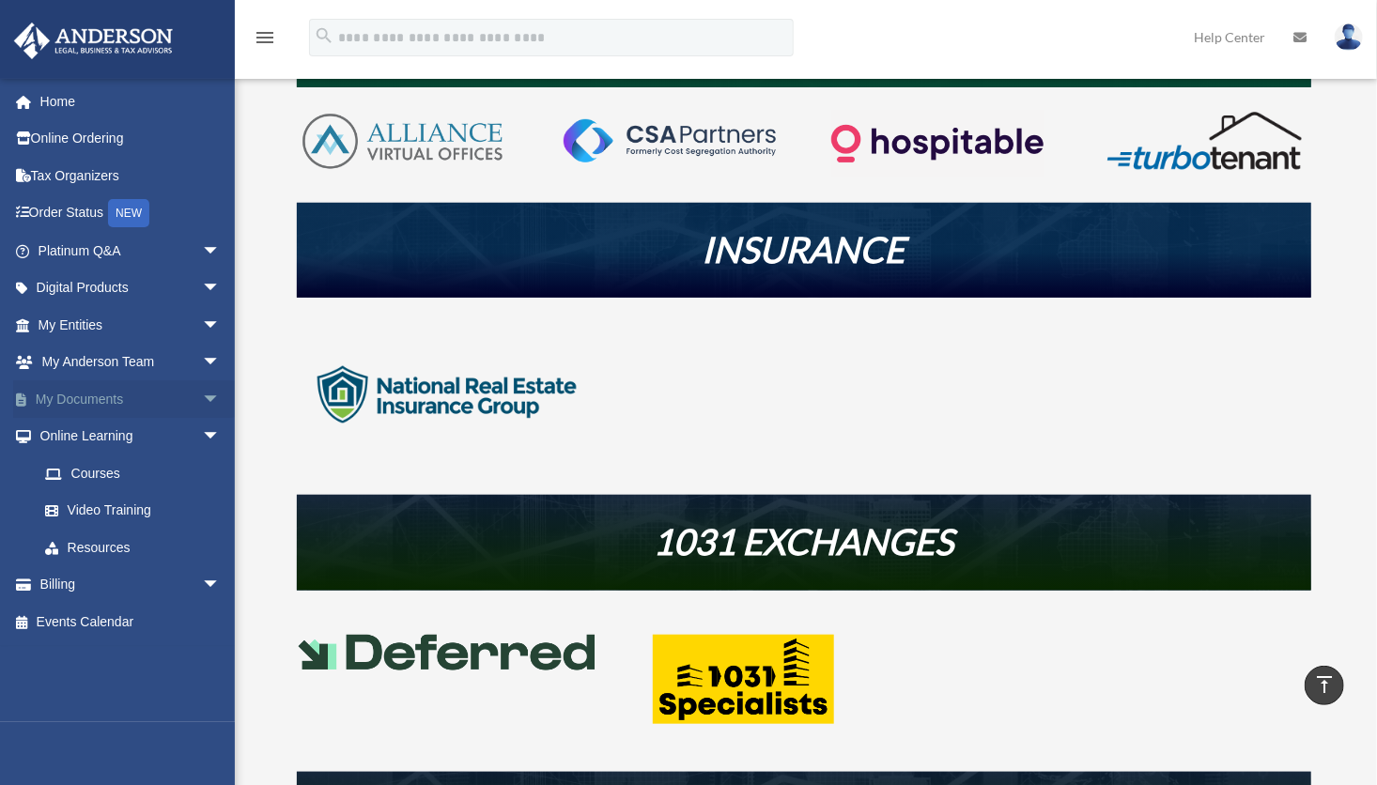
click at [93, 400] on link "My Documents arrow_drop_down" at bounding box center [131, 399] width 236 height 38
click at [202, 399] on span "arrow_drop_down" at bounding box center [221, 399] width 38 height 38
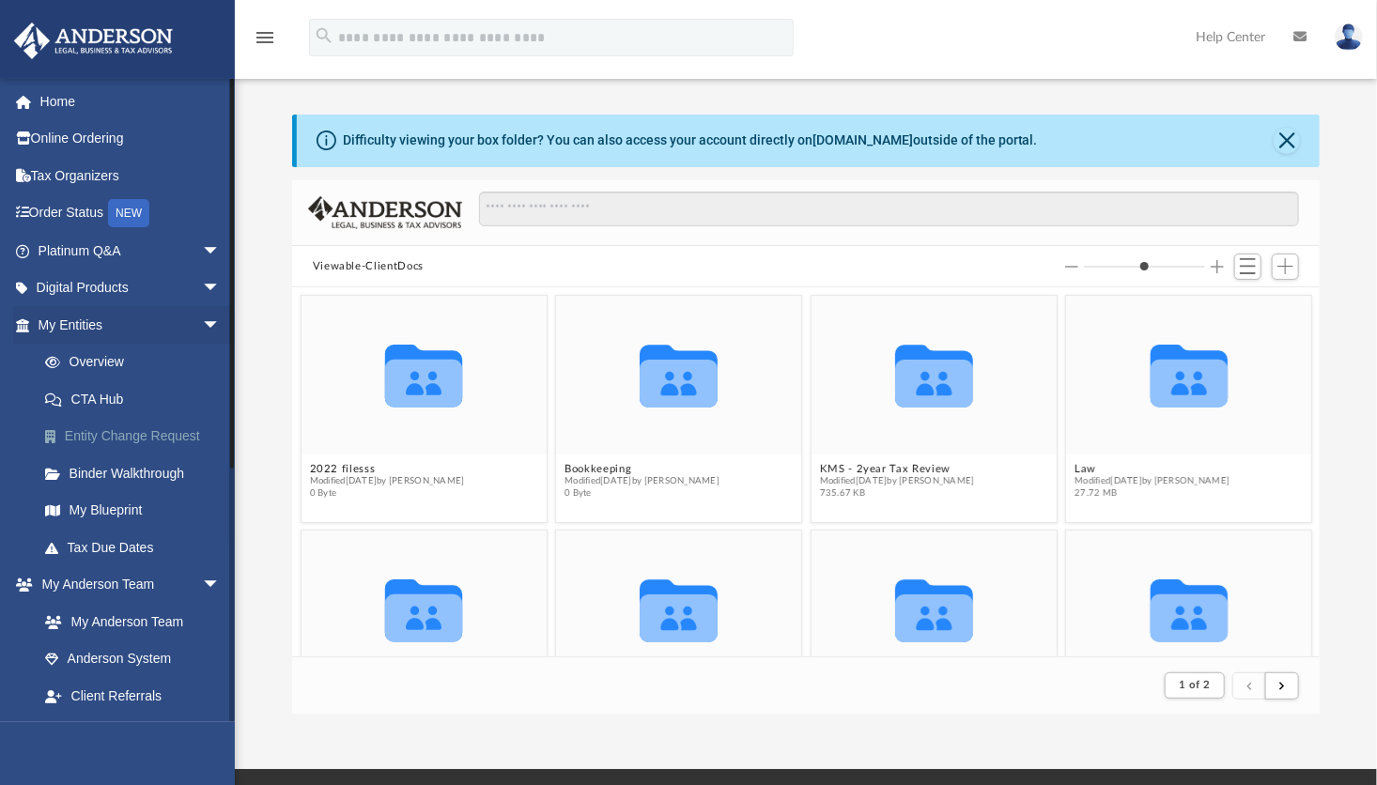
scroll to position [354, 1014]
click at [806, 495] on div "Collaborated Folder KMS - 2year Tax Review Modified Thu Mar 3 2022 by Alisha Ba…" at bounding box center [933, 408] width 255 height 237
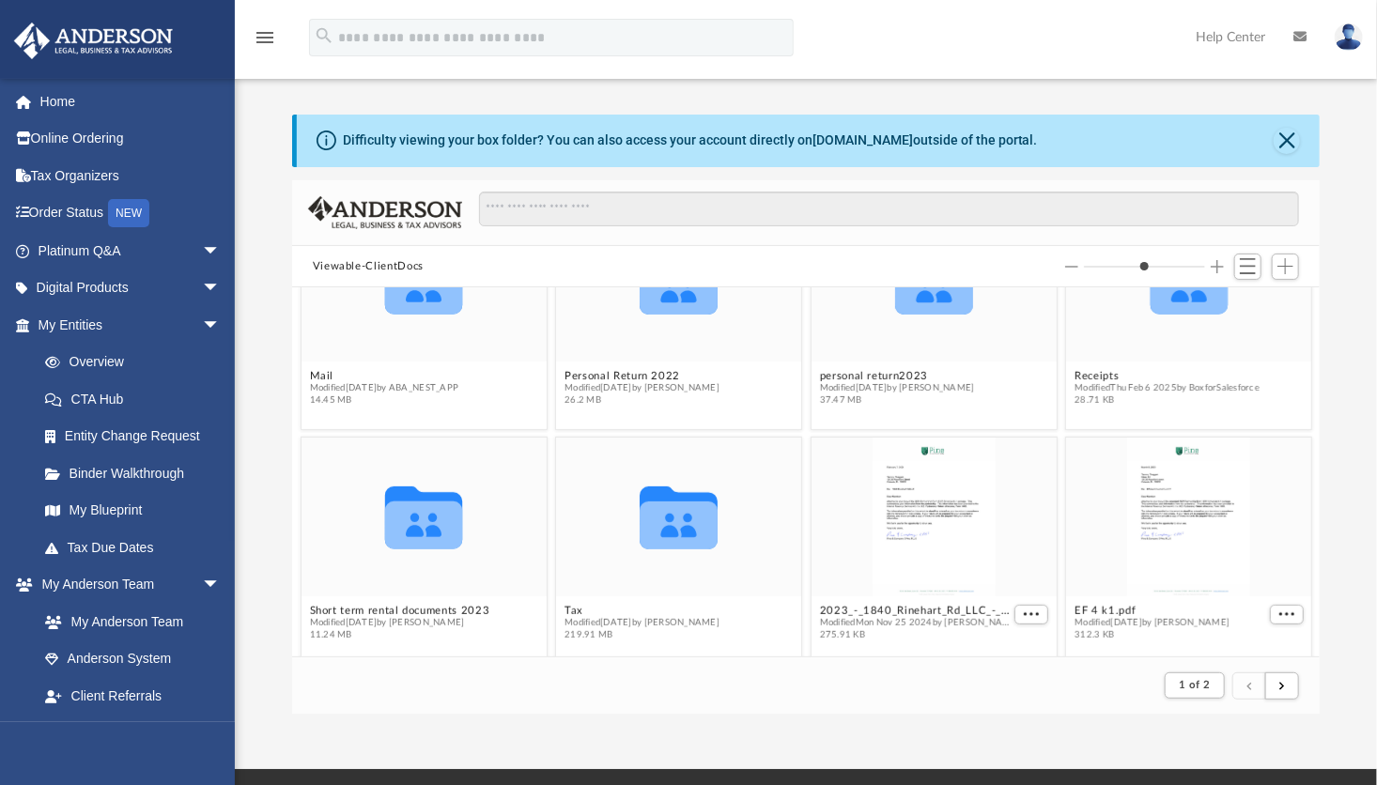
scroll to position [349, 0]
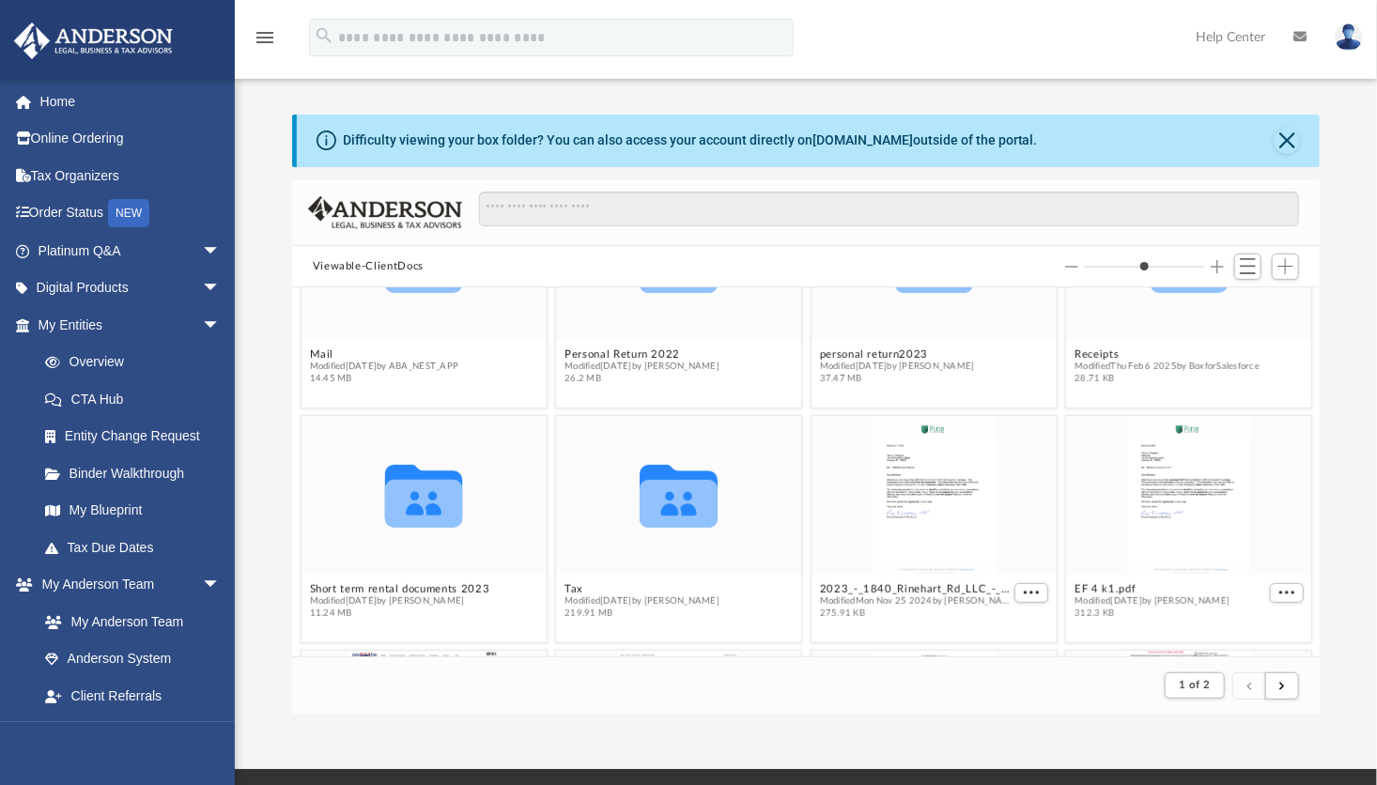
click at [1332, 497] on div "Difficulty viewing your box folder? You can also access your account directly o…" at bounding box center [806, 415] width 1142 height 600
click at [648, 604] on span "Modified yesterday by Alex Price" at bounding box center [641, 601] width 155 height 12
click at [671, 522] on icon "grid" at bounding box center [678, 505] width 78 height 48
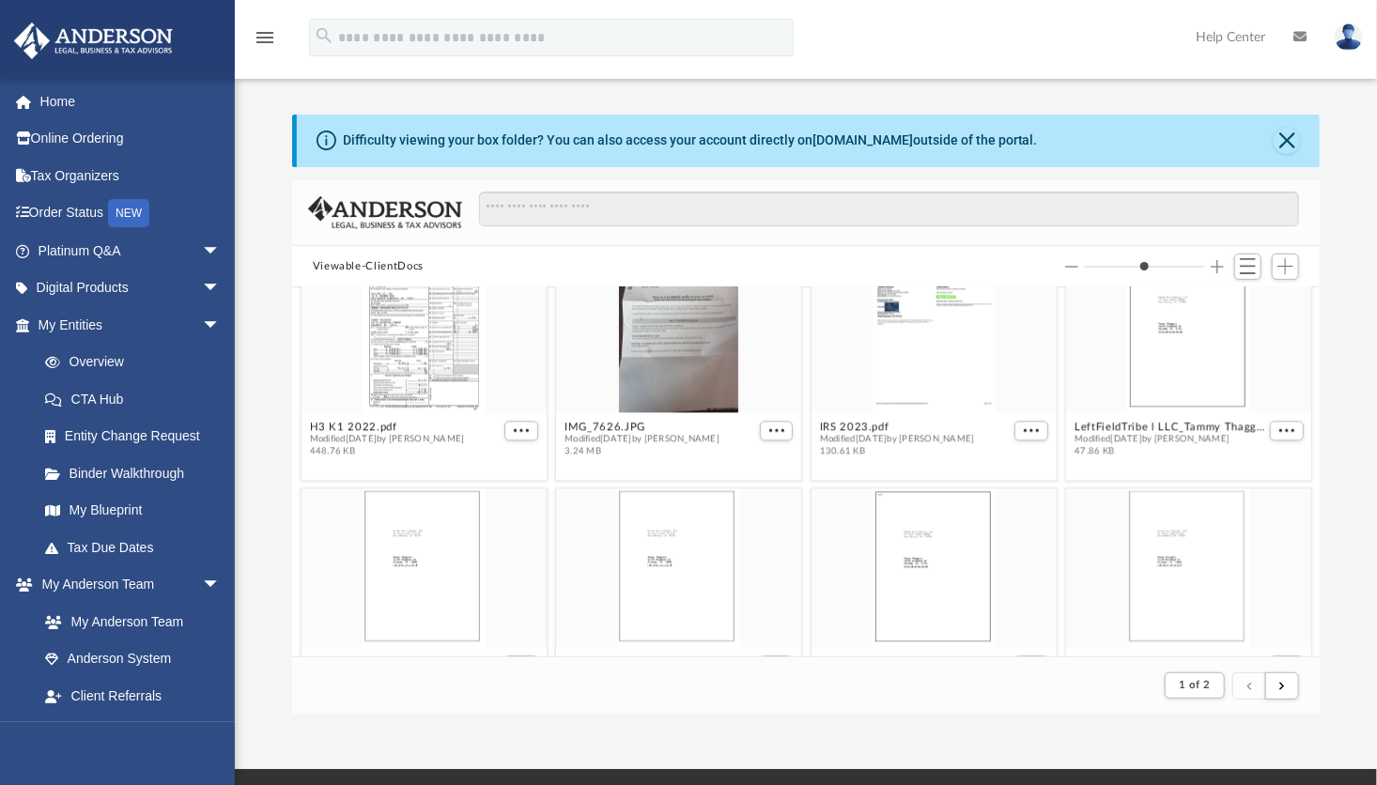
scroll to position [2133, 0]
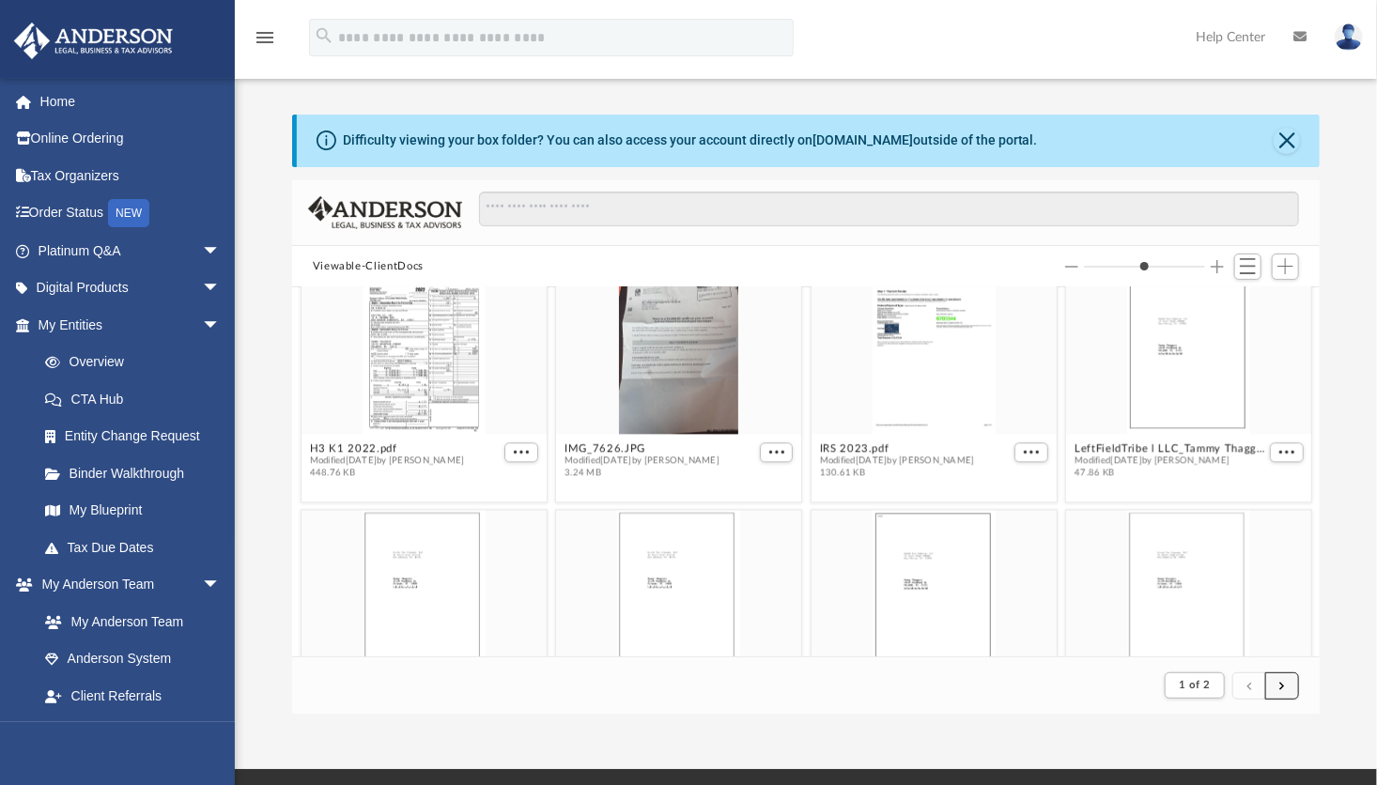
click at [1282, 682] on span "submit" at bounding box center [1282, 685] width 6 height 10
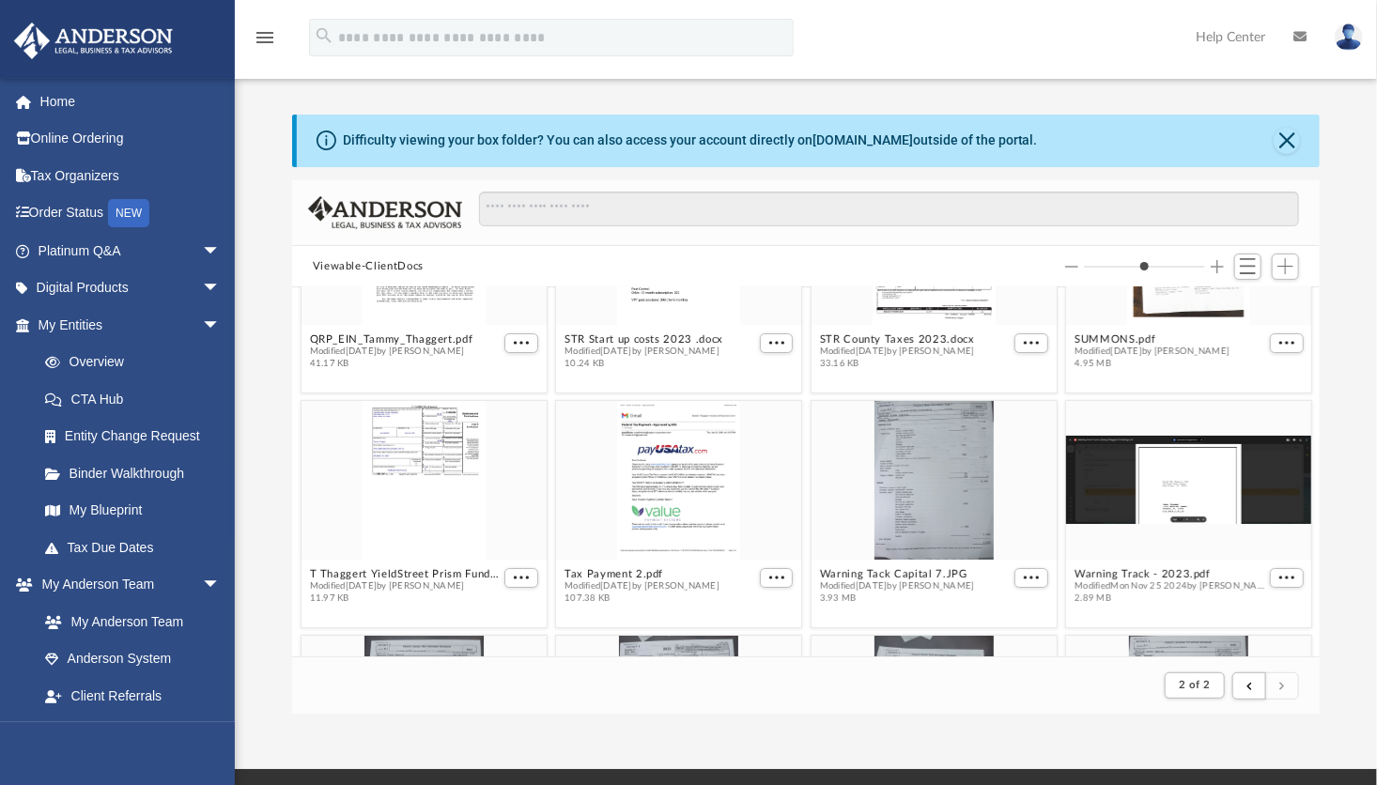
scroll to position [0, 0]
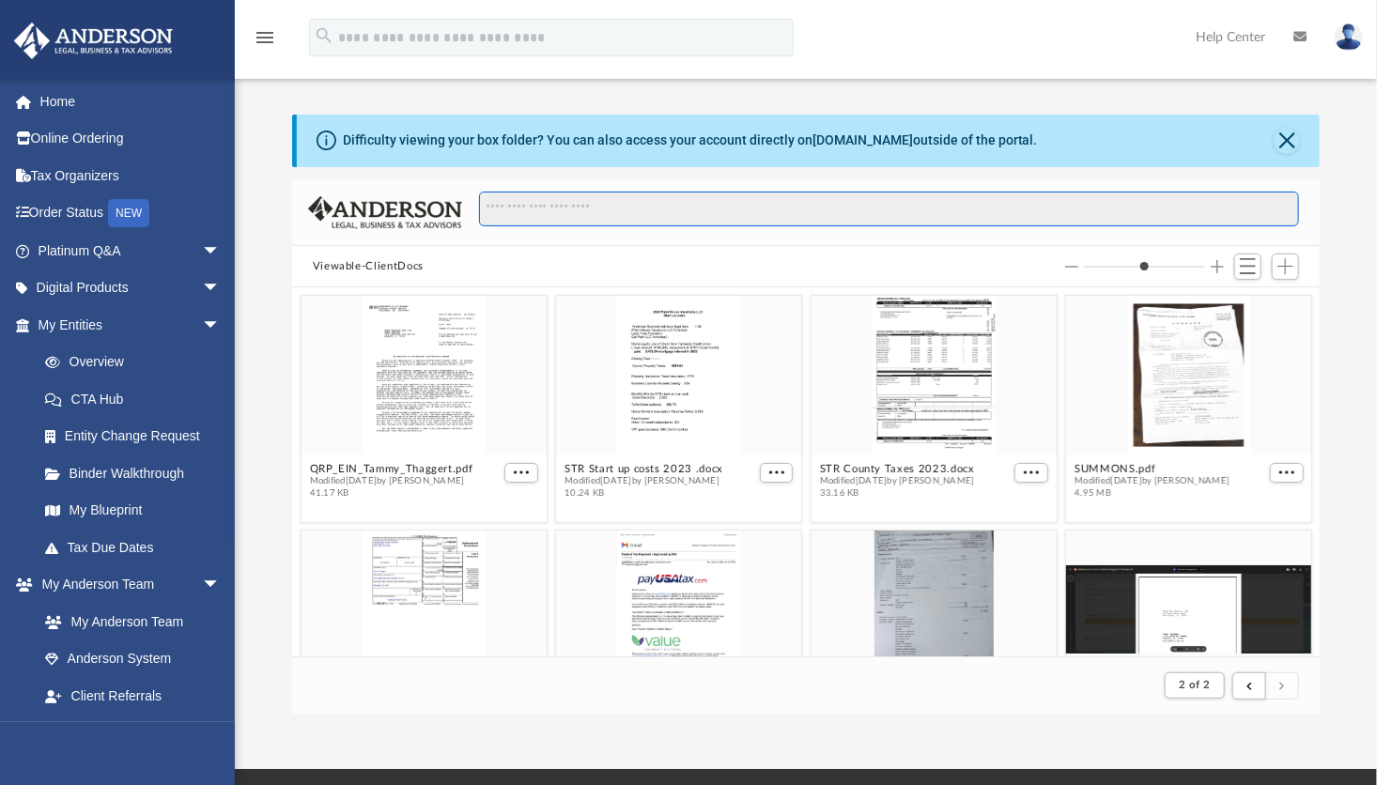
click at [721, 215] on input "Search files and folders" at bounding box center [889, 210] width 821 height 36
type input "****"
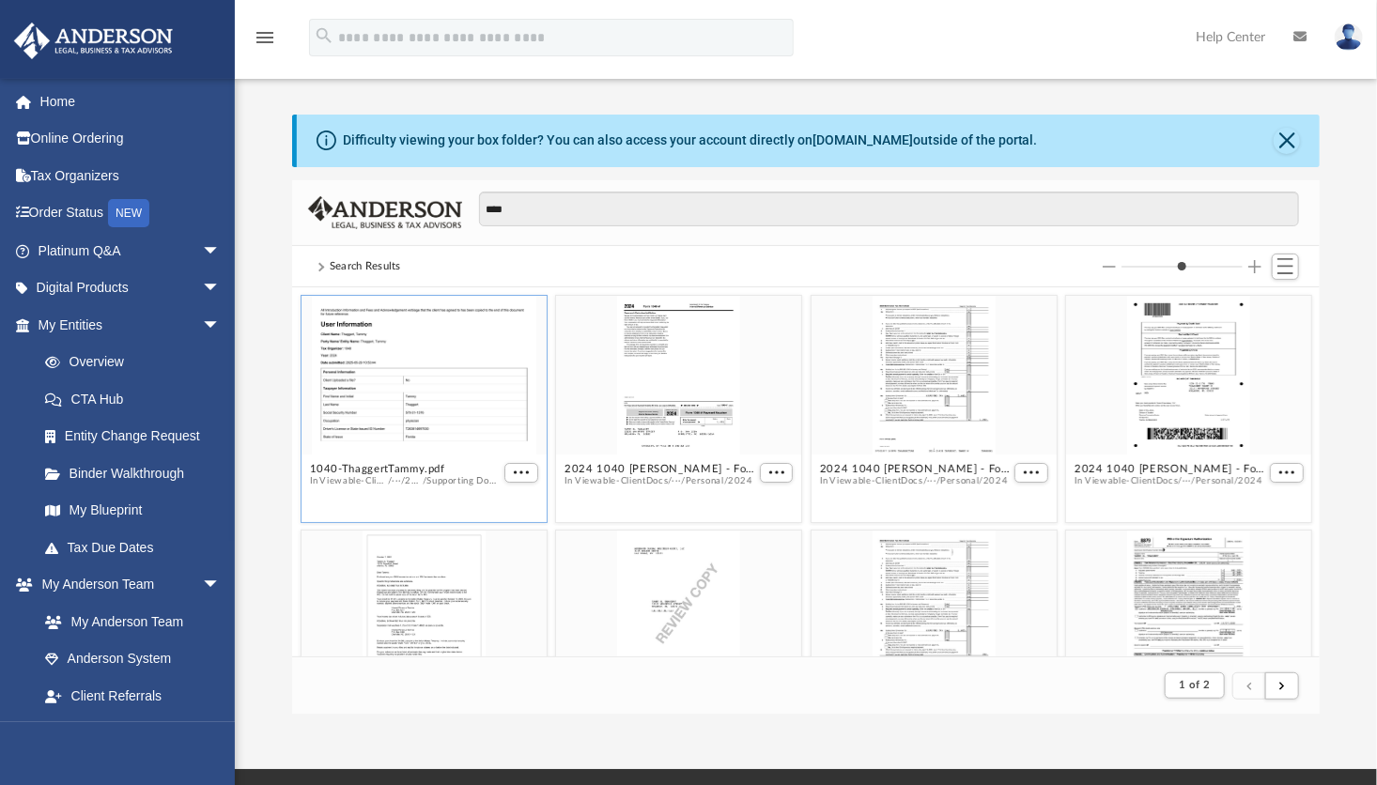
drag, startPoint x: 399, startPoint y: 390, endPoint x: 366, endPoint y: 405, distance: 36.1
click at [366, 405] on div "grid" at bounding box center [423, 376] width 245 height 160
drag, startPoint x: 366, startPoint y: 405, endPoint x: 464, endPoint y: 334, distance: 120.4
click at [464, 334] on div "grid" at bounding box center [423, 376] width 245 height 160
drag, startPoint x: 1154, startPoint y: 402, endPoint x: 1015, endPoint y: 462, distance: 151.4
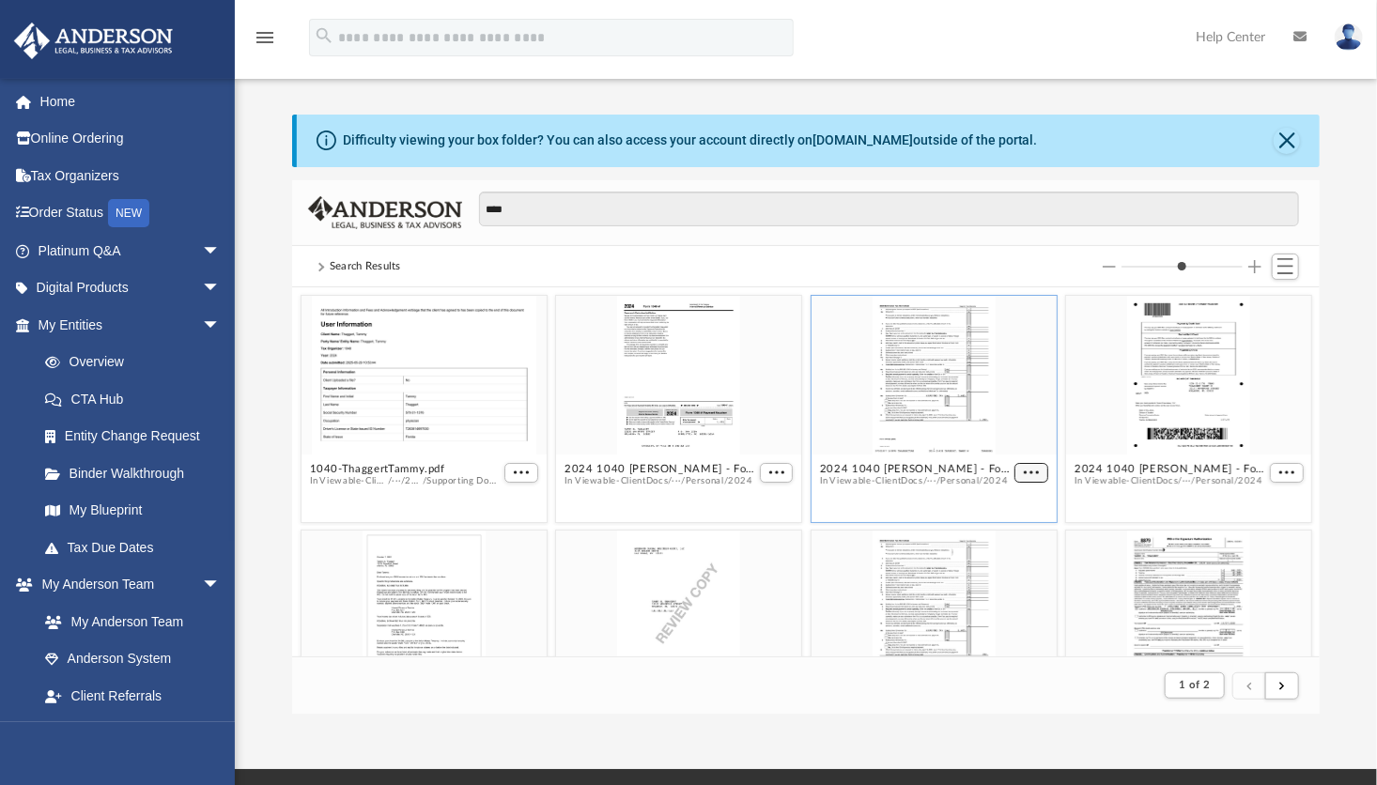
click at [1015, 463] on button "More options" at bounding box center [1031, 473] width 34 height 20
click at [987, 500] on li "Preview" at bounding box center [998, 506] width 54 height 20
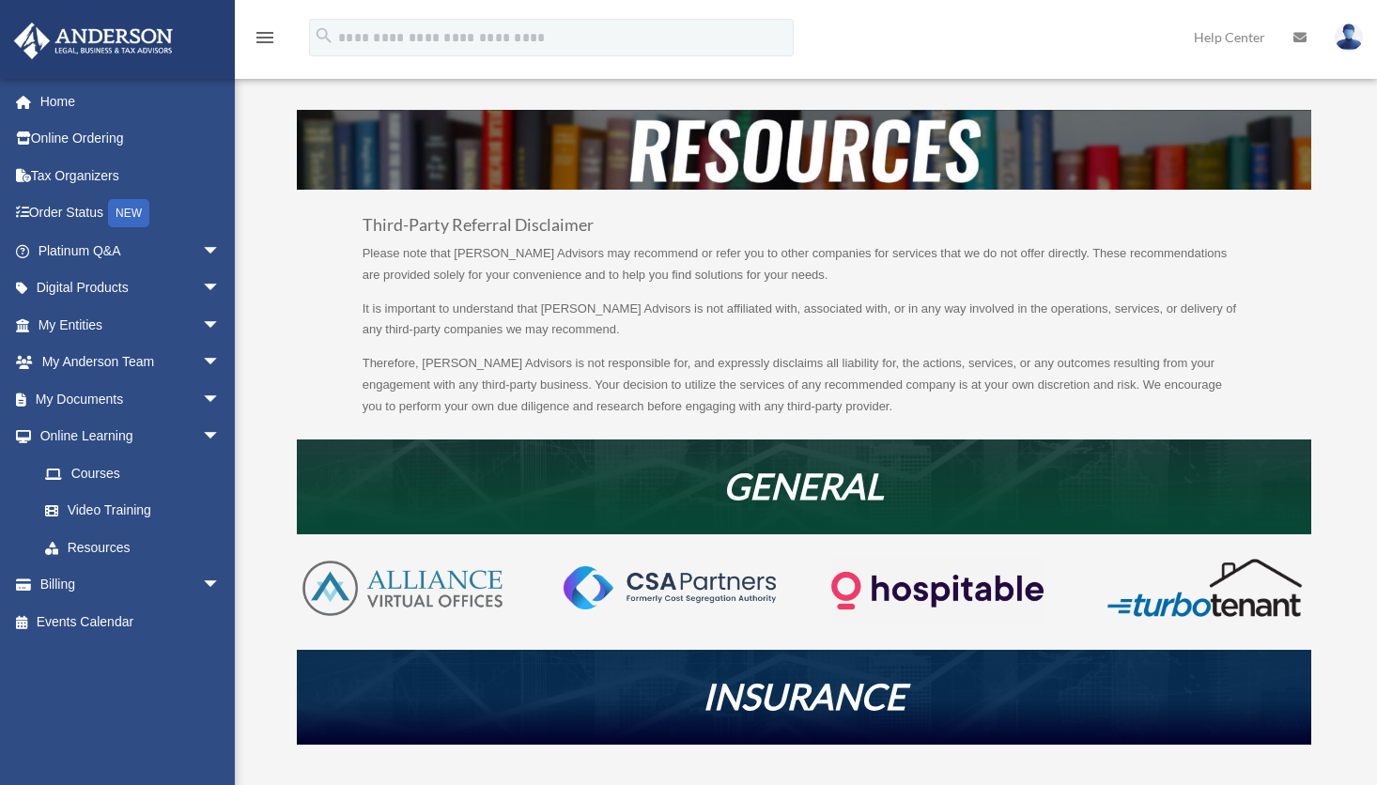
scroll to position [447, 0]
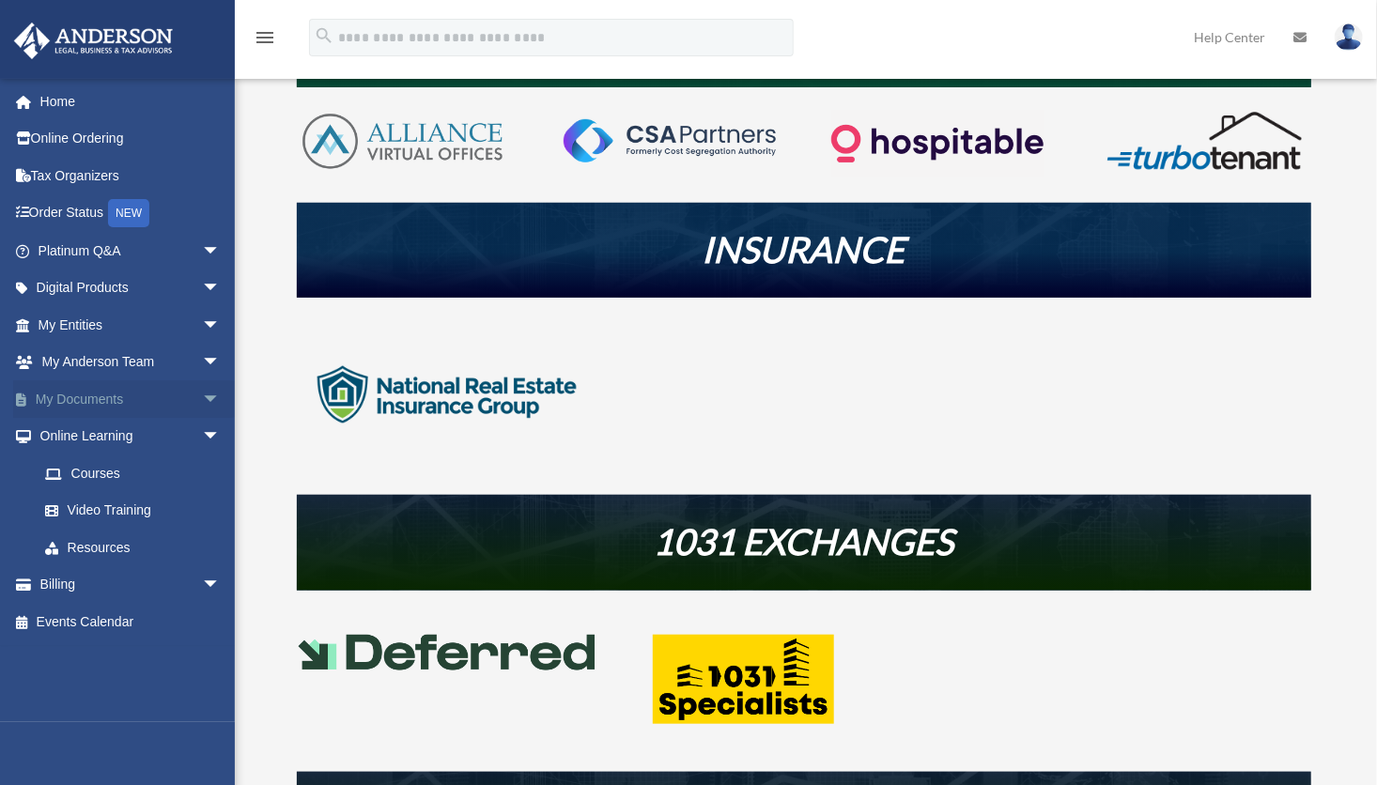
click at [87, 394] on link "My Documents arrow_drop_down" at bounding box center [131, 399] width 236 height 38
click at [204, 398] on span "arrow_drop_down" at bounding box center [221, 399] width 38 height 38
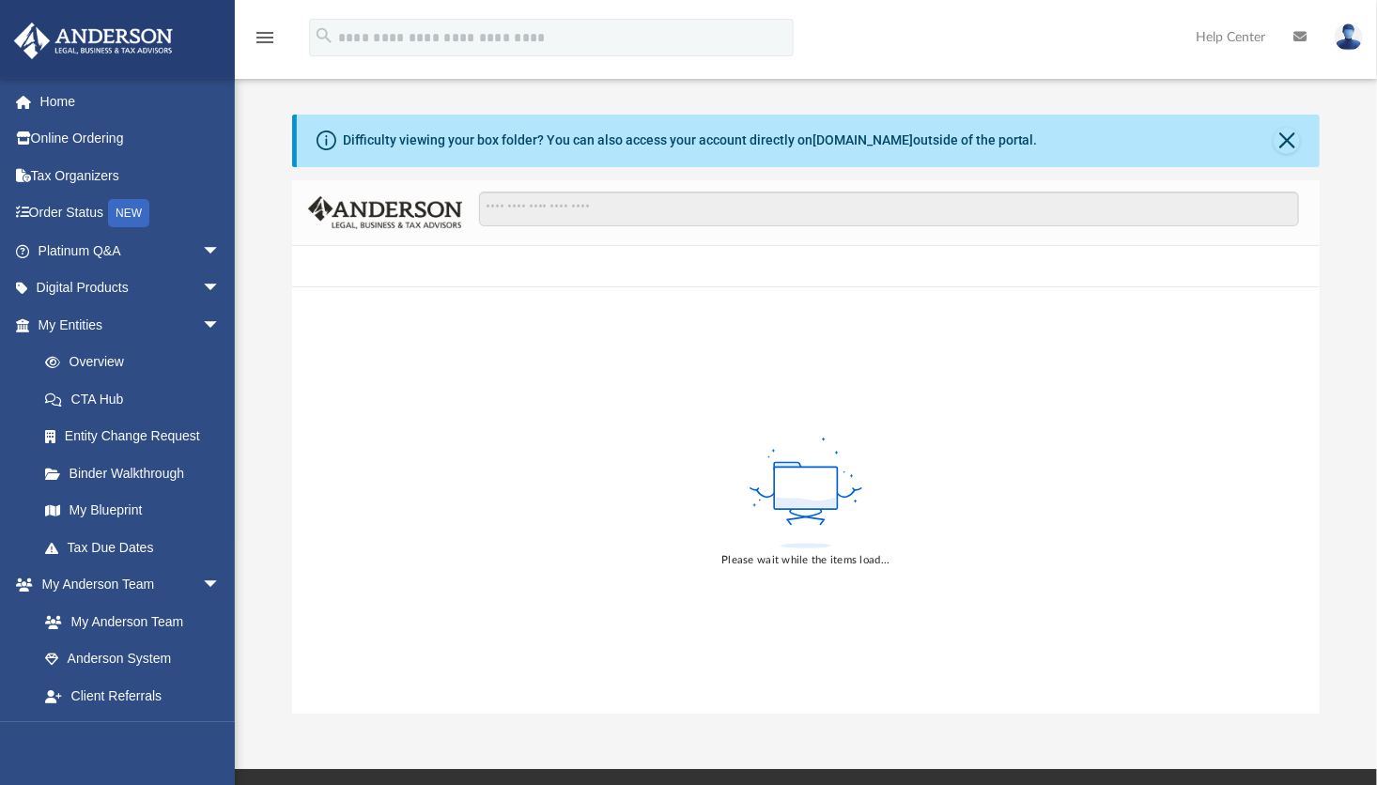
click at [89, 434] on link "Entity Change Request" at bounding box center [137, 437] width 223 height 38
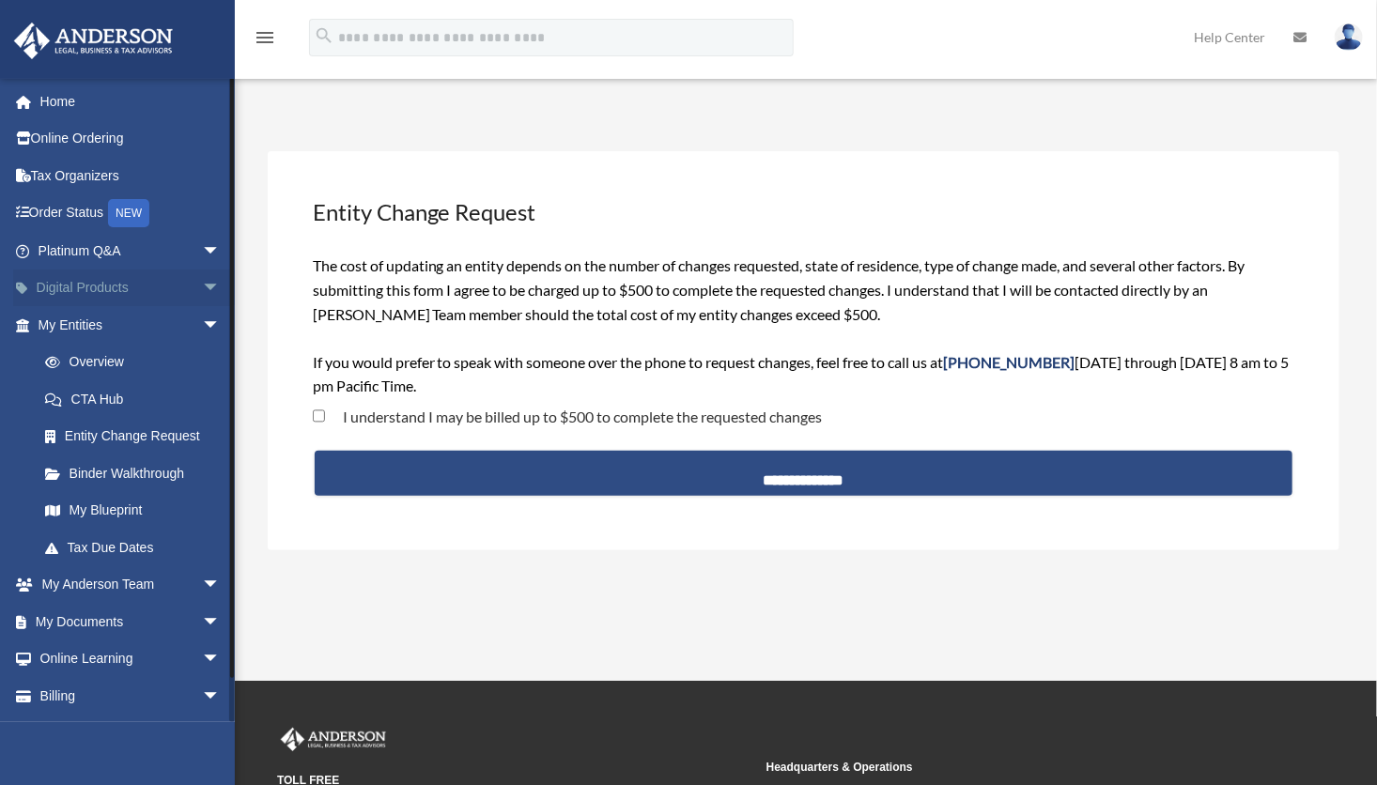
click at [117, 295] on link "Digital Products arrow_drop_down" at bounding box center [131, 288] width 236 height 38
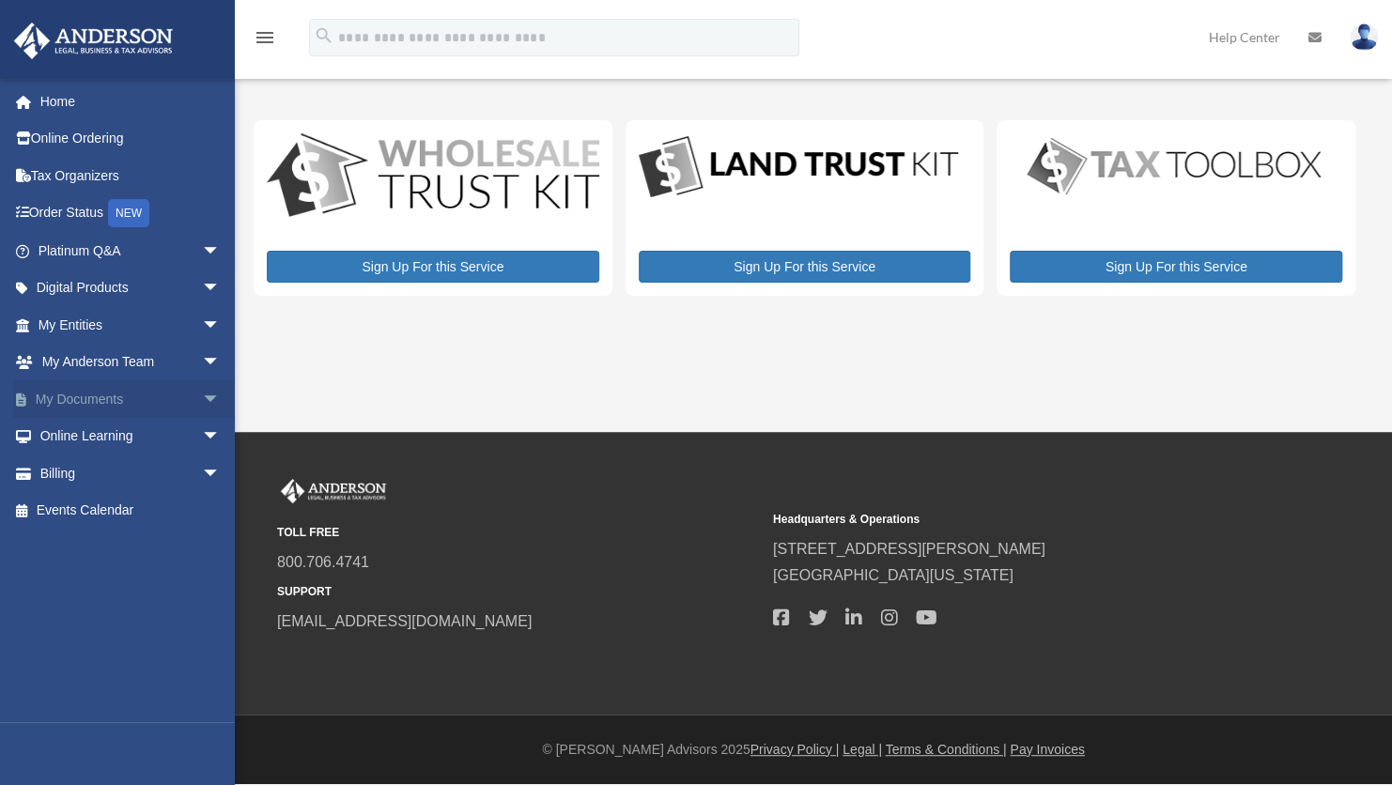
click at [76, 403] on link "My Documents arrow_drop_down" at bounding box center [131, 399] width 236 height 38
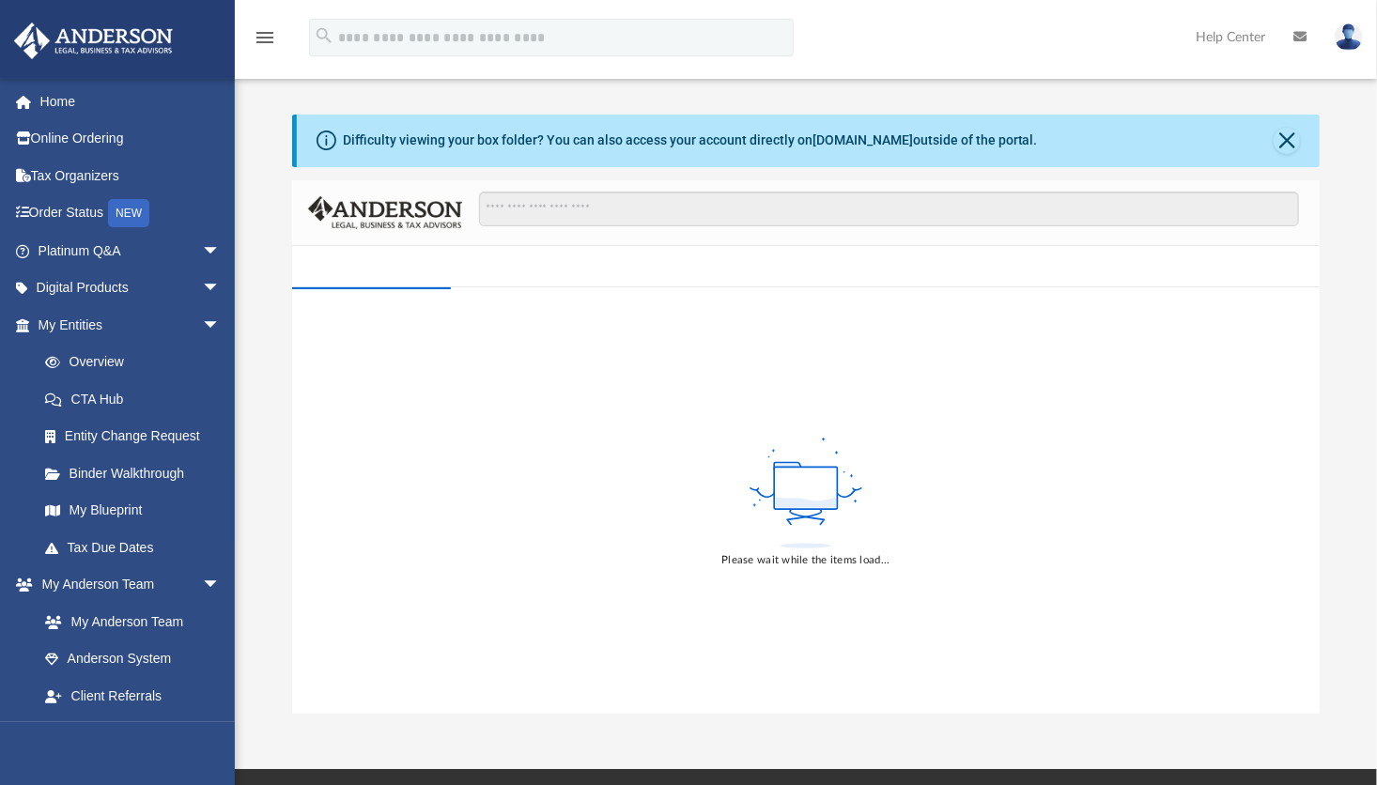
click at [198, 399] on link "CTA Hub" at bounding box center [137, 399] width 223 height 38
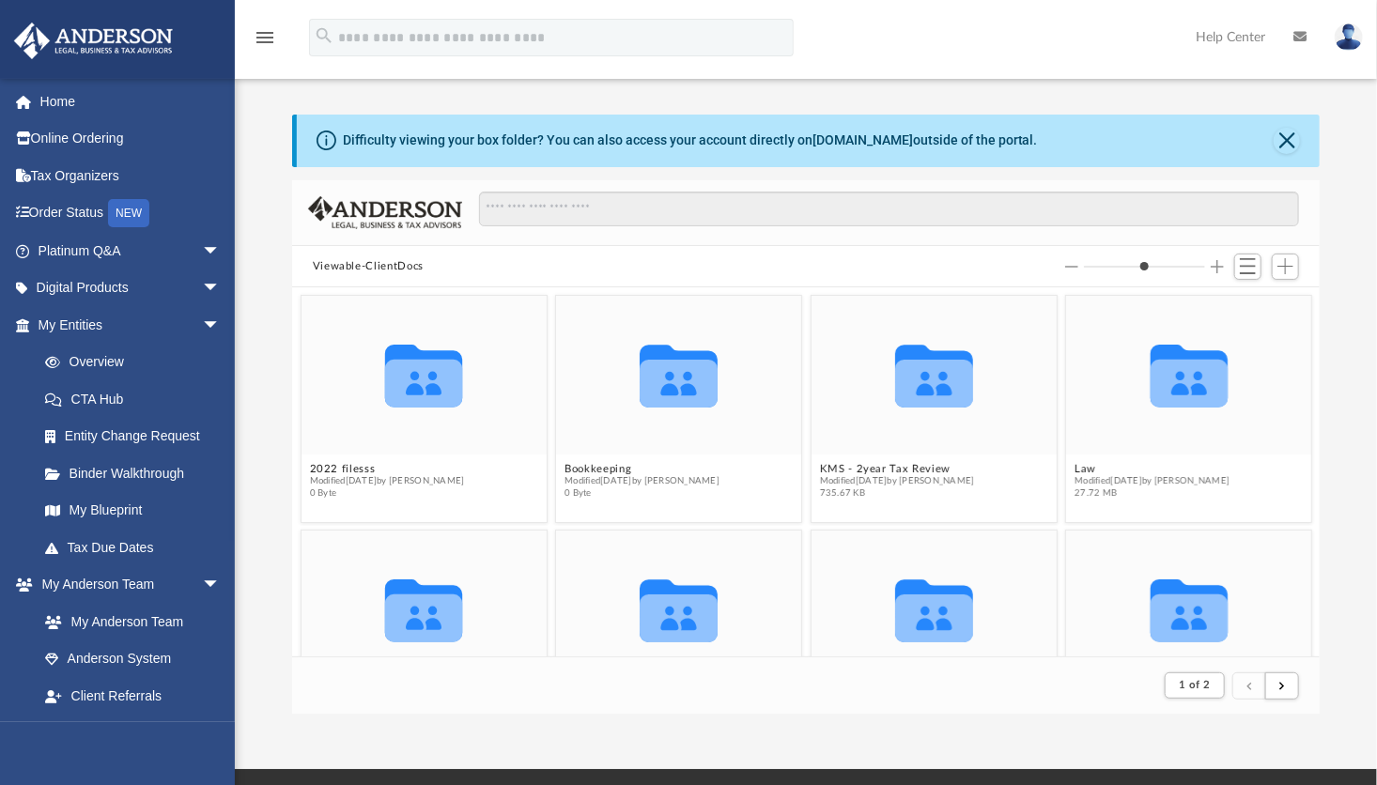
scroll to position [354, 1014]
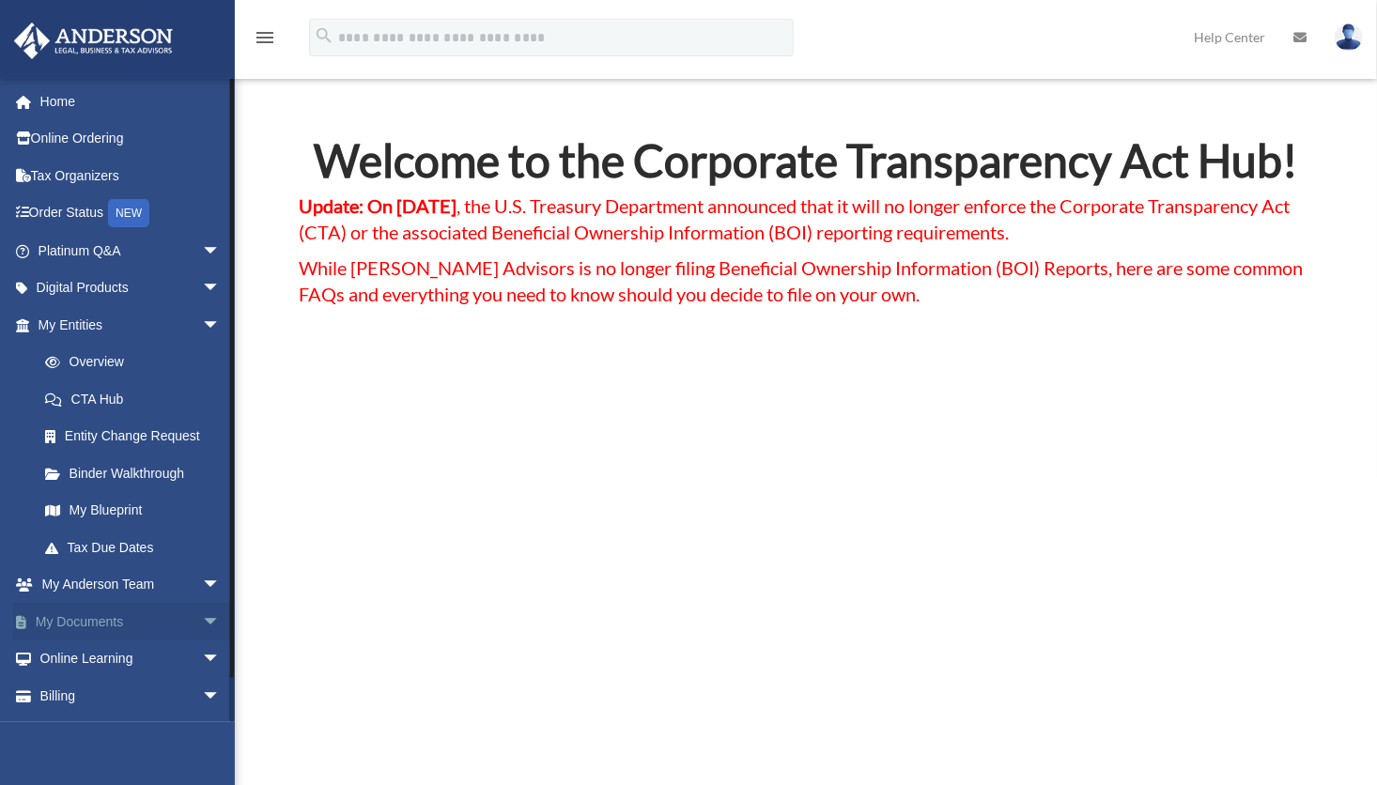
click at [98, 621] on link "My Documents arrow_drop_down" at bounding box center [131, 622] width 236 height 38
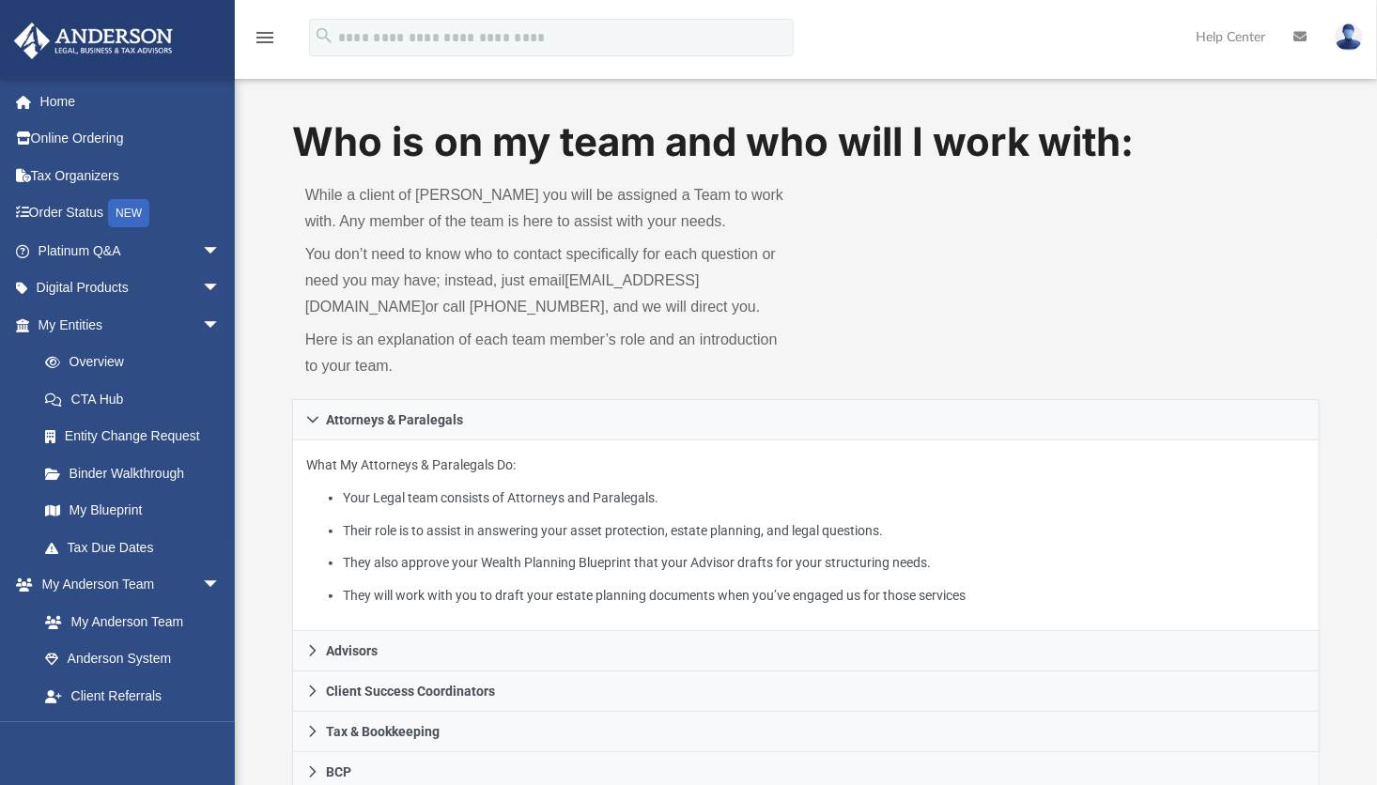
click at [275, 427] on div "Who is on my team and who will I work with: While a client of Anderson you will…" at bounding box center [806, 773] width 1142 height 1317
click at [84, 104] on link "Home" at bounding box center [131, 102] width 236 height 38
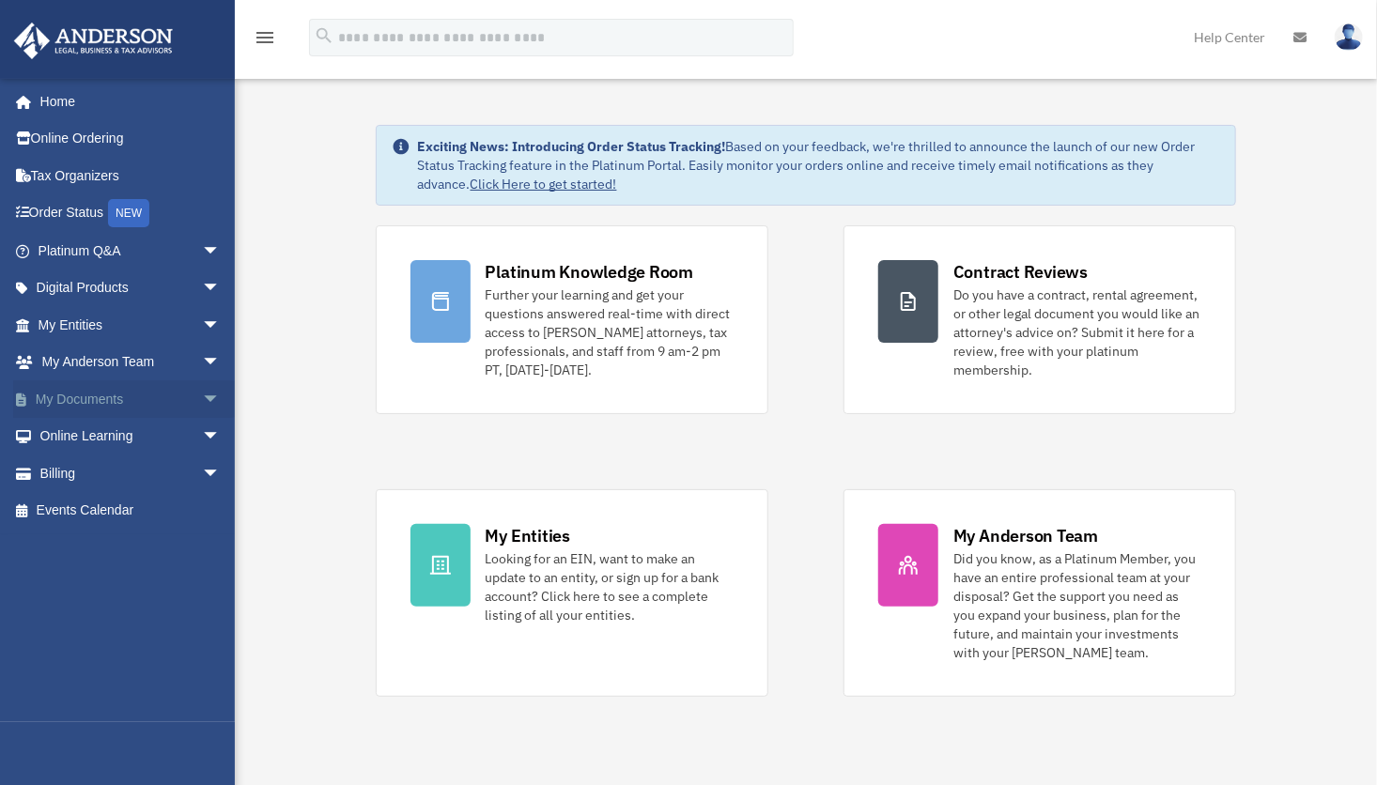
click at [202, 398] on span "arrow_drop_down" at bounding box center [221, 399] width 38 height 38
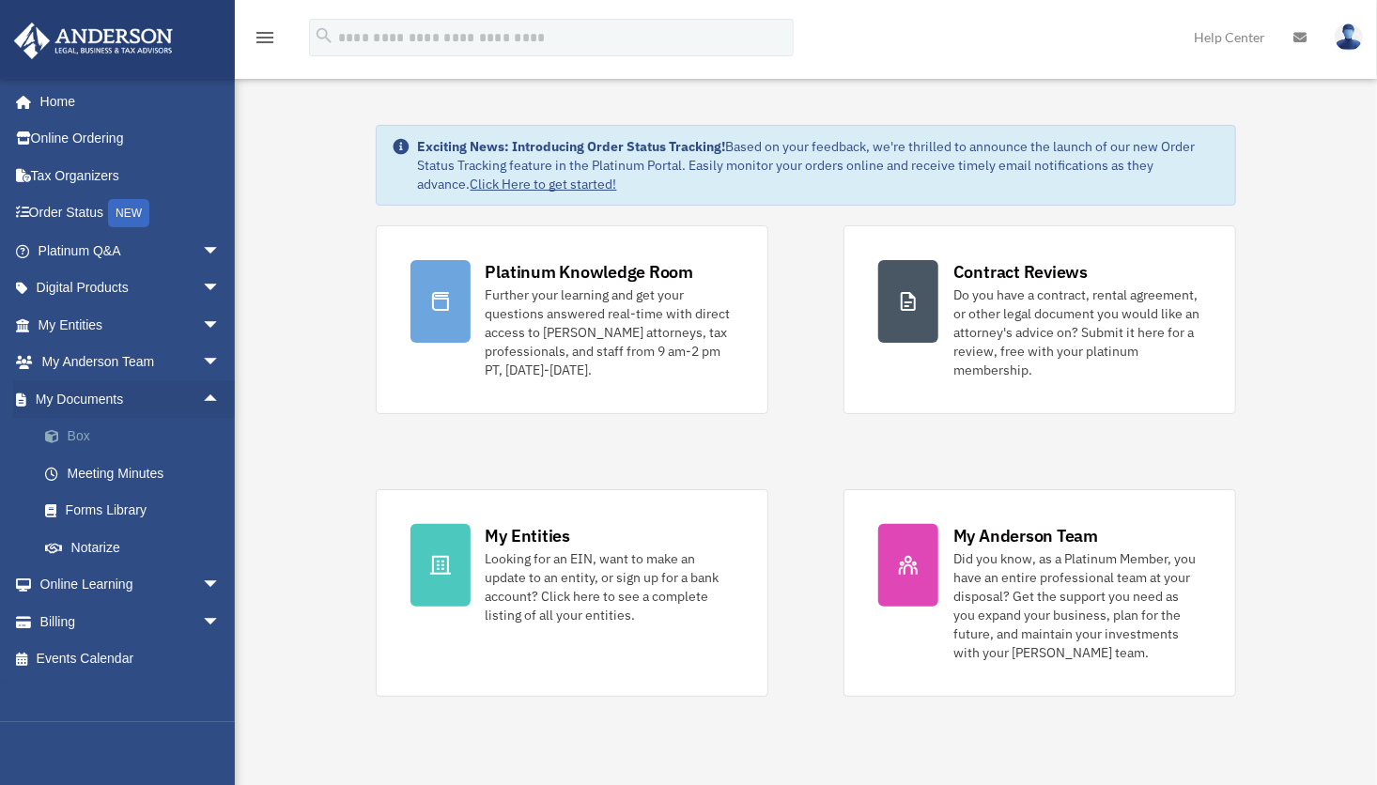
click at [72, 436] on link "Box" at bounding box center [137, 437] width 223 height 38
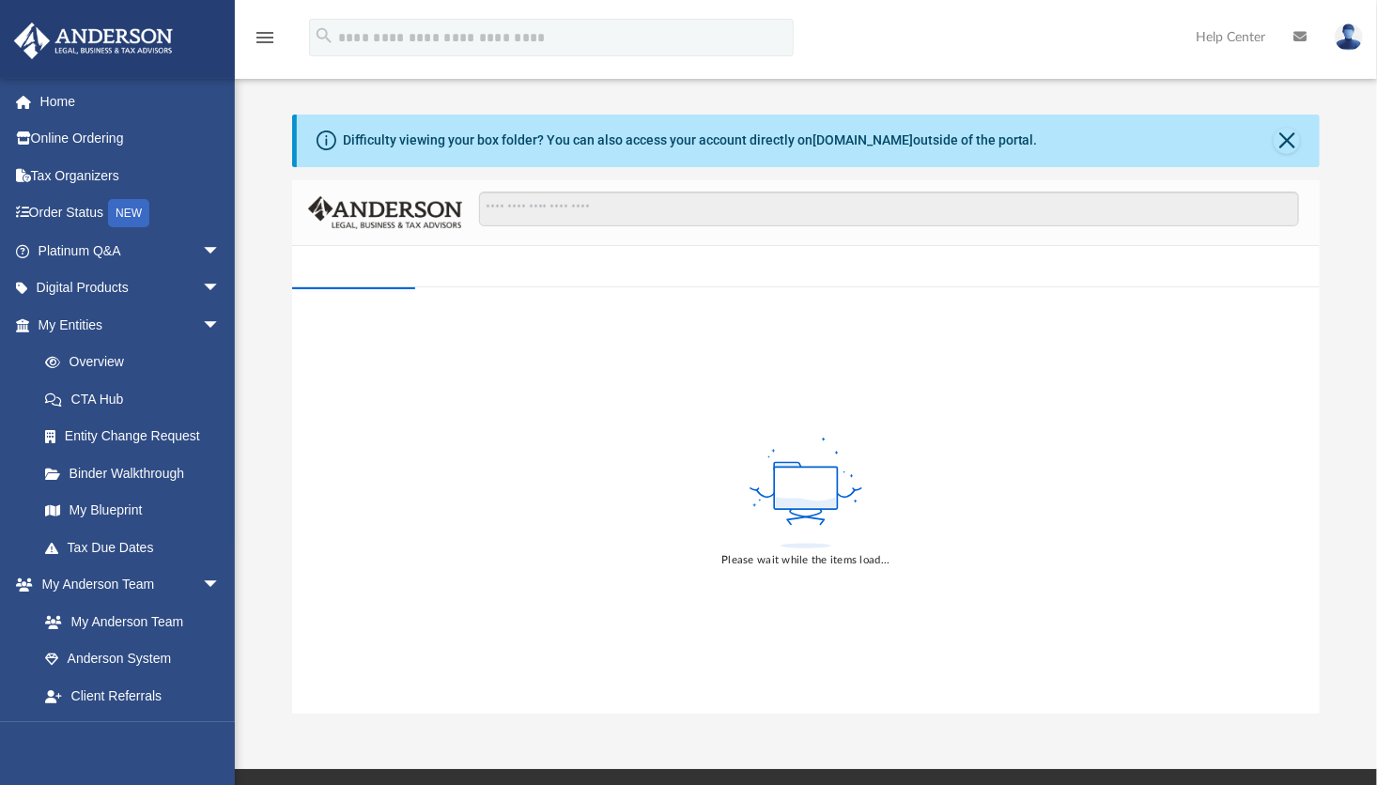
click at [493, 561] on div "Please wait while the items load..." at bounding box center [805, 500] width 1027 height 426
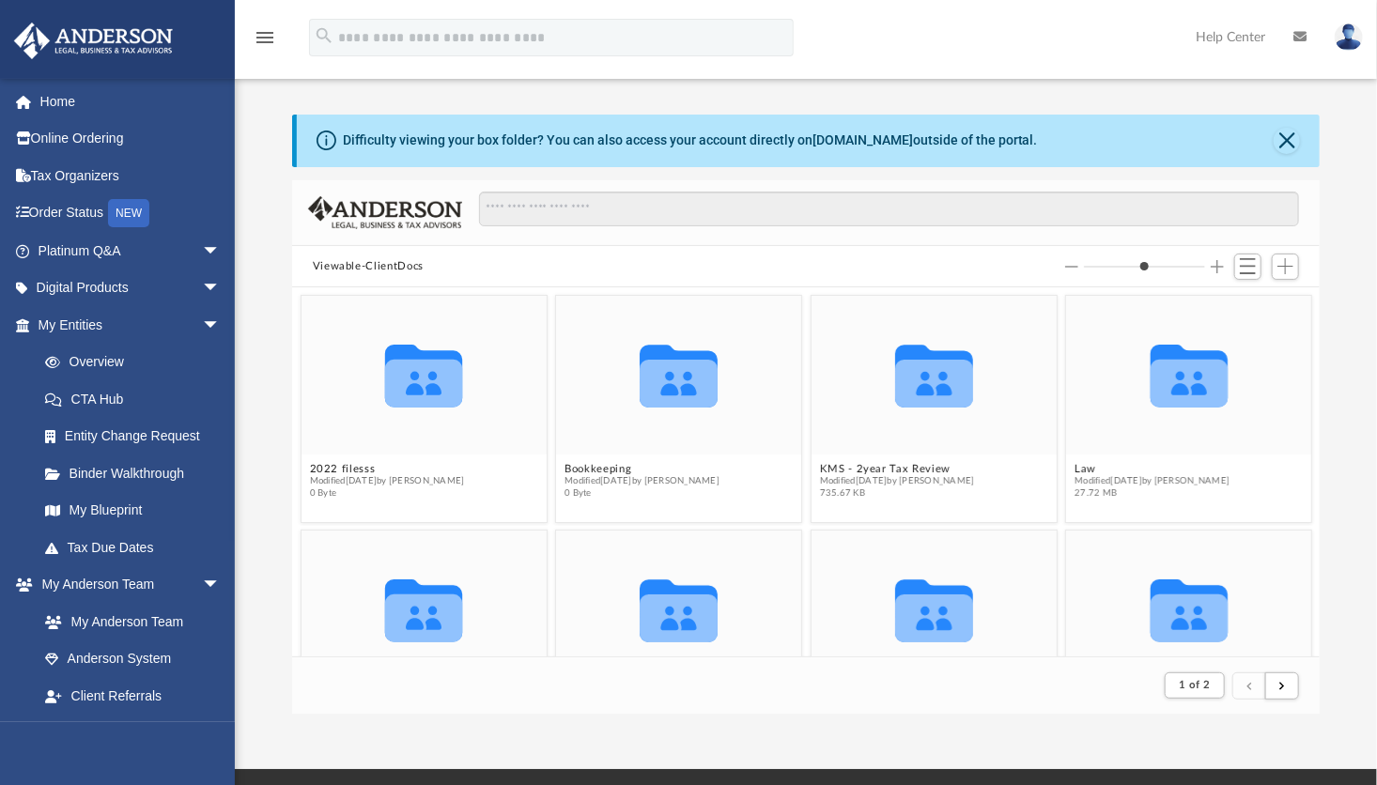
scroll to position [354, 1014]
click at [493, 561] on div "Collaborated Folder" at bounding box center [423, 611] width 245 height 160
click at [602, 207] on input "Search files and folders" at bounding box center [889, 210] width 821 height 36
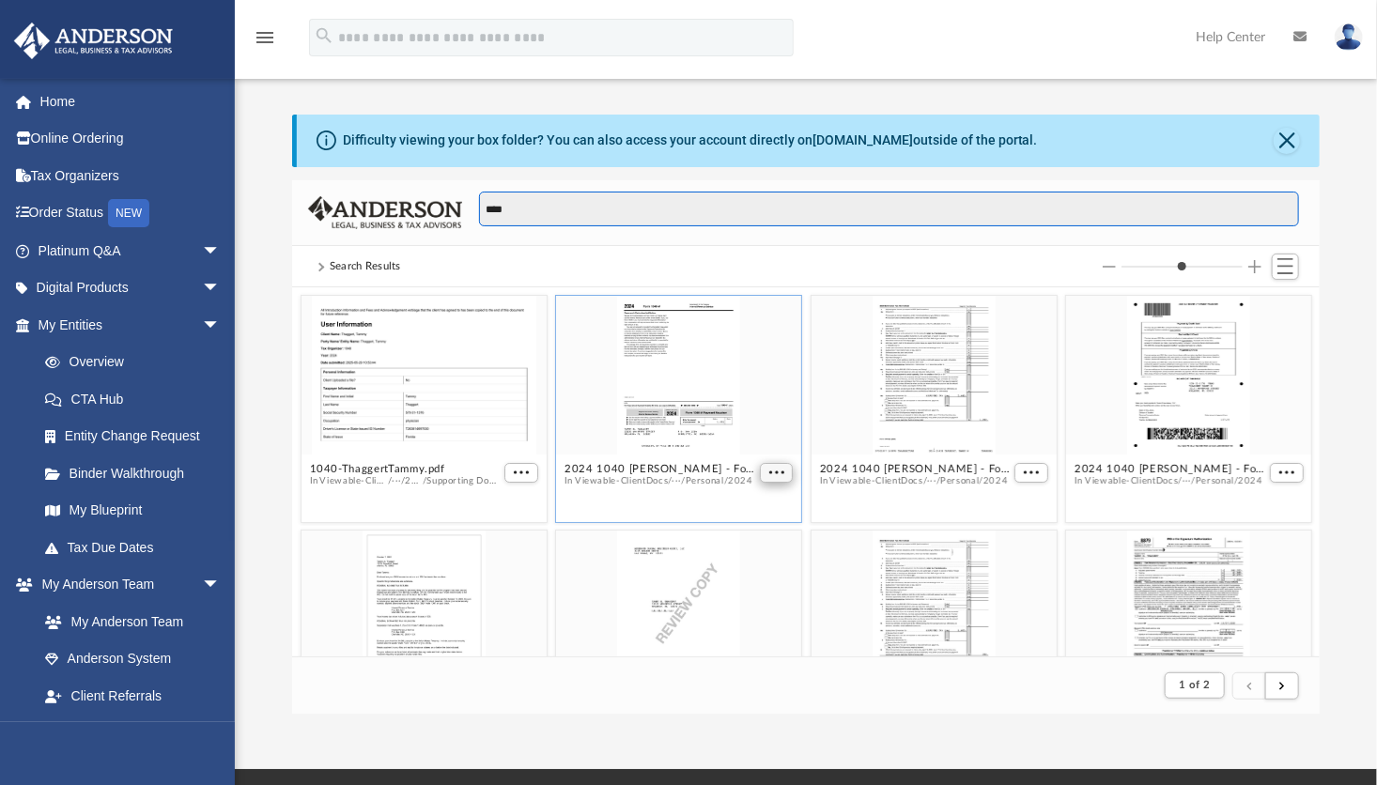
type input "****"
click at [760, 473] on button "More options" at bounding box center [777, 473] width 34 height 20
click at [737, 531] on li "Download" at bounding box center [746, 535] width 54 height 20
click at [770, 469] on span "More options" at bounding box center [775, 472] width 15 height 9
click at [736, 532] on li "Download" at bounding box center [746, 535] width 54 height 20
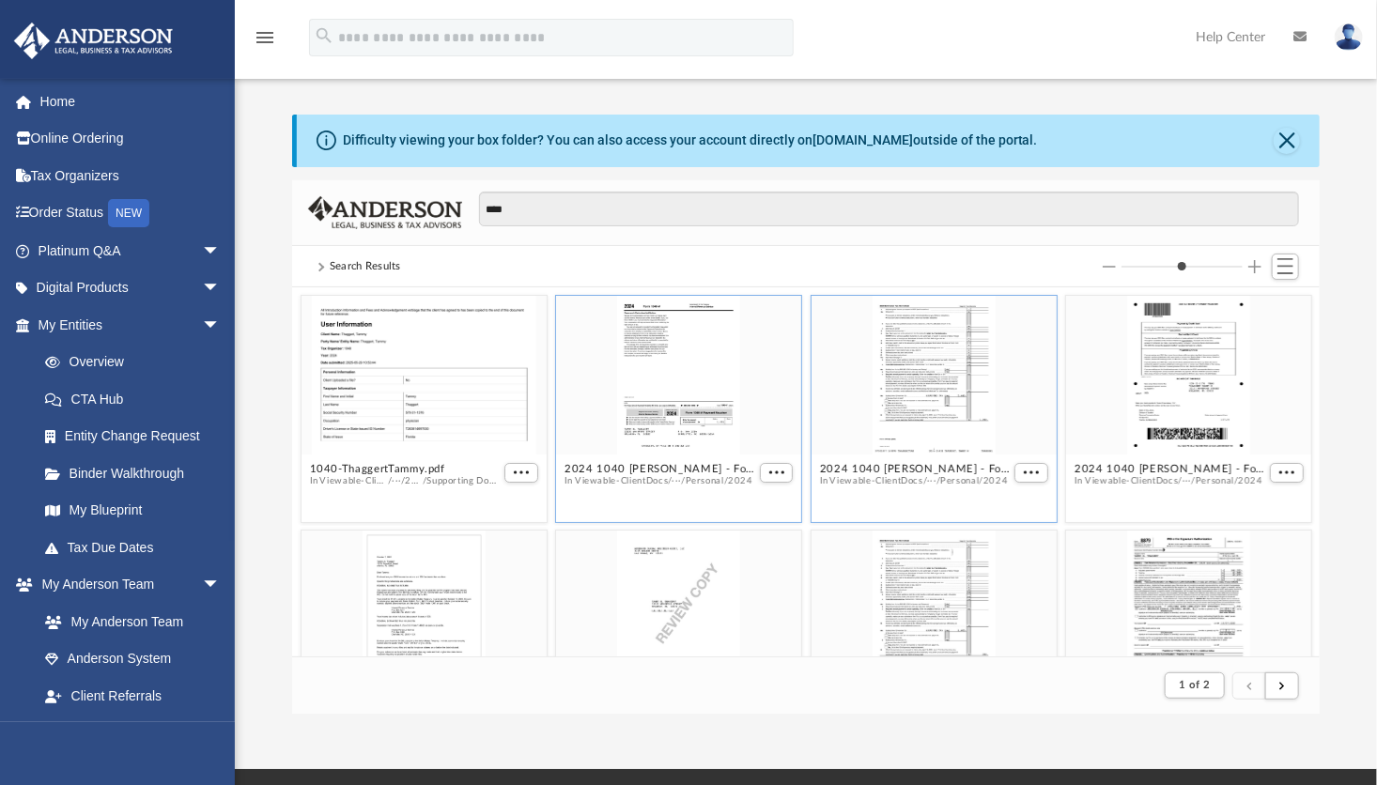
click at [891, 507] on div "2024 1040 [PERSON_NAME] - Form 1040-ES Estimated Tax Voucher.pdf In Viewable-Cl…" at bounding box center [933, 409] width 247 height 229
click at [1279, 473] on span "More options" at bounding box center [1286, 472] width 15 height 9
click at [1234, 531] on li "Download" at bounding box center [1250, 535] width 54 height 20
click at [1361, 423] on div "Difficulty viewing your box folder? You can also access your account directly o…" at bounding box center [806, 415] width 1142 height 600
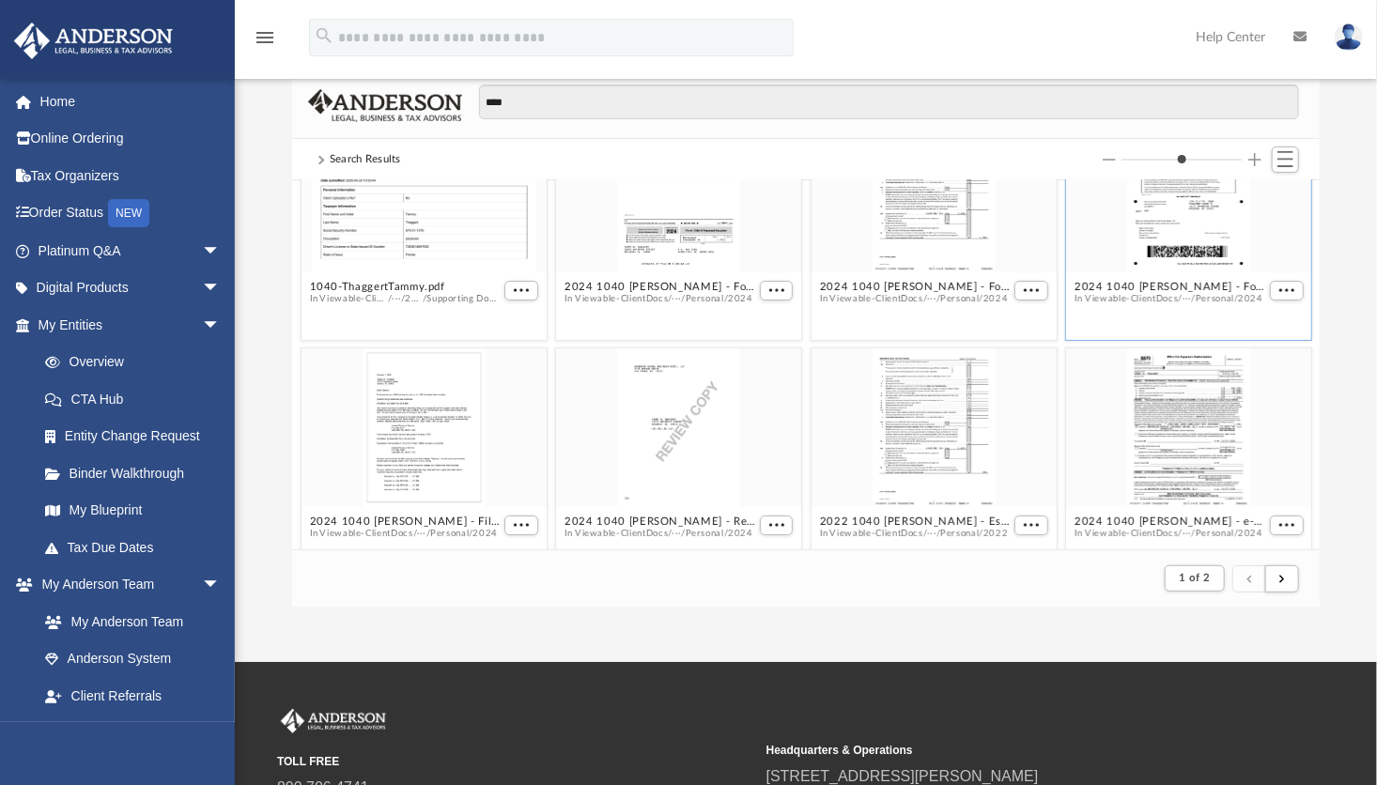
scroll to position [113, 0]
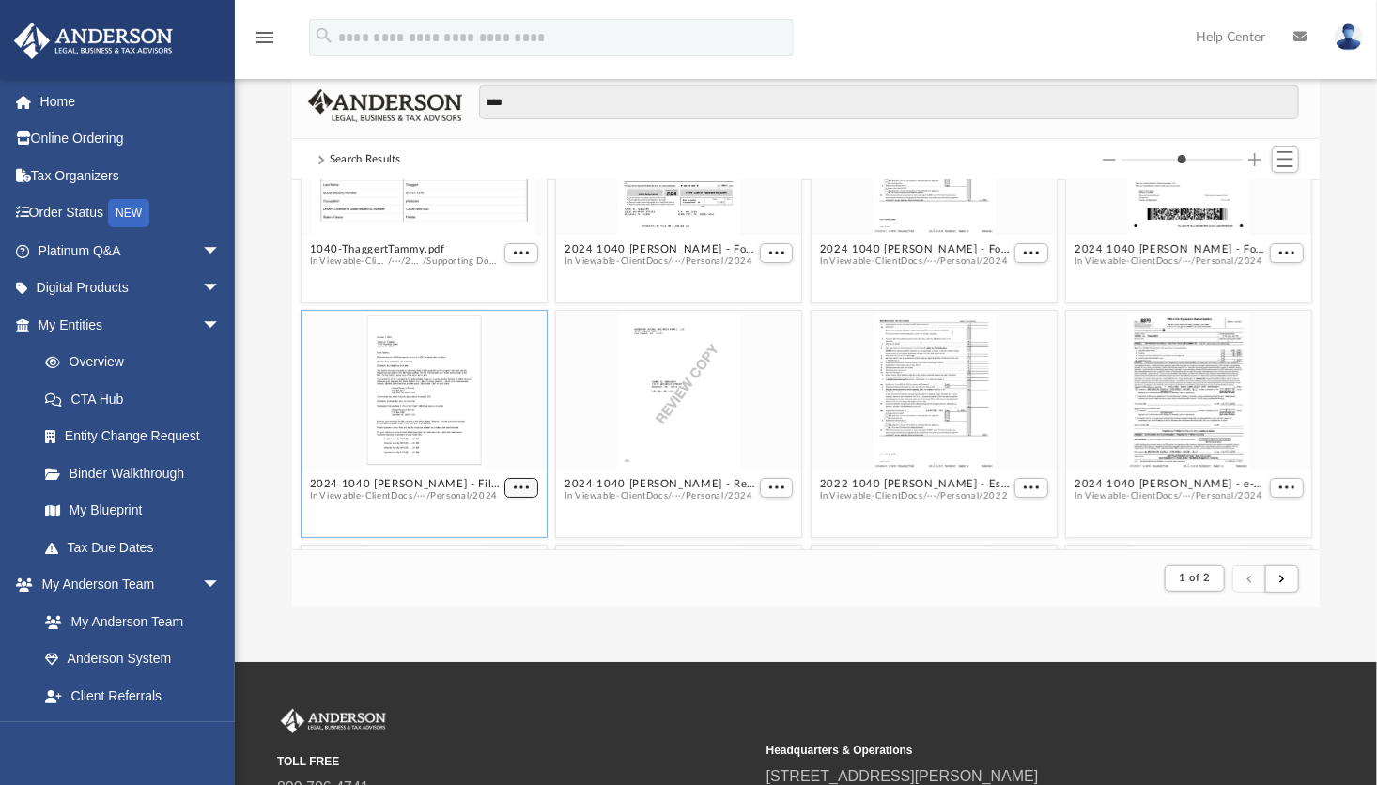
click at [514, 487] on span "More options" at bounding box center [521, 487] width 15 height 9
click at [499, 455] on li "Download" at bounding box center [495, 450] width 54 height 20
click at [602, 452] on div "grid" at bounding box center [678, 391] width 245 height 160
click at [760, 485] on button "More options" at bounding box center [777, 488] width 34 height 20
click at [747, 447] on li "Download" at bounding box center [746, 450] width 54 height 20
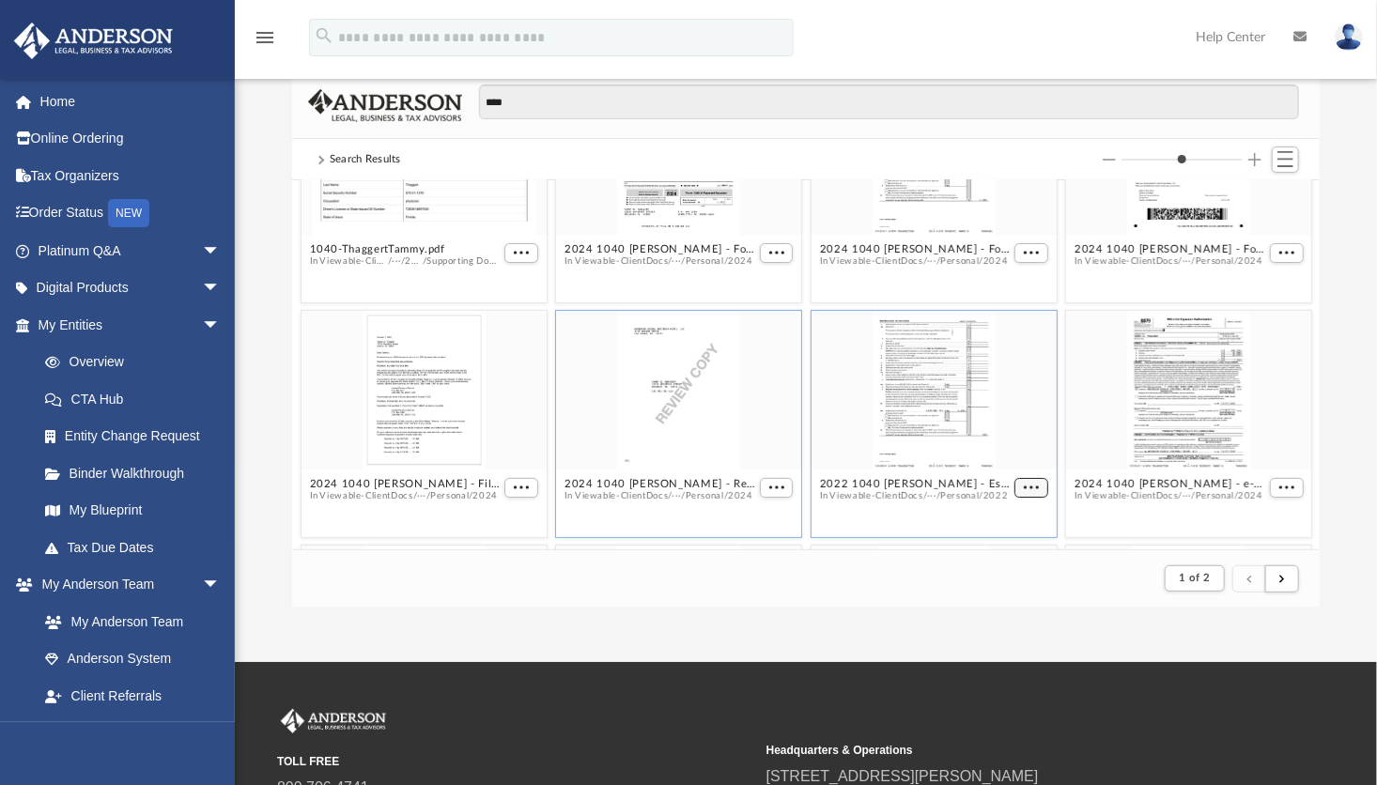
click at [1024, 489] on span "More options" at bounding box center [1031, 487] width 15 height 9
drag, startPoint x: 1005, startPoint y: 455, endPoint x: 1188, endPoint y: 541, distance: 202.1
click at [1188, 541] on div "2023 1040 [PERSON_NAME] - Review Copy.pdf In Viewable-ClientDocs / ··· / Person…" at bounding box center [1188, 658] width 255 height 237
click at [1272, 490] on button "More options" at bounding box center [1287, 488] width 34 height 20
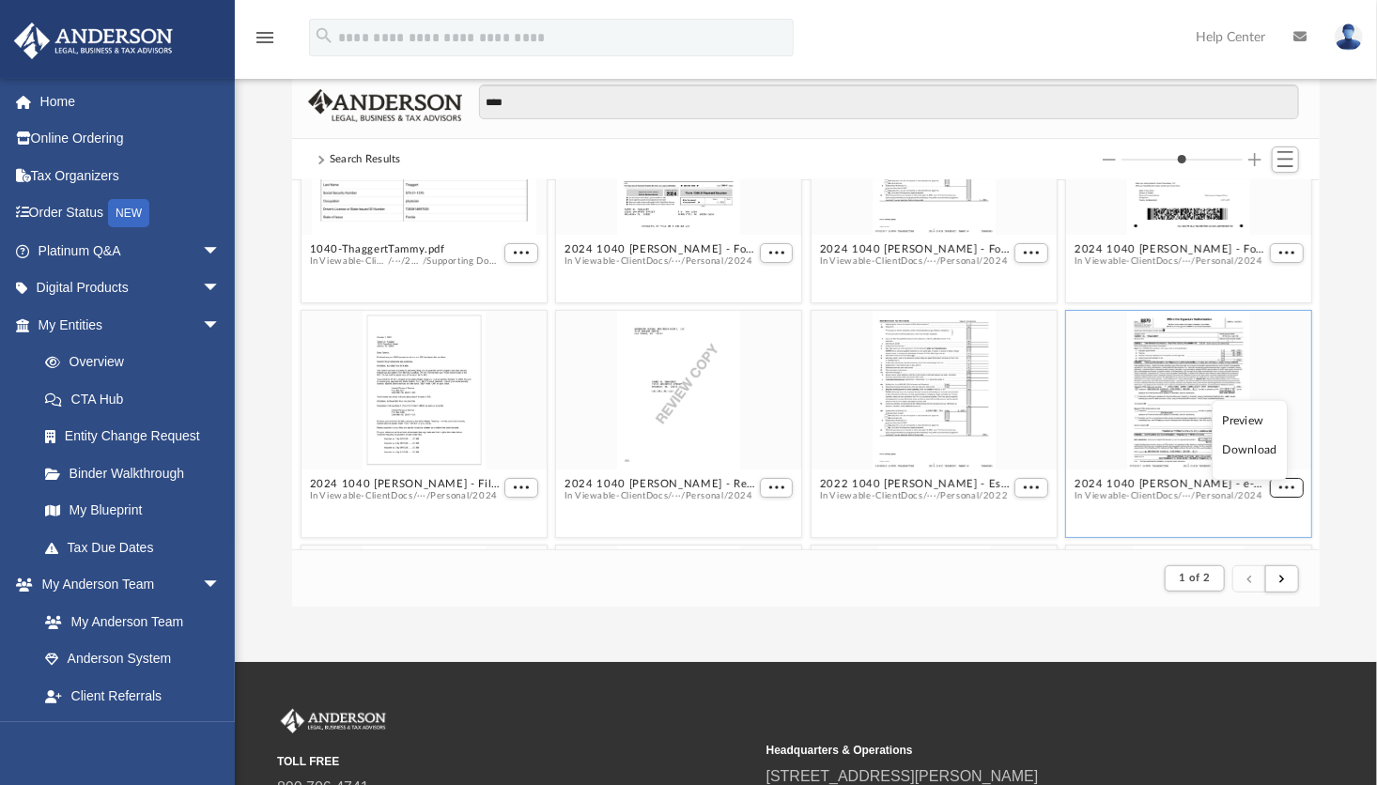
drag, startPoint x: 1272, startPoint y: 490, endPoint x: 1244, endPoint y: 458, distance: 42.6
click at [1244, 458] on body "X Get a chance to win 6 months of Platinum for free just by filling out this su…" at bounding box center [688, 445] width 1377 height 1105
click at [1279, 485] on span "More options" at bounding box center [1286, 487] width 15 height 9
click at [1244, 452] on li "Download" at bounding box center [1250, 450] width 54 height 20
click at [1178, 425] on div "grid" at bounding box center [1188, 391] width 245 height 160
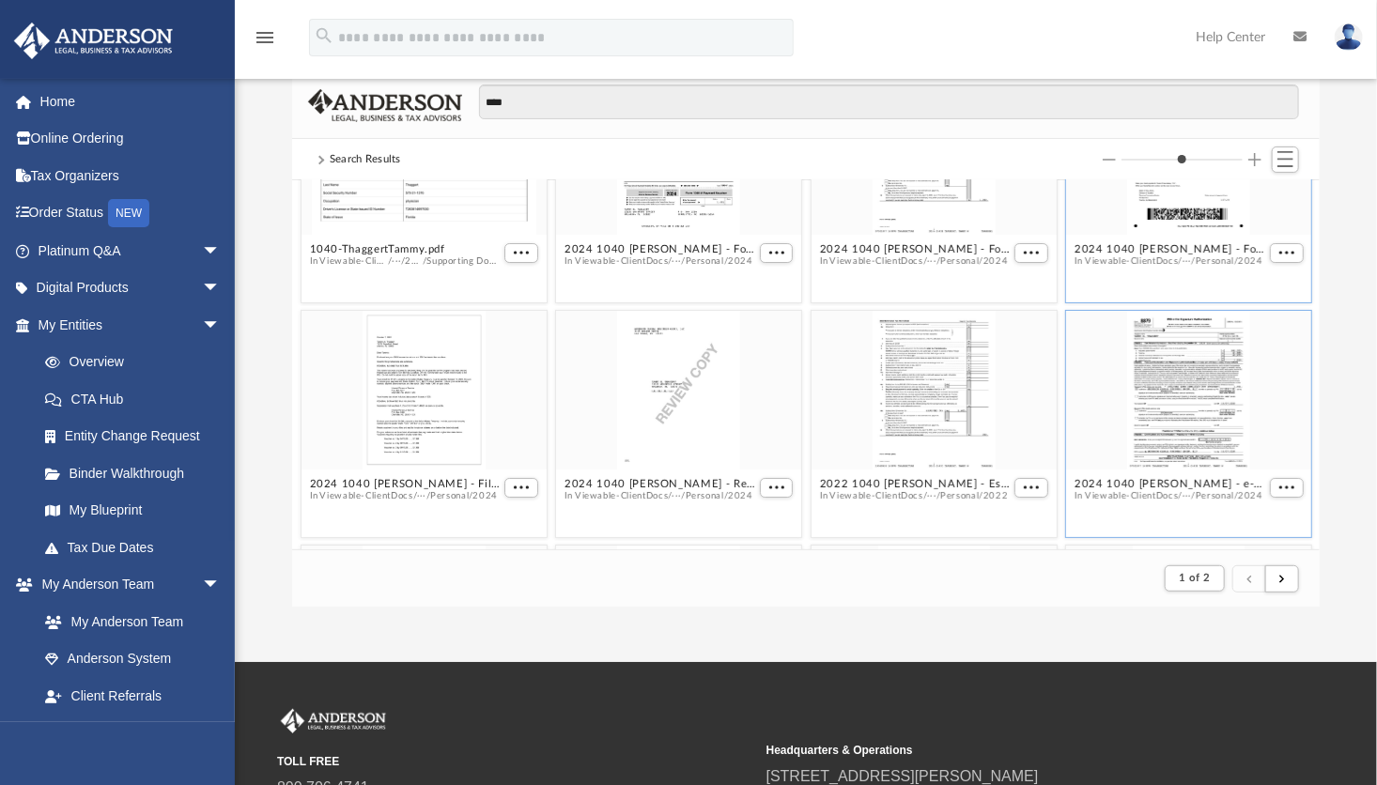
click at [1244, 239] on figcaption "2024 1040 [PERSON_NAME] - Form 1040-NR-V Payment Voucher.pdf In Viewable-Client…" at bounding box center [1188, 262] width 245 height 50
click at [1191, 220] on div "grid" at bounding box center [1188, 156] width 245 height 160
click at [1274, 254] on figure "2024 1040 [PERSON_NAME] - Form 1040-NR-V Payment Voucher.pdf In Viewable-Client…" at bounding box center [1188, 181] width 245 height 211
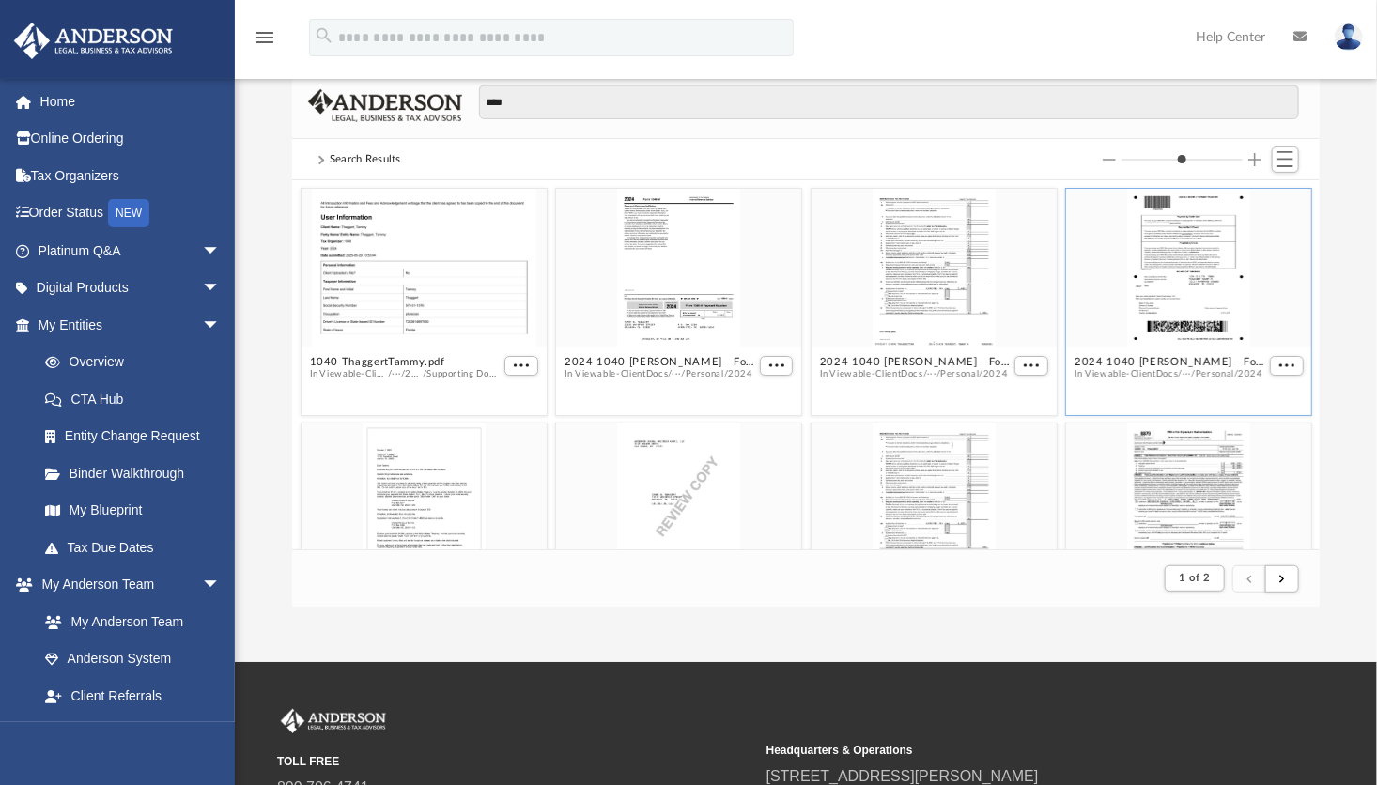
click at [1241, 271] on div "grid" at bounding box center [1188, 269] width 245 height 160
drag, startPoint x: 1241, startPoint y: 271, endPoint x: 1186, endPoint y: 261, distance: 56.4
click at [1186, 261] on div "grid" at bounding box center [1188, 269] width 245 height 160
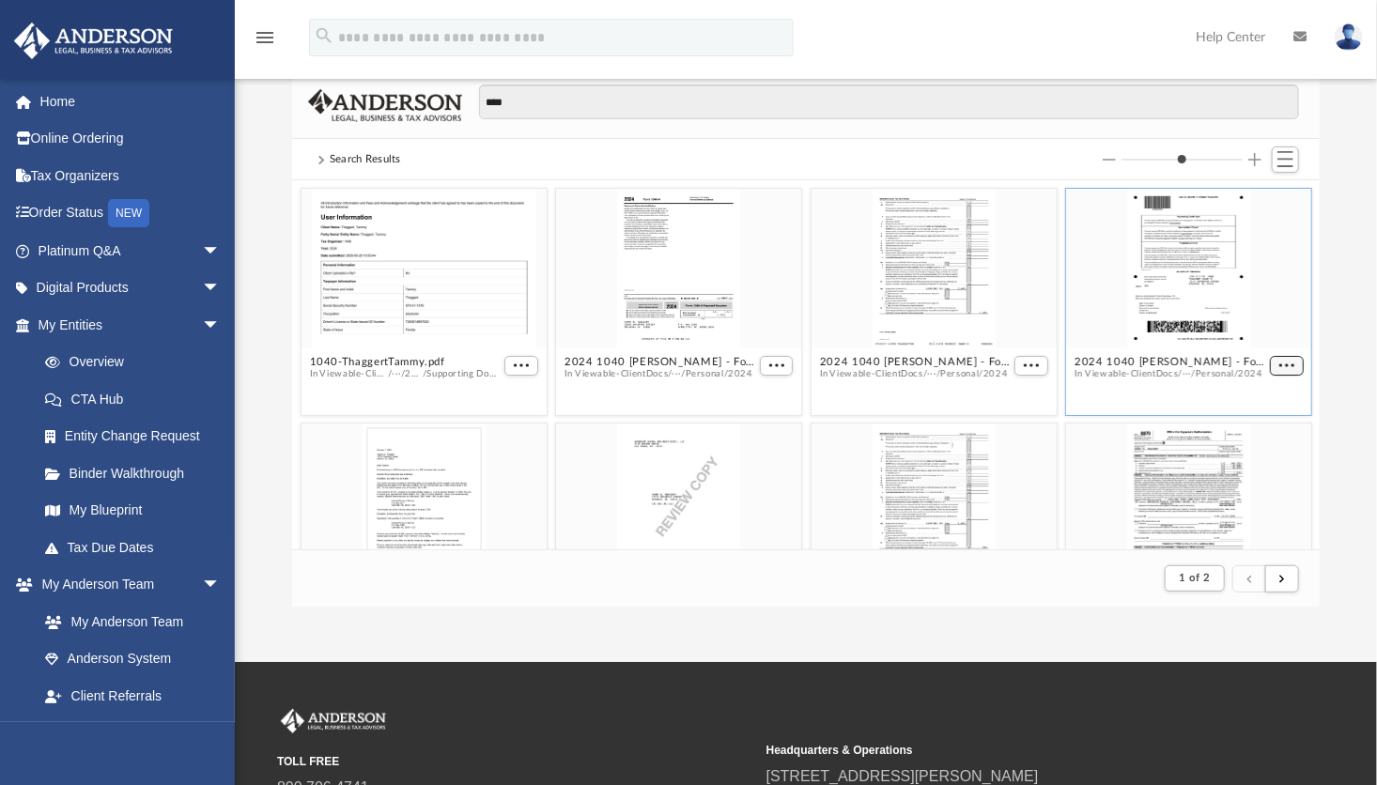
drag, startPoint x: 1186, startPoint y: 261, endPoint x: 1270, endPoint y: 362, distance: 130.7
click at [1279, 362] on span "More options" at bounding box center [1286, 365] width 15 height 9
click at [1237, 424] on li "Download" at bounding box center [1250, 428] width 54 height 20
click at [1024, 364] on span "More options" at bounding box center [1031, 365] width 15 height 9
click at [932, 349] on figcaption "2024 1040 [PERSON_NAME] - Form 1040-ES Estimated Tax Voucher.pdf In Viewable-Cl…" at bounding box center [933, 374] width 245 height 50
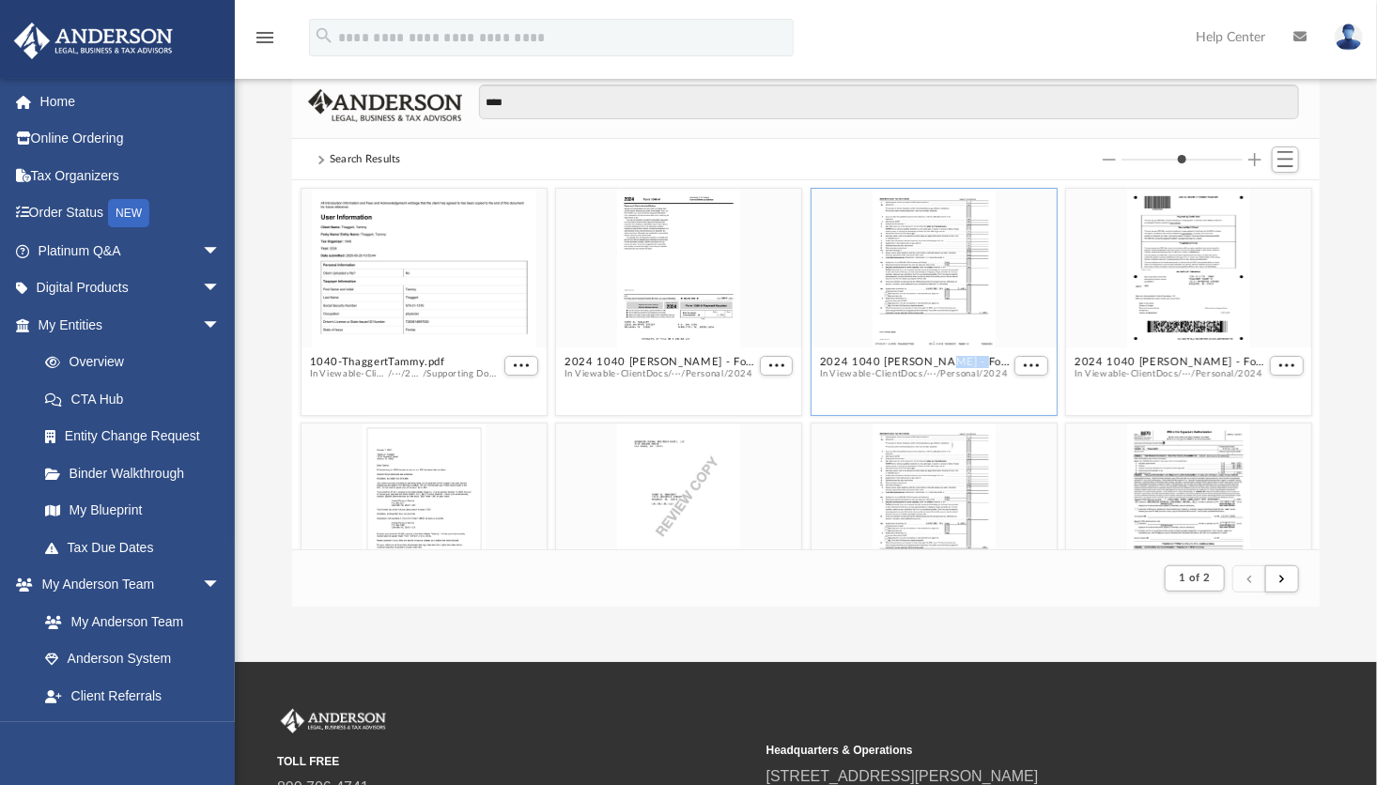
click at [932, 349] on figcaption "2024 1040 [PERSON_NAME] - Form 1040-ES Estimated Tax Voucher.pdf In Viewable-Cl…" at bounding box center [933, 374] width 245 height 50
drag, startPoint x: 932, startPoint y: 349, endPoint x: 885, endPoint y: 348, distance: 47.0
click at [885, 349] on figcaption "2024 1040 [PERSON_NAME] - Form 1040-ES Estimated Tax Voucher.pdf In Viewable-Cl…" at bounding box center [933, 374] width 245 height 50
drag, startPoint x: 885, startPoint y: 348, endPoint x: 865, endPoint y: 289, distance: 62.4
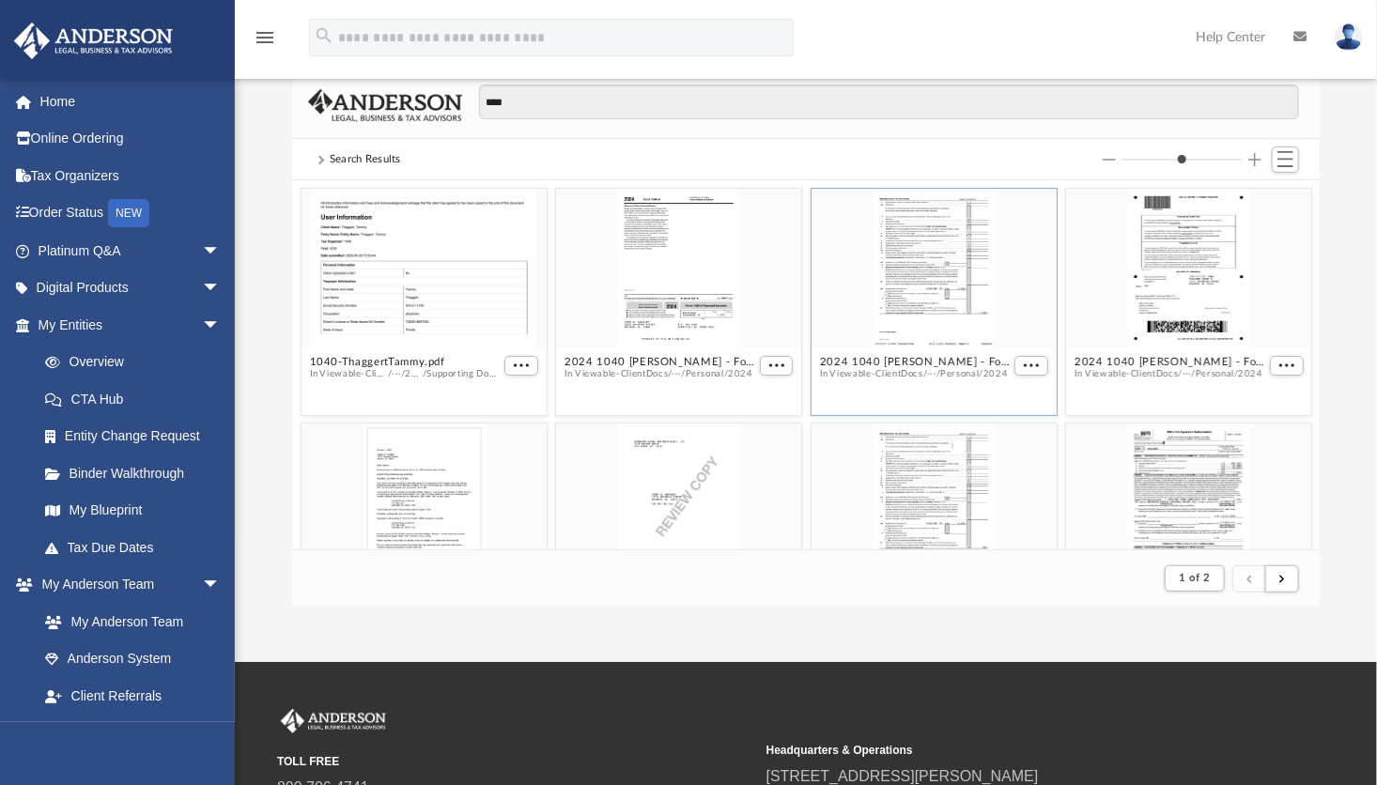
click at [865, 289] on div "grid" at bounding box center [933, 269] width 245 height 160
drag, startPoint x: 865, startPoint y: 289, endPoint x: 1015, endPoint y: 361, distance: 166.3
click at [1024, 361] on span "More options" at bounding box center [1031, 365] width 15 height 9
click at [993, 433] on li "Download" at bounding box center [998, 428] width 54 height 20
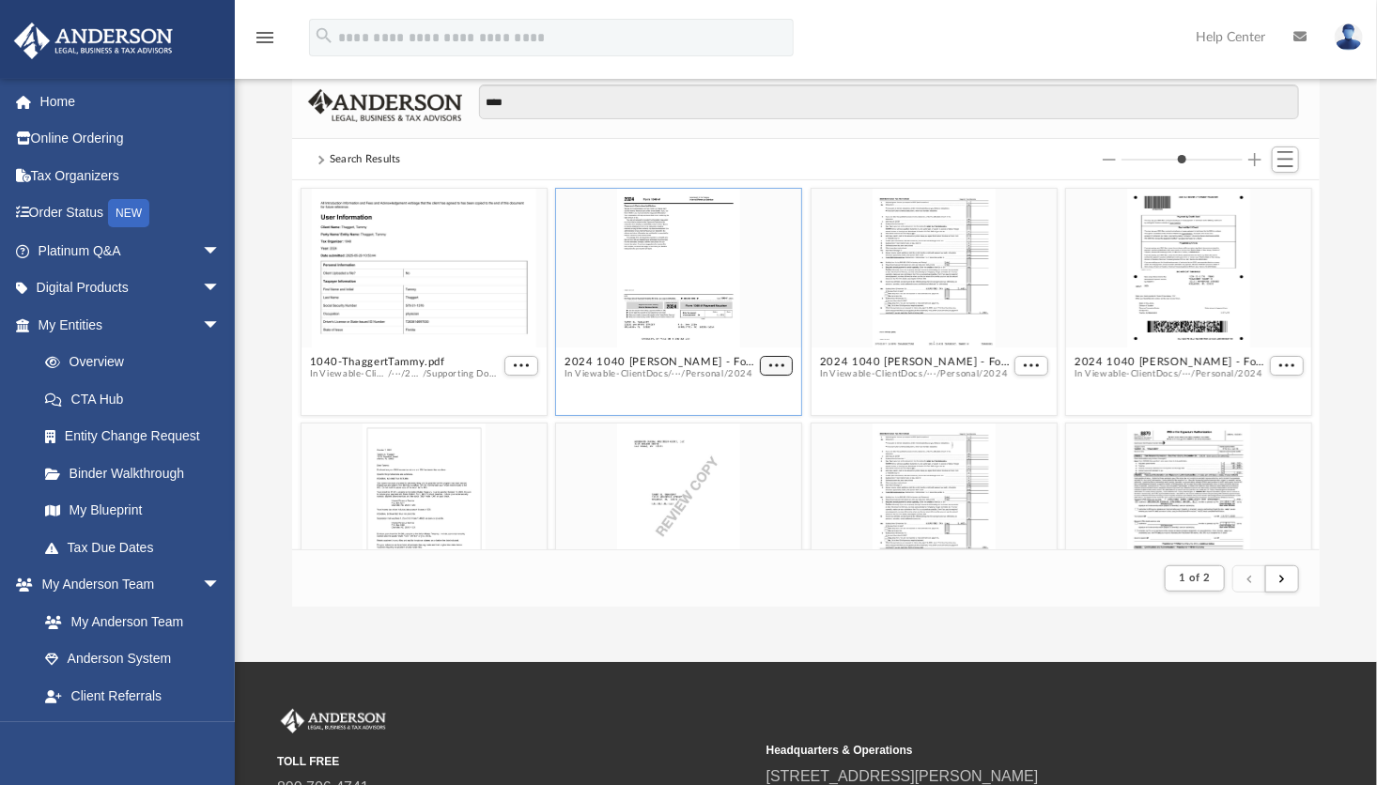
click at [768, 361] on span "More options" at bounding box center [775, 365] width 15 height 9
click at [729, 430] on li "Download" at bounding box center [746, 428] width 54 height 20
click at [509, 362] on button "More options" at bounding box center [521, 366] width 34 height 20
click at [755, 364] on div "grid" at bounding box center [774, 367] width 38 height 23
click at [760, 365] on button "More options" at bounding box center [777, 366] width 34 height 20
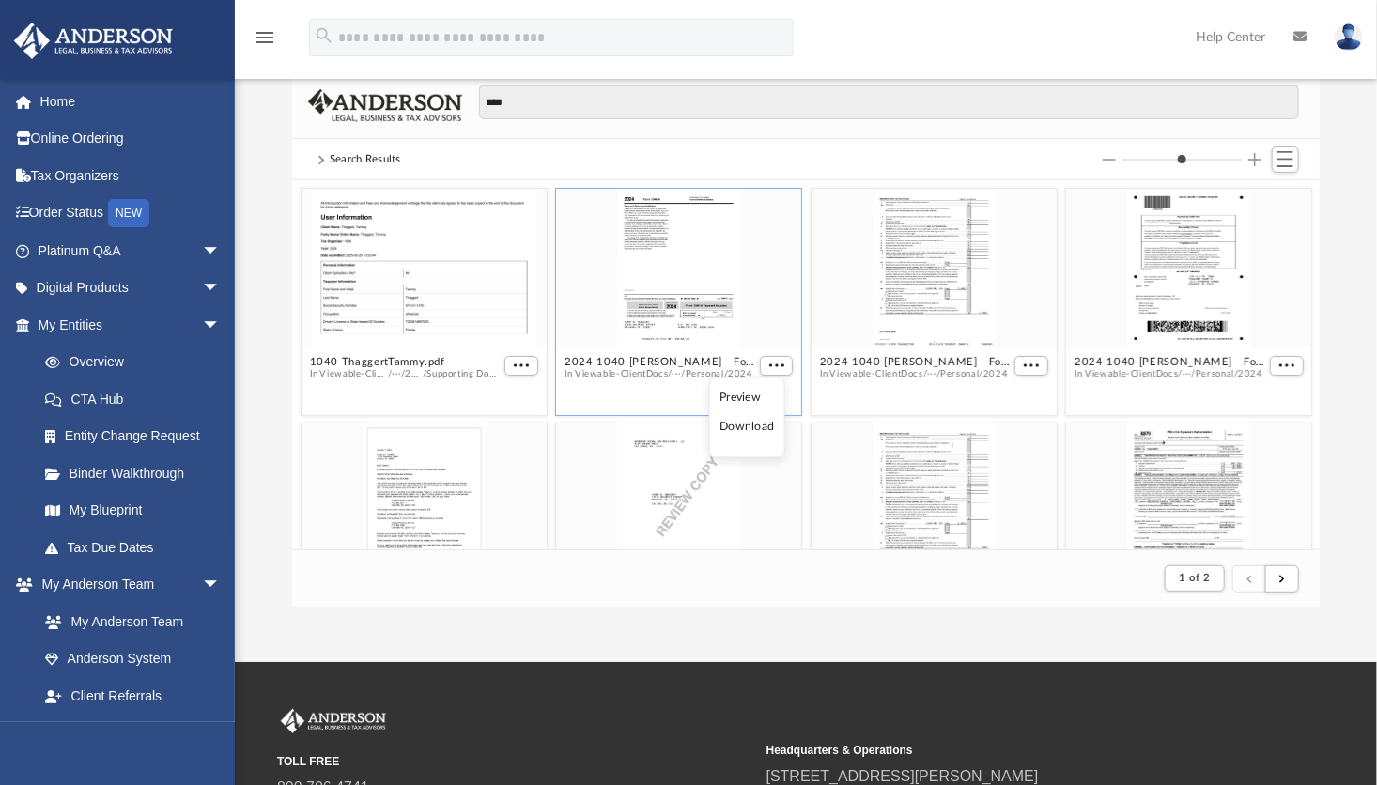
click at [728, 423] on li "Download" at bounding box center [746, 428] width 54 height 20
click at [1279, 362] on span "More options" at bounding box center [1286, 365] width 15 height 9
click at [1234, 416] on ul "Preview Download" at bounding box center [1249, 417] width 76 height 81
click at [1244, 437] on li "Download" at bounding box center [1250, 428] width 54 height 20
click at [1199, 319] on div "grid" at bounding box center [1188, 269] width 245 height 160
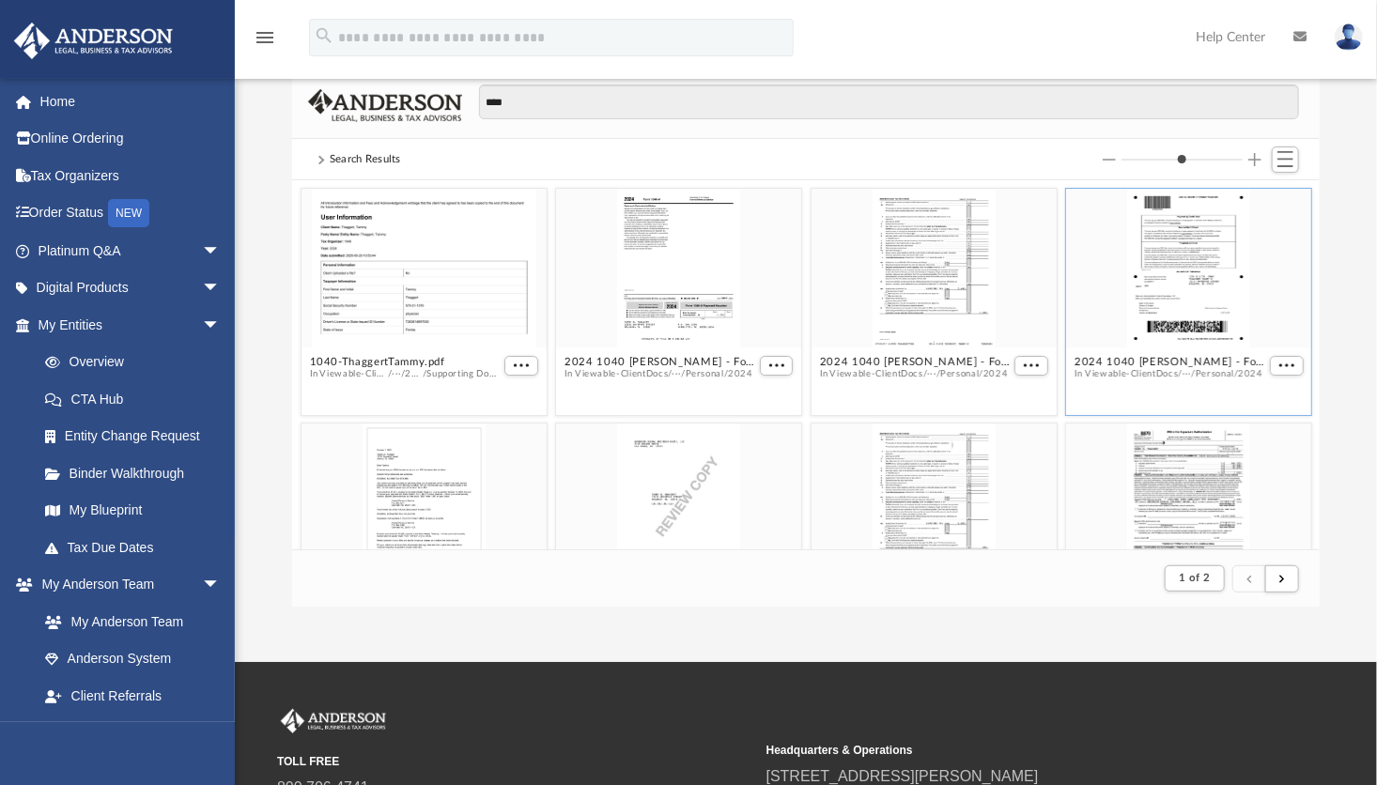
click at [1199, 319] on div "grid" at bounding box center [1188, 269] width 245 height 160
drag, startPoint x: 1199, startPoint y: 319, endPoint x: 1162, endPoint y: 282, distance: 53.1
click at [1162, 282] on div "grid" at bounding box center [1188, 269] width 245 height 160
drag, startPoint x: 1162, startPoint y: 282, endPoint x: 1164, endPoint y: 244, distance: 37.7
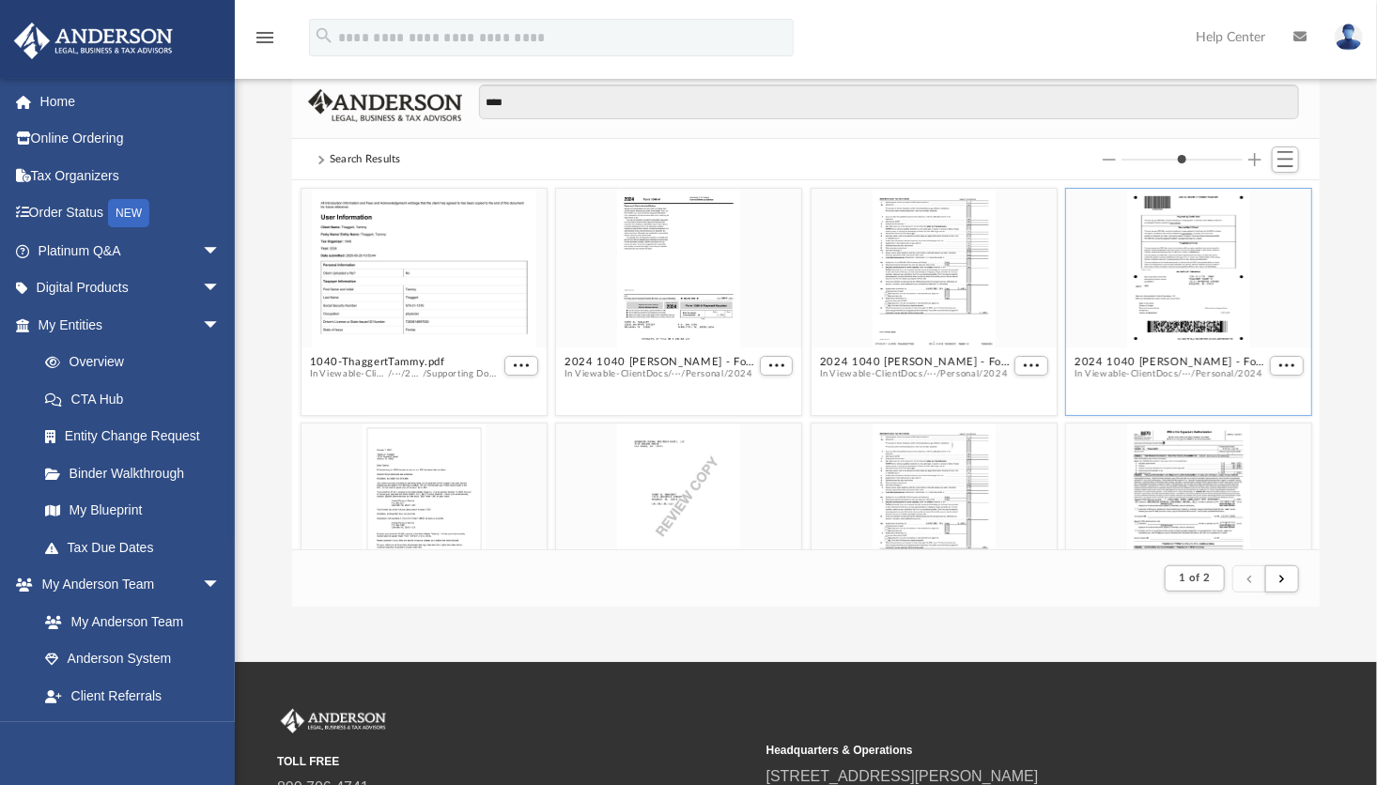
click at [1164, 244] on div "grid" at bounding box center [1188, 269] width 245 height 160
click at [1158, 263] on div "grid" at bounding box center [1188, 269] width 245 height 160
drag, startPoint x: 1158, startPoint y: 263, endPoint x: 1108, endPoint y: 361, distance: 109.6
click at [1108, 361] on button "2024 1040 [PERSON_NAME] - Form 1040-NR-V Payment Voucher.pdf" at bounding box center [1169, 362] width 191 height 12
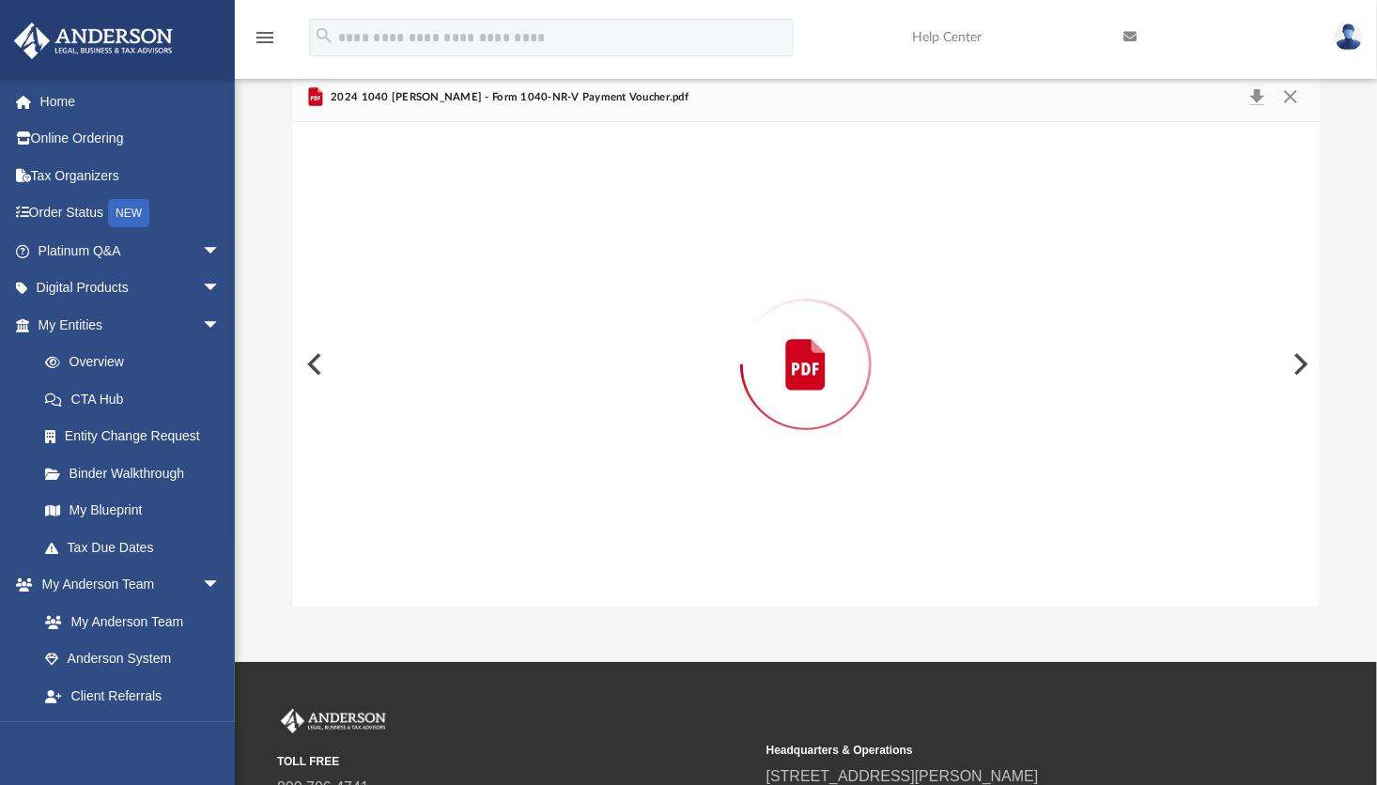
click at [1108, 361] on div "Preview" at bounding box center [805, 364] width 1027 height 485
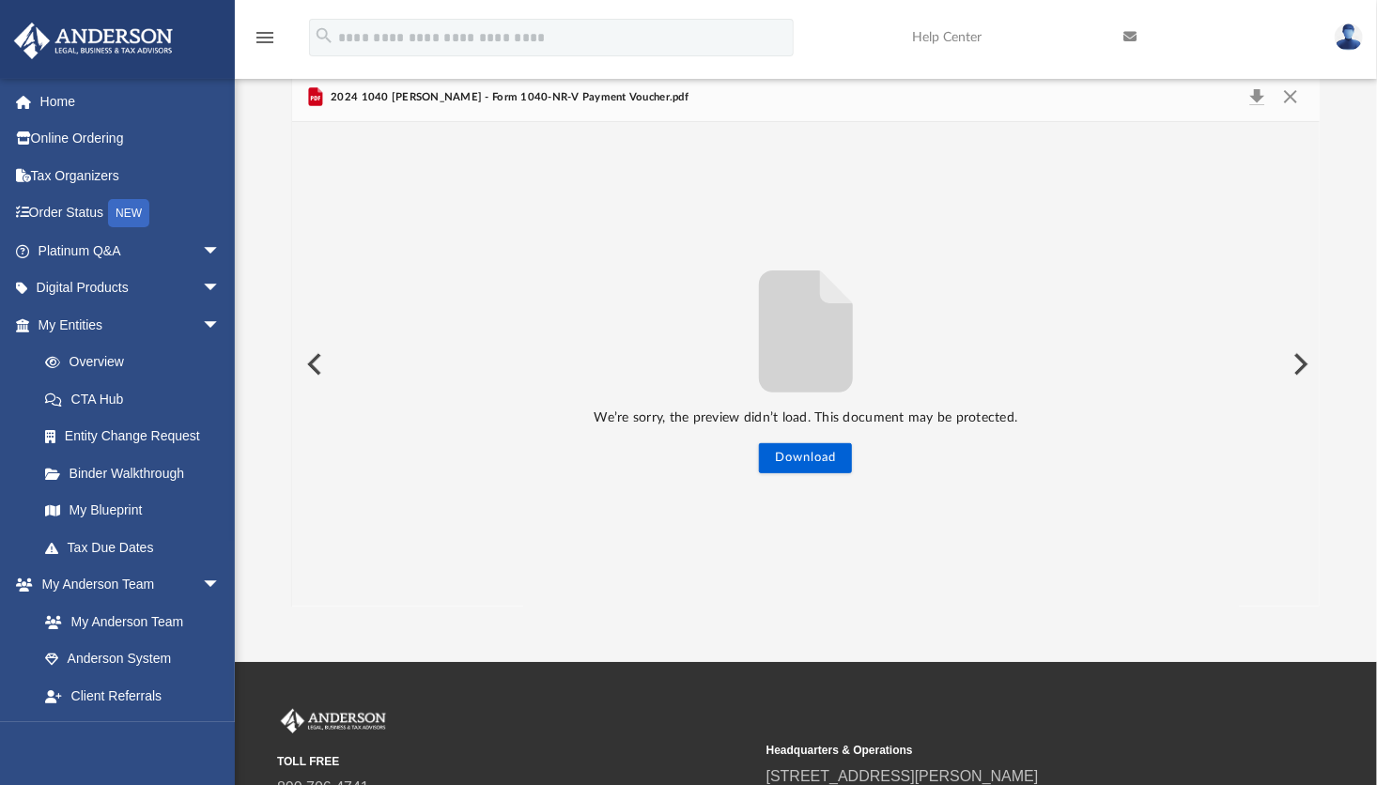
click at [1108, 361] on div "We’re sorry, the preview didn’t load. This document may be protected. Download" at bounding box center [805, 365] width 1027 height 218
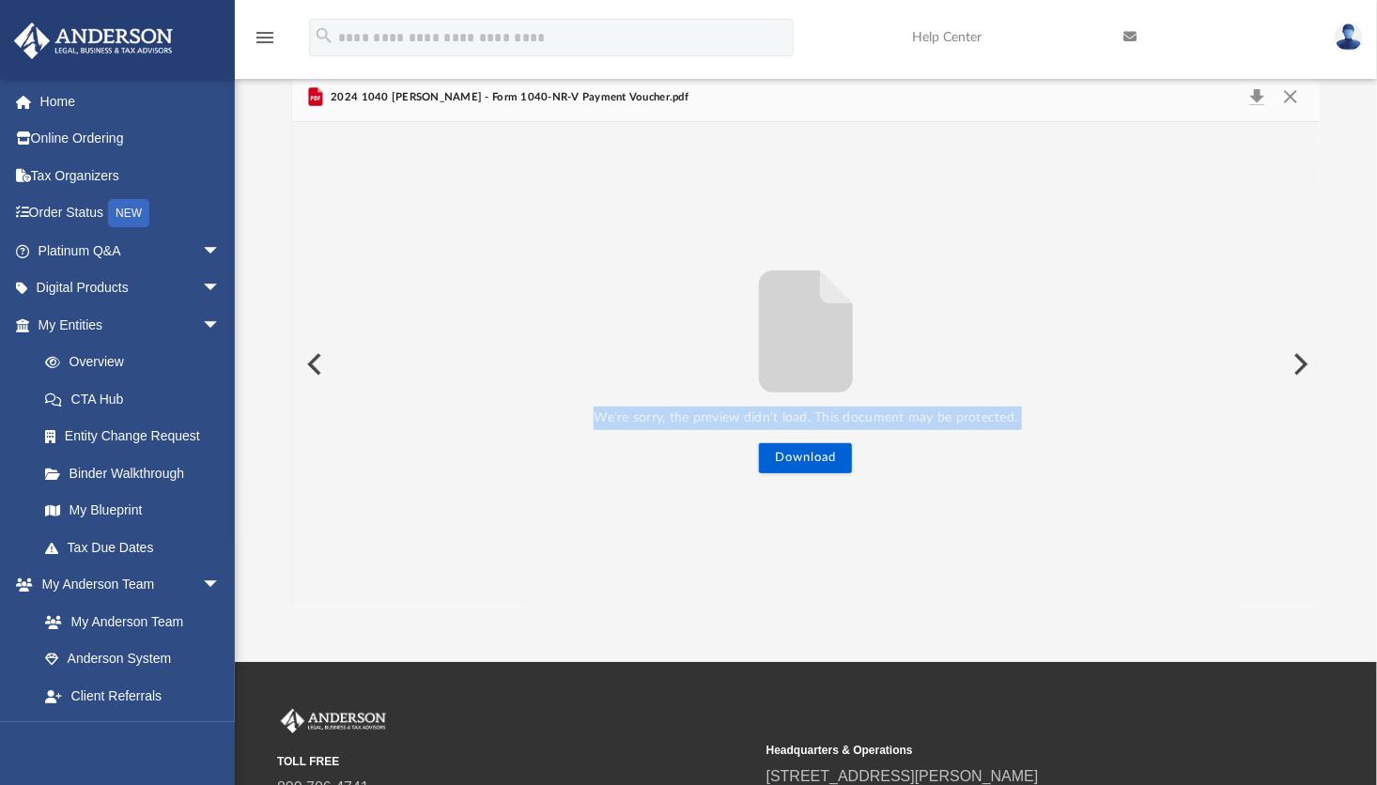
click at [1108, 361] on div "We’re sorry, the preview didn’t load. This document may be protected. Download" at bounding box center [805, 365] width 1027 height 218
click at [1294, 94] on button "Close" at bounding box center [1290, 98] width 34 height 26
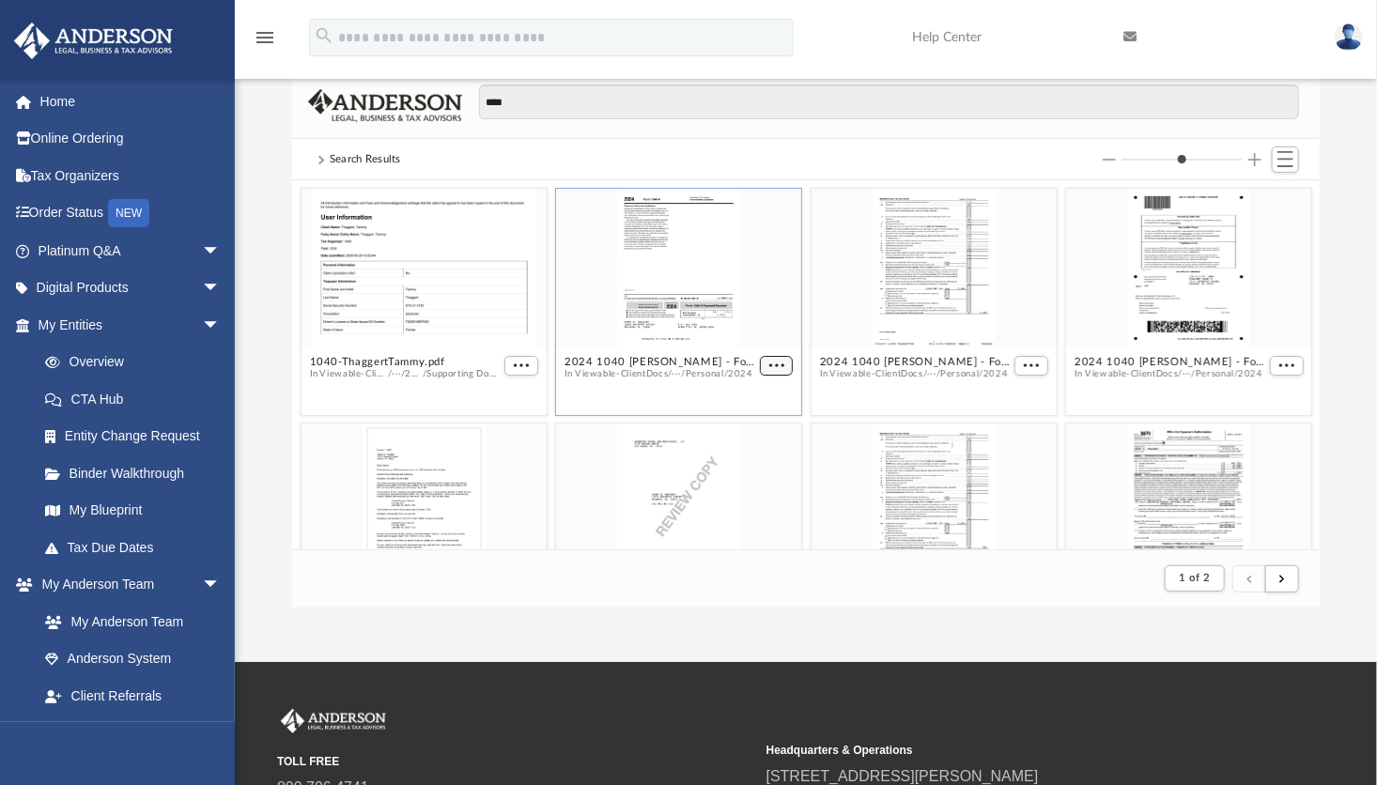
click at [760, 358] on button "More options" at bounding box center [777, 366] width 34 height 20
click at [741, 432] on li "Download" at bounding box center [746, 428] width 54 height 20
click at [694, 289] on div "grid" at bounding box center [678, 269] width 245 height 160
drag, startPoint x: 694, startPoint y: 289, endPoint x: 651, endPoint y: 319, distance: 52.6
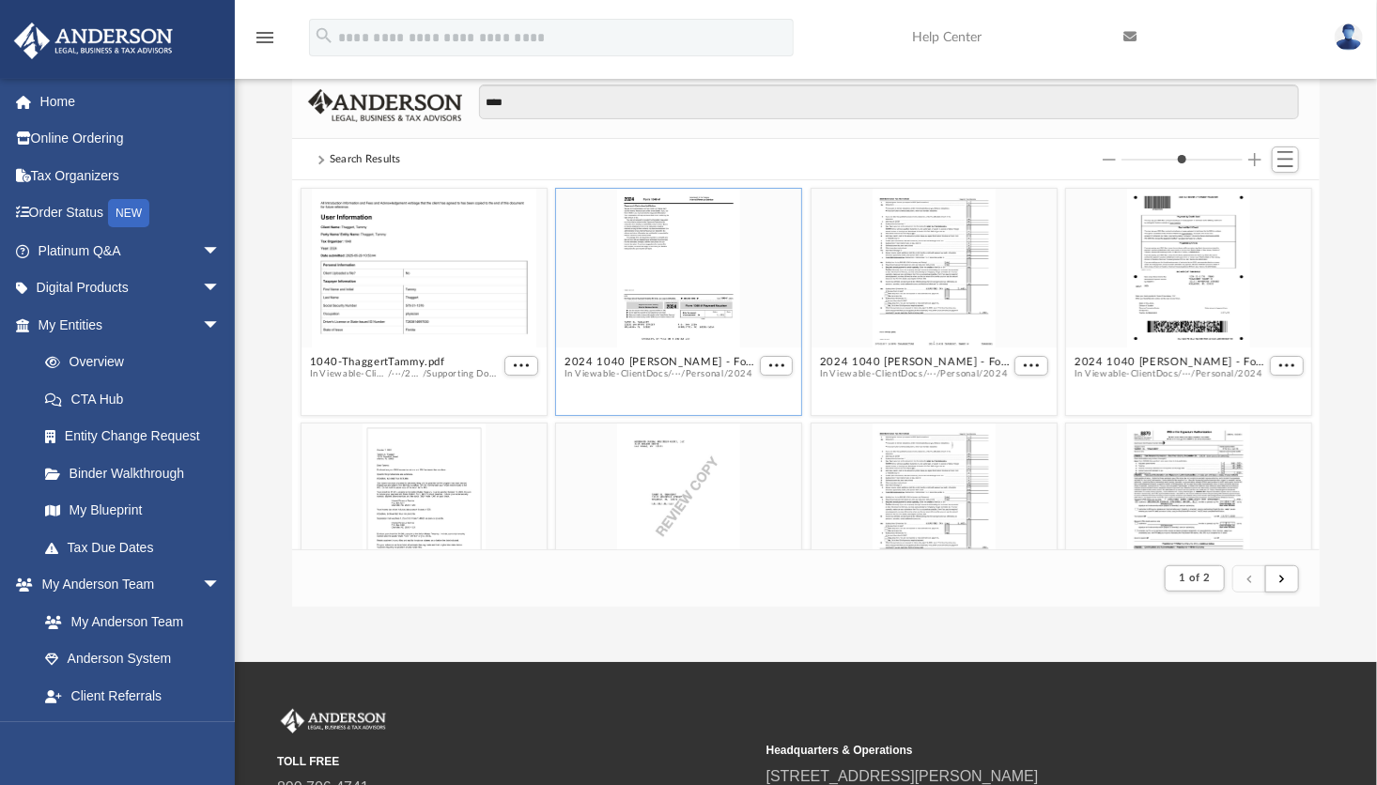
click at [651, 319] on div "grid" at bounding box center [678, 269] width 245 height 160
drag, startPoint x: 651, startPoint y: 319, endPoint x: 647, endPoint y: 345, distance: 25.6
click at [647, 345] on div "grid" at bounding box center [678, 269] width 245 height 160
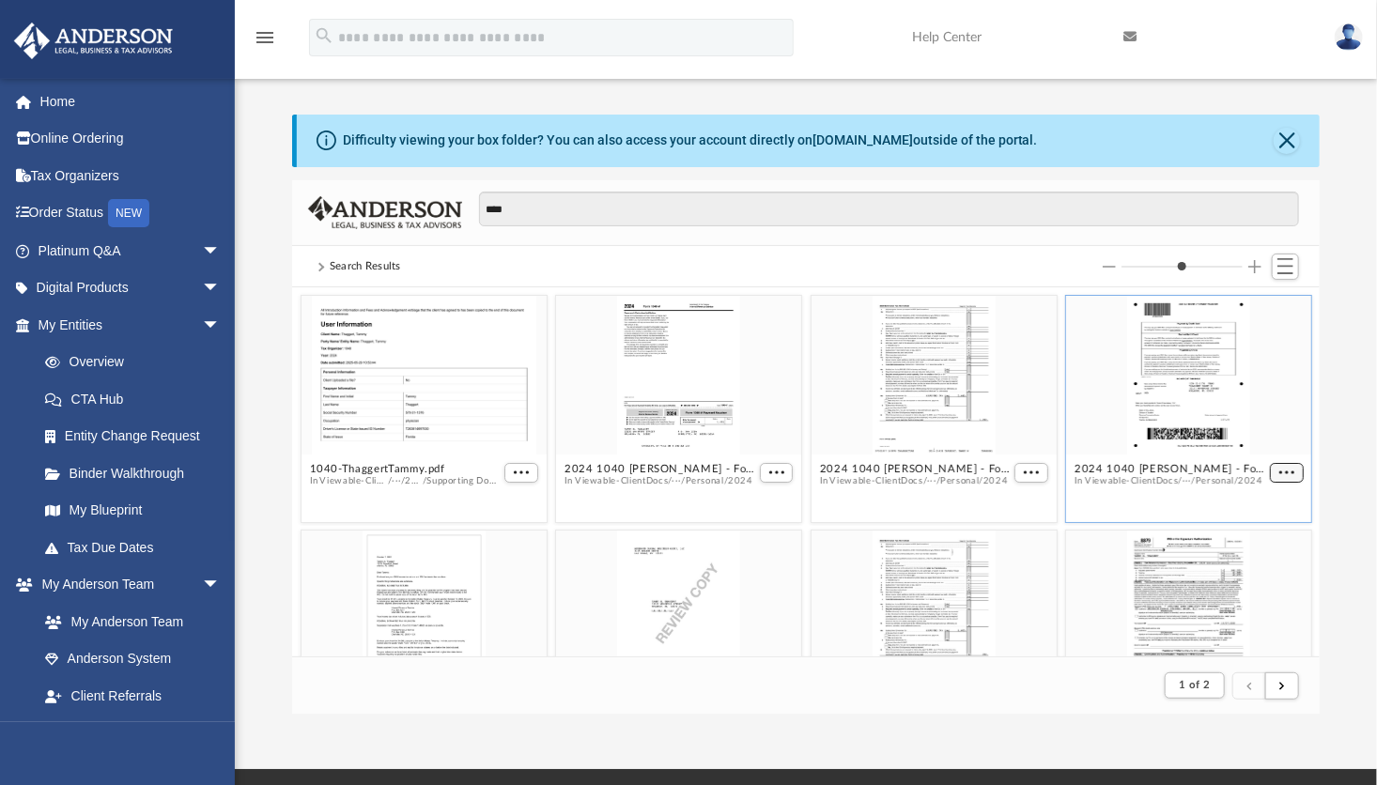
click at [1270, 477] on button "More options" at bounding box center [1287, 473] width 34 height 20
click at [1246, 530] on li "Download" at bounding box center [1250, 535] width 54 height 20
click at [1048, 353] on div "2024 1040 [PERSON_NAME] - Form 1040-ES Estimated Tax Voucher.pdf In Viewable-Cl…" at bounding box center [933, 408] width 255 height 237
drag, startPoint x: 1048, startPoint y: 353, endPoint x: 53, endPoint y: 101, distance: 1026.7
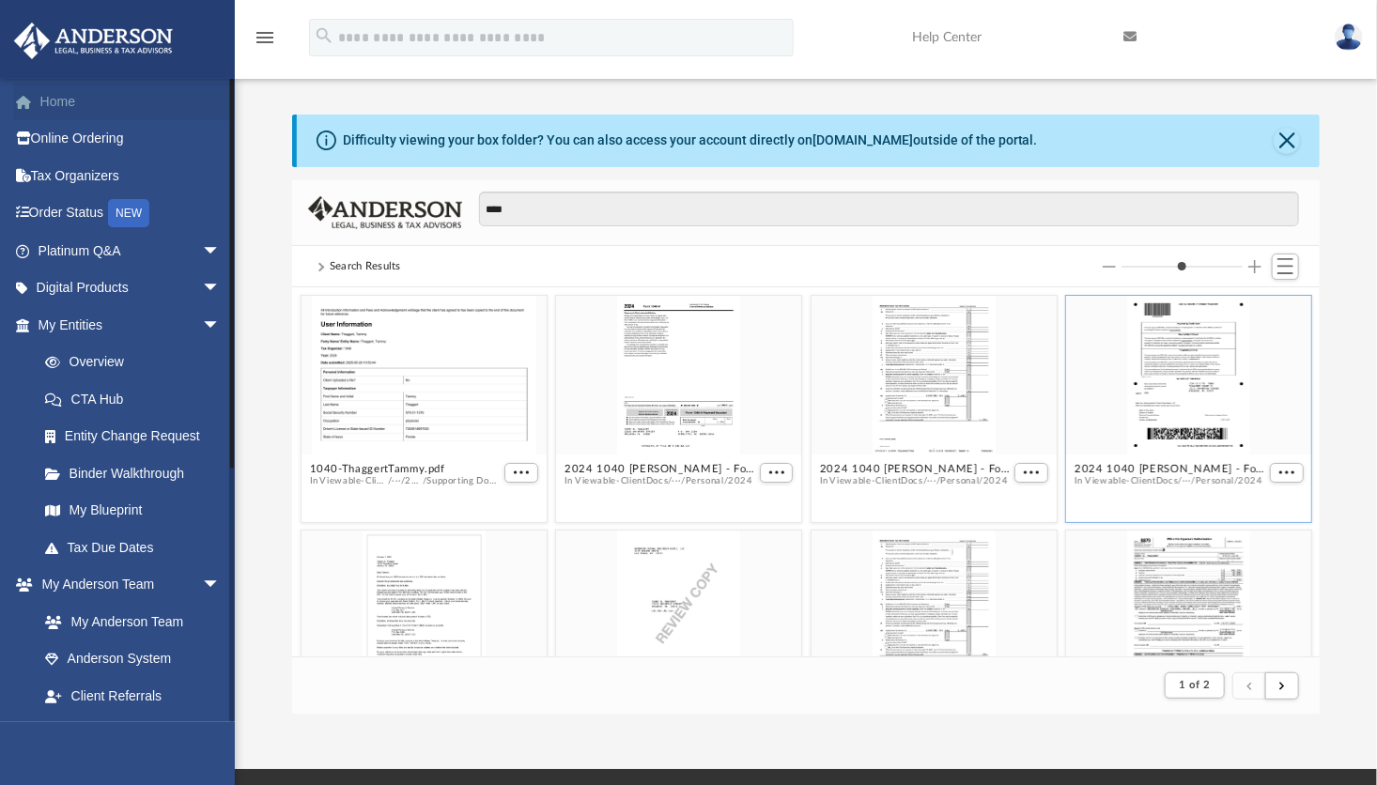
click at [53, 101] on link "Home" at bounding box center [131, 102] width 236 height 38
